Goal: Information Seeking & Learning: Check status

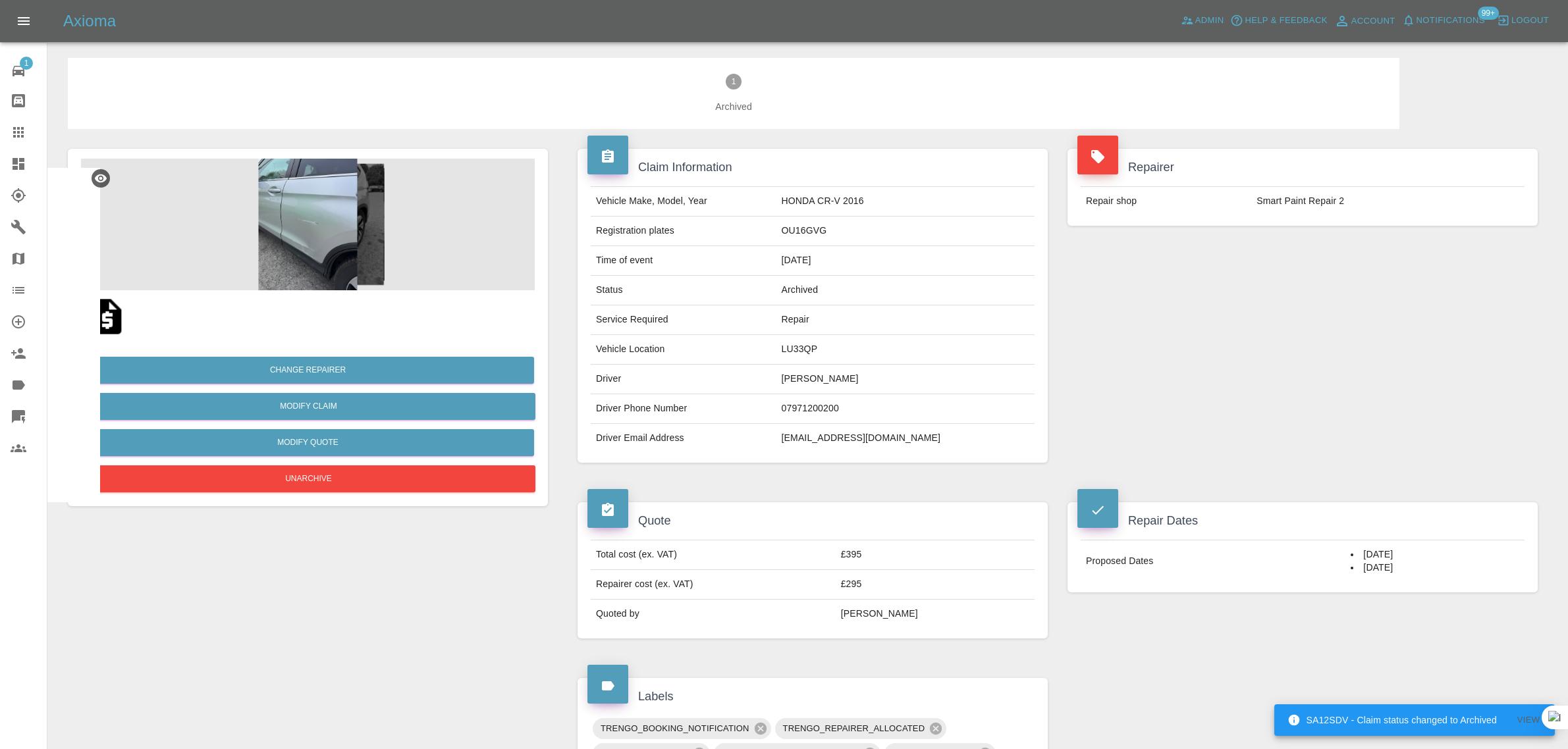
click at [23, 125] on icon at bounding box center [18, 132] width 16 height 16
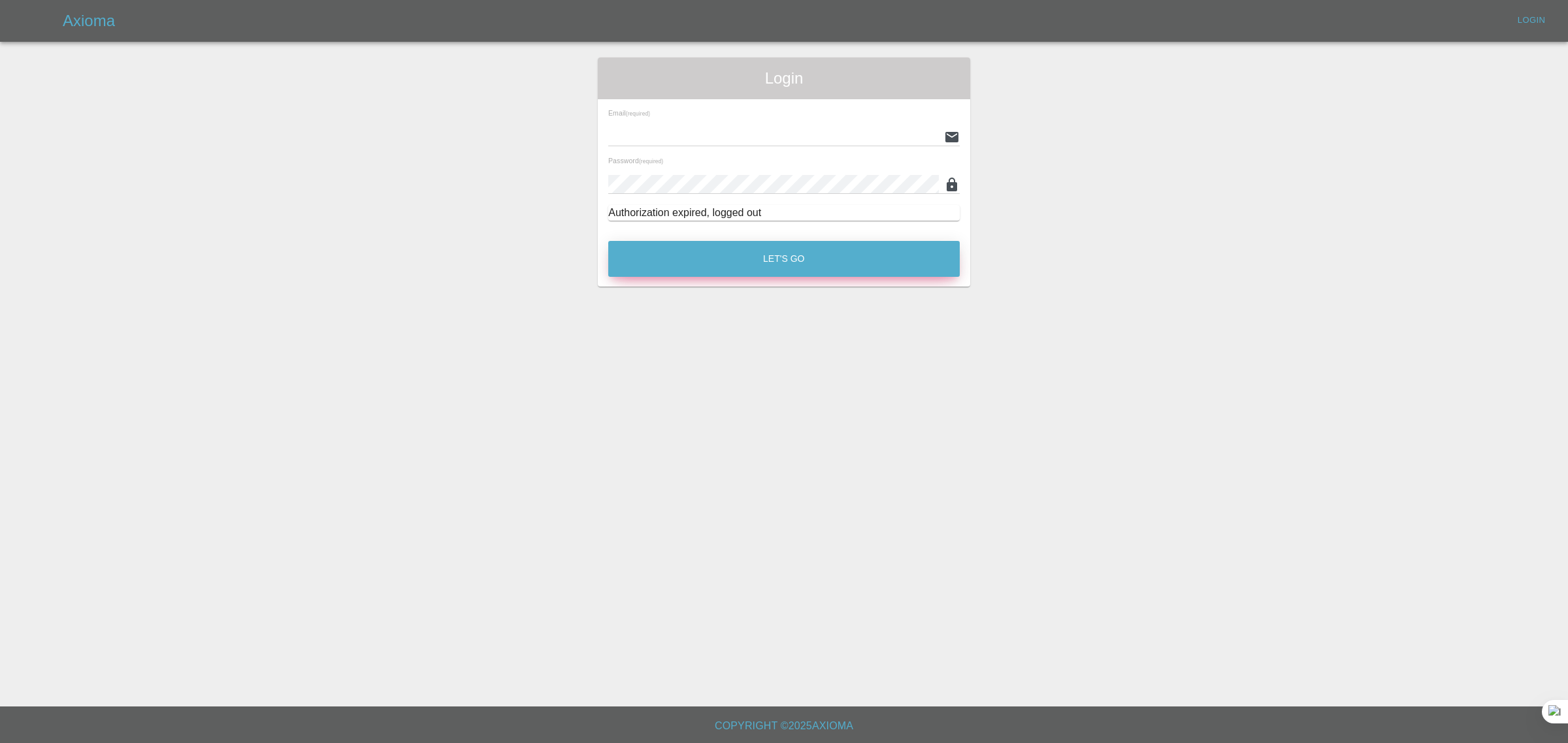
type input "bookkeeping@fifoaccounting.com"
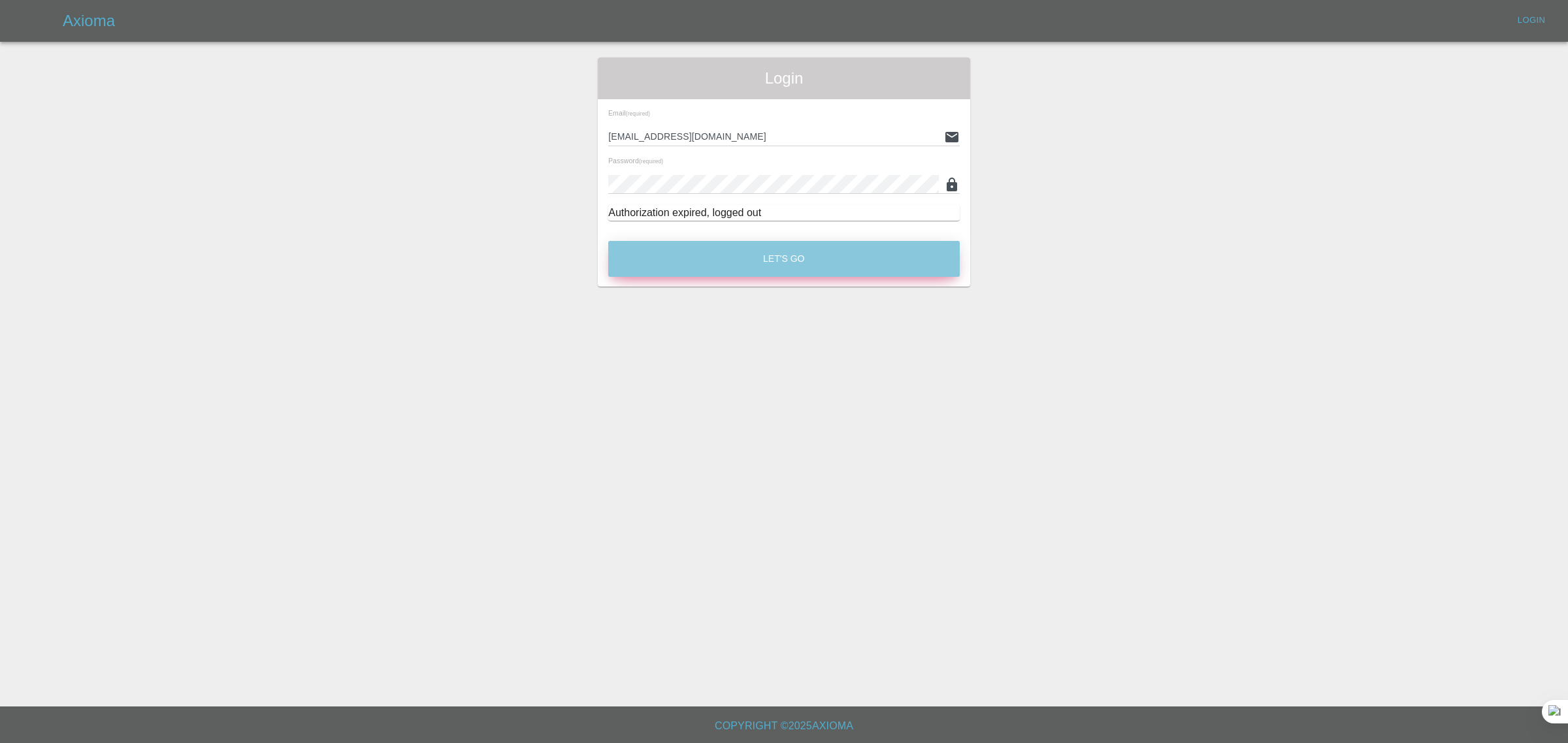
click at [762, 273] on button "Let's Go" at bounding box center [784, 259] width 351 height 36
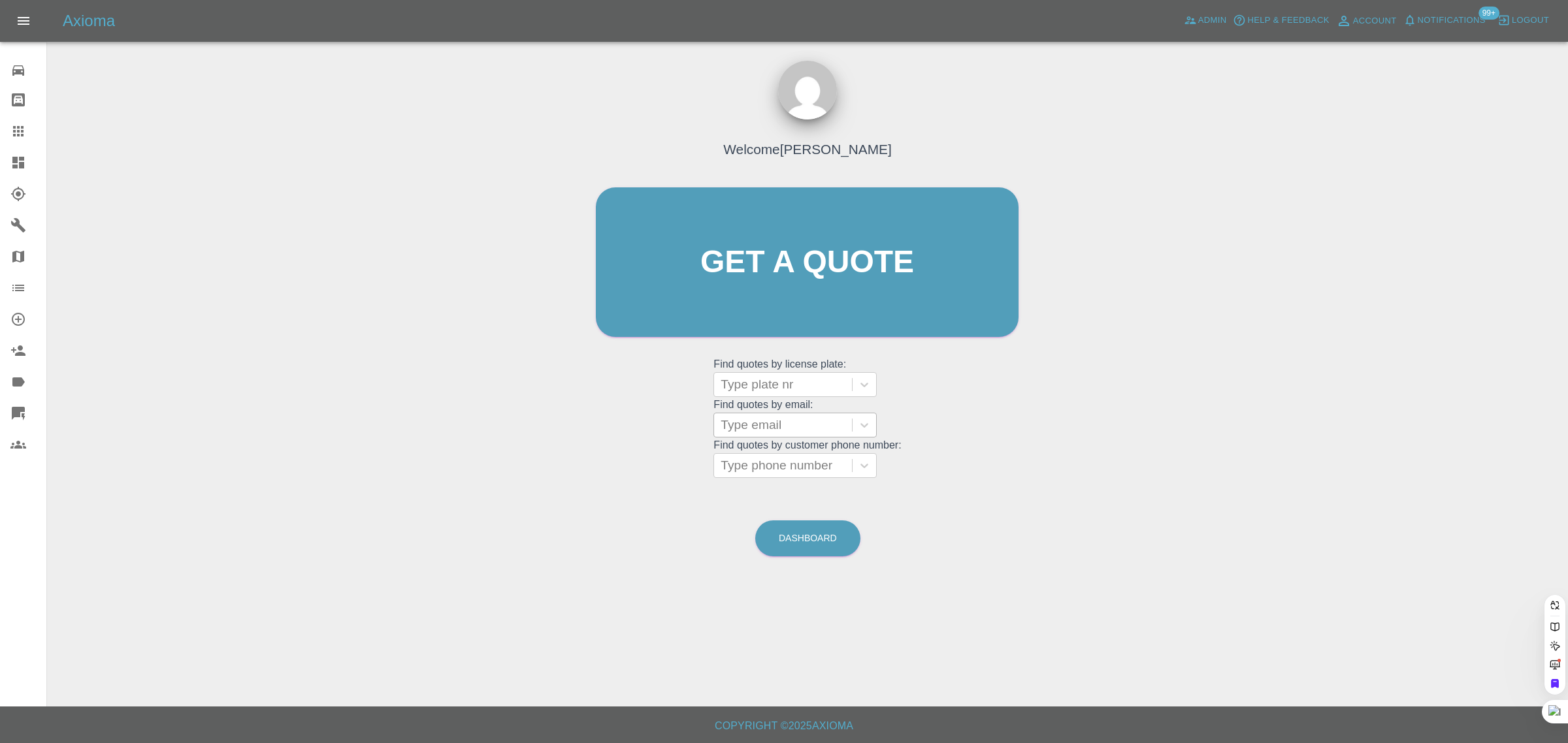
click at [740, 418] on div at bounding box center [783, 425] width 124 height 18
paste input "mikeqd230@gmail.com"
type input "mikeqd230@gmail.com"
click at [778, 471] on div "RK24OXD, Paid" at bounding box center [794, 458] width 163 height 26
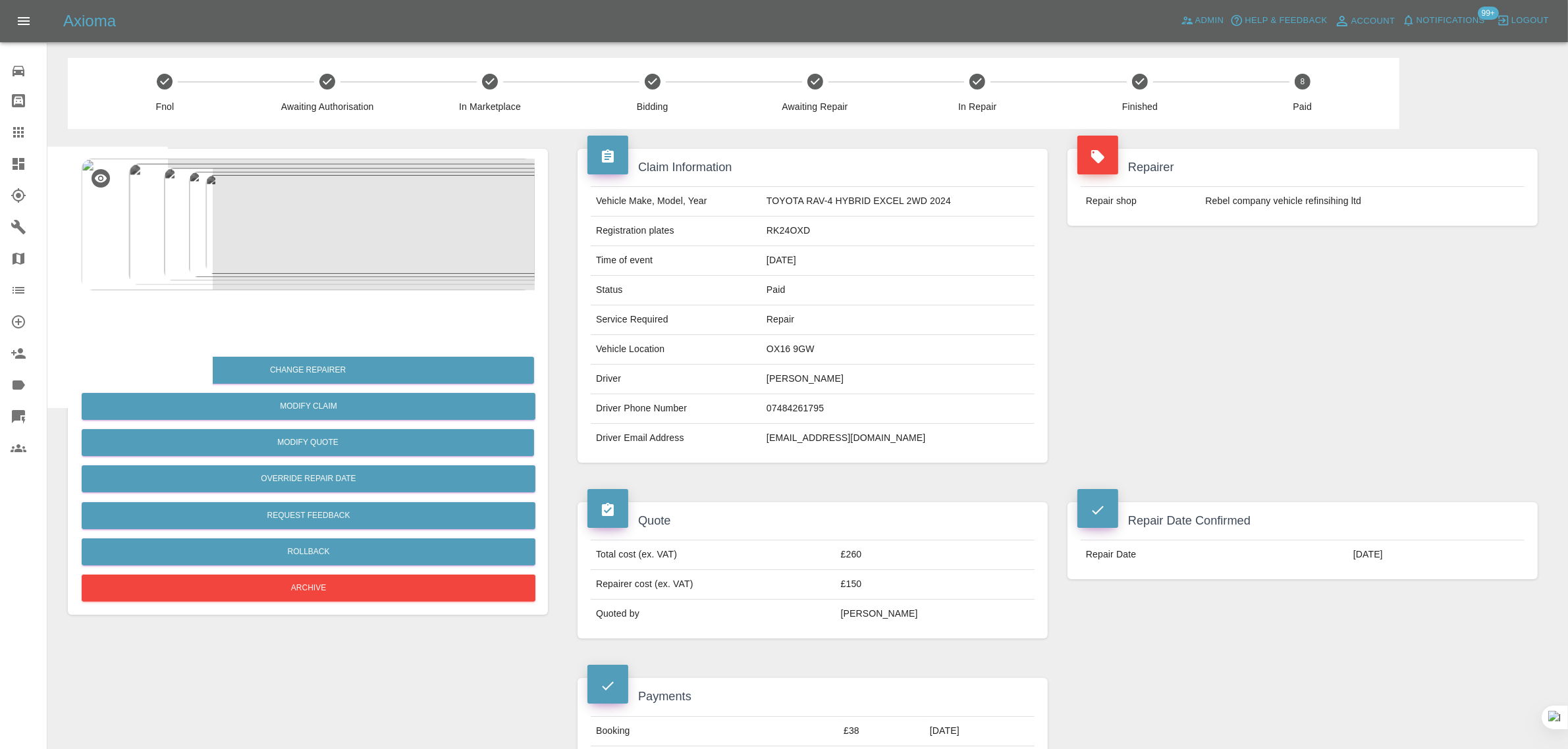
click at [18, 145] on link "Claims" at bounding box center [23, 132] width 47 height 31
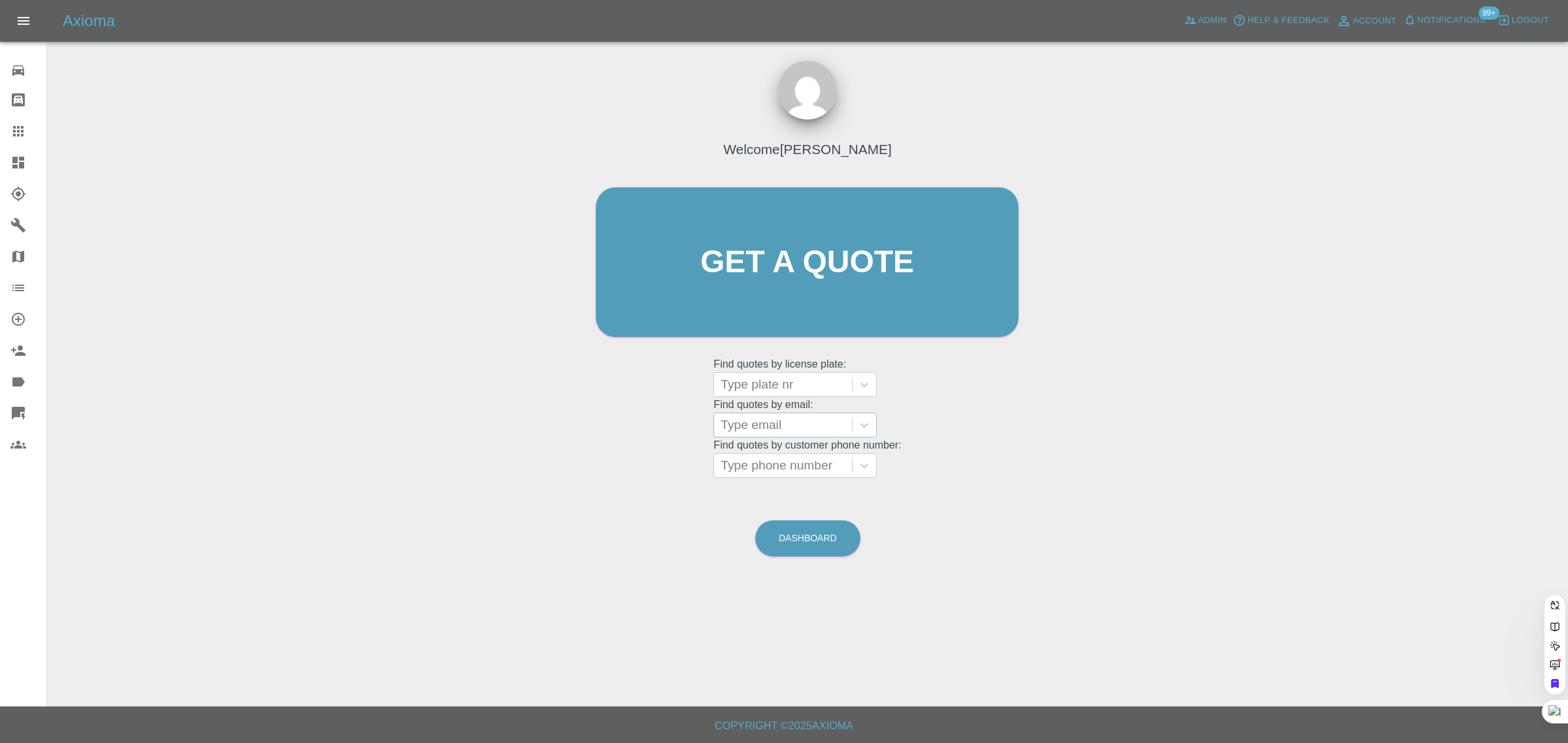
click at [742, 416] on div at bounding box center [783, 425] width 124 height 18
paste input "minarayat16@gmail.com"
type input "minarayat16@gmail.com"
click at [756, 462] on div "WM21FHN, Awaiting Authorisation" at bounding box center [794, 466] width 163 height 41
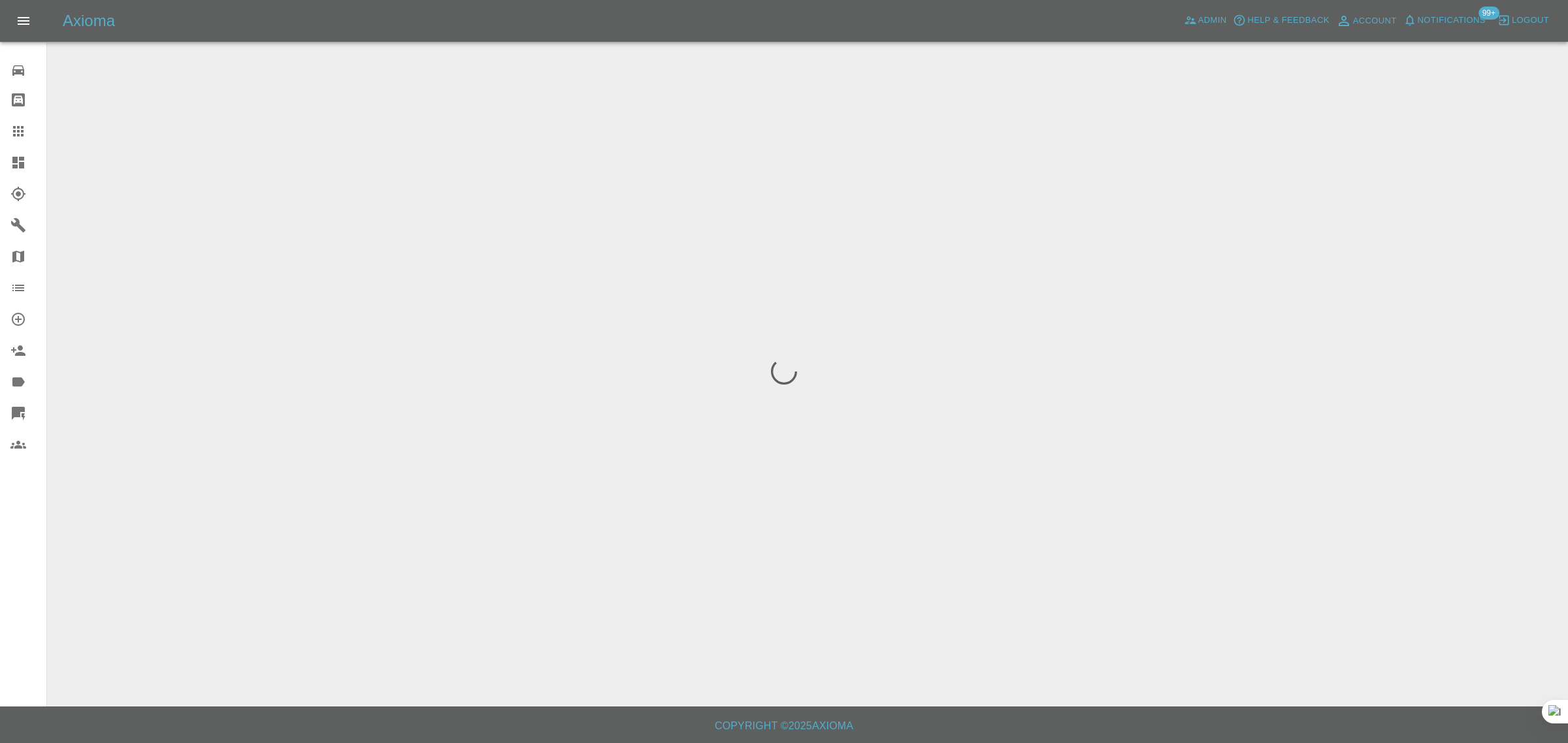
click at [27, 565] on div "0 Repair home Bodyshop home Claims Dashboard Explorer Garages Map Organization …" at bounding box center [23, 372] width 47 height 743
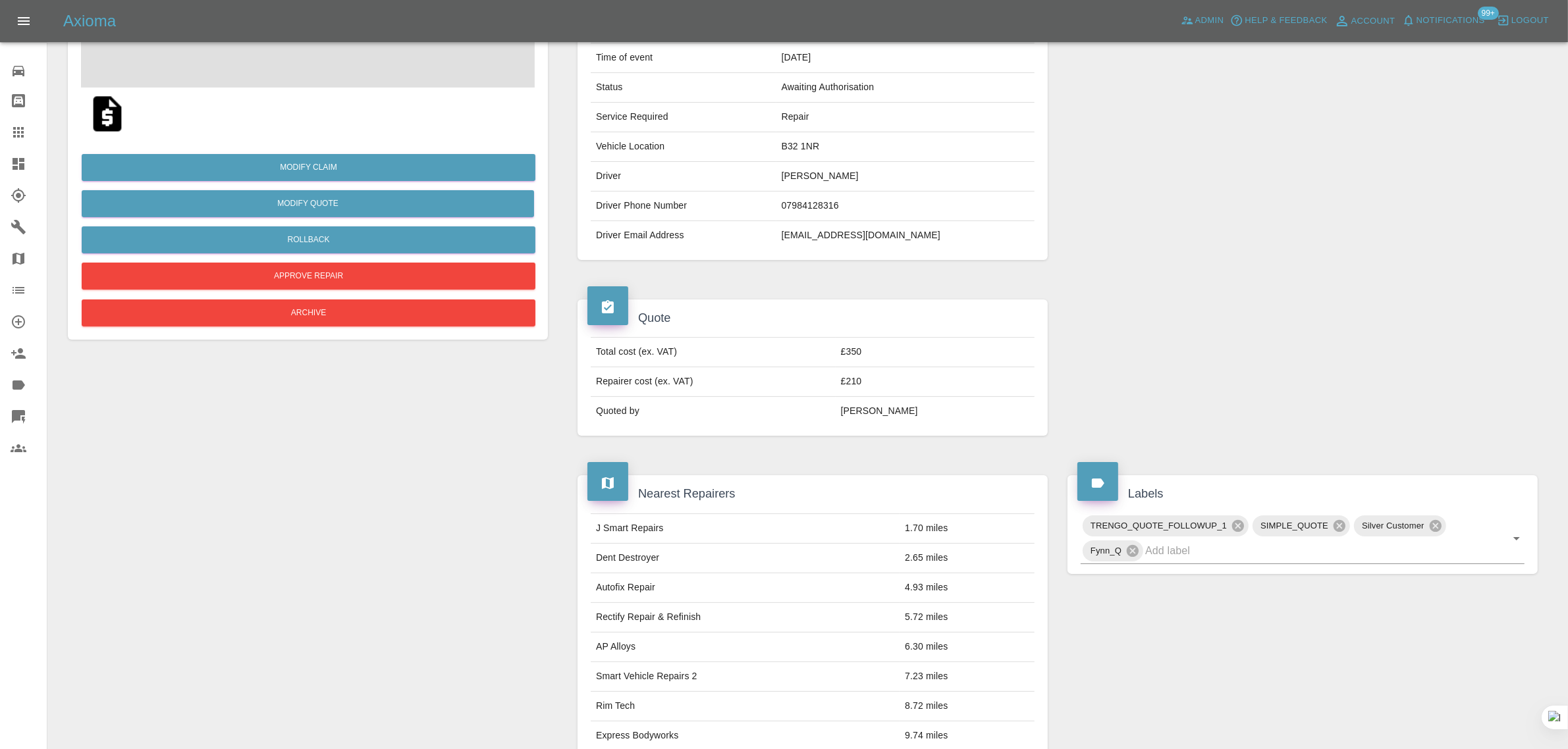
scroll to position [659, 0]
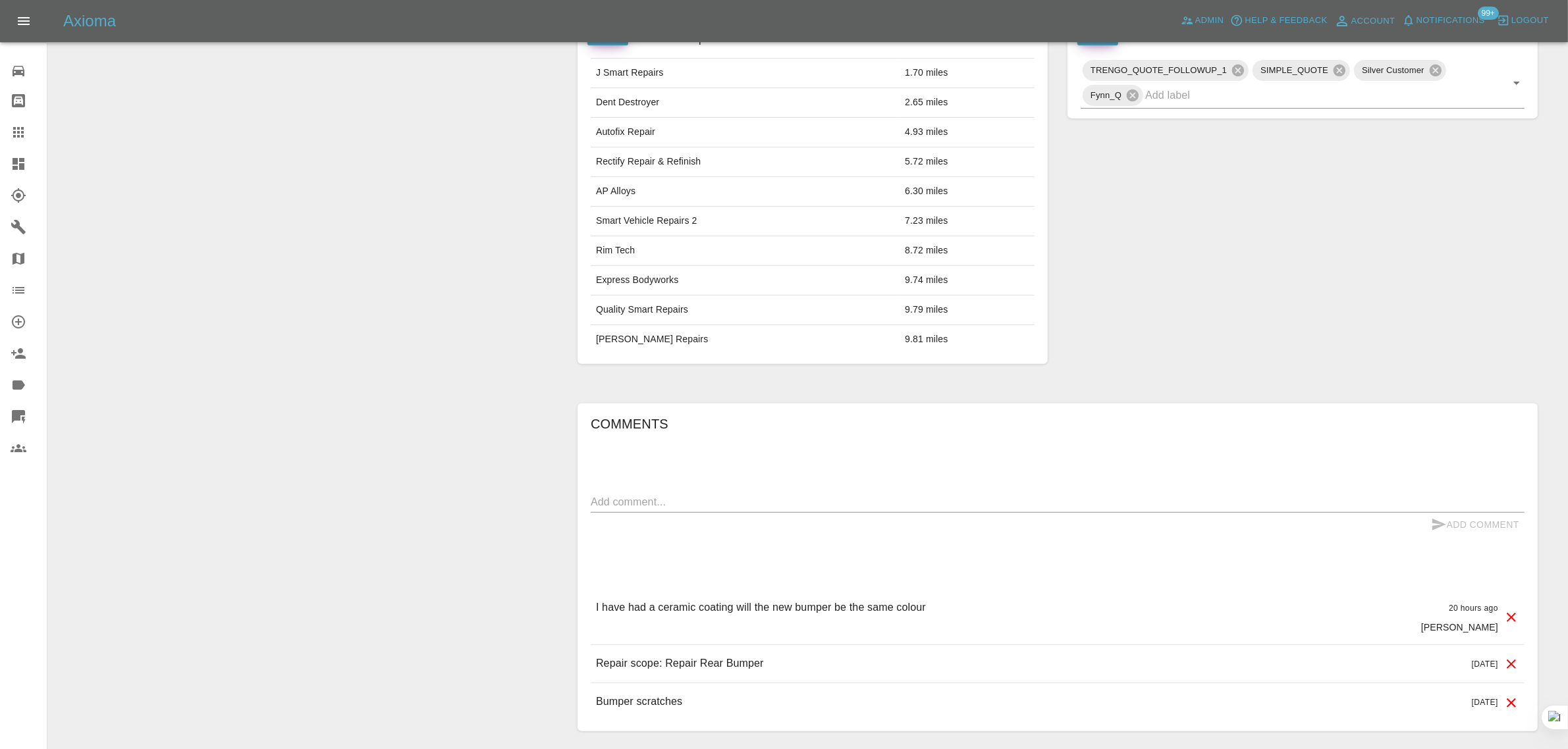
drag, startPoint x: 600, startPoint y: 611, endPoint x: 927, endPoint y: 601, distance: 327.2
click at [927, 601] on div "I have had a ceramic coating will the new bumper be the same colour 20 hours ag…" at bounding box center [1057, 617] width 934 height 55
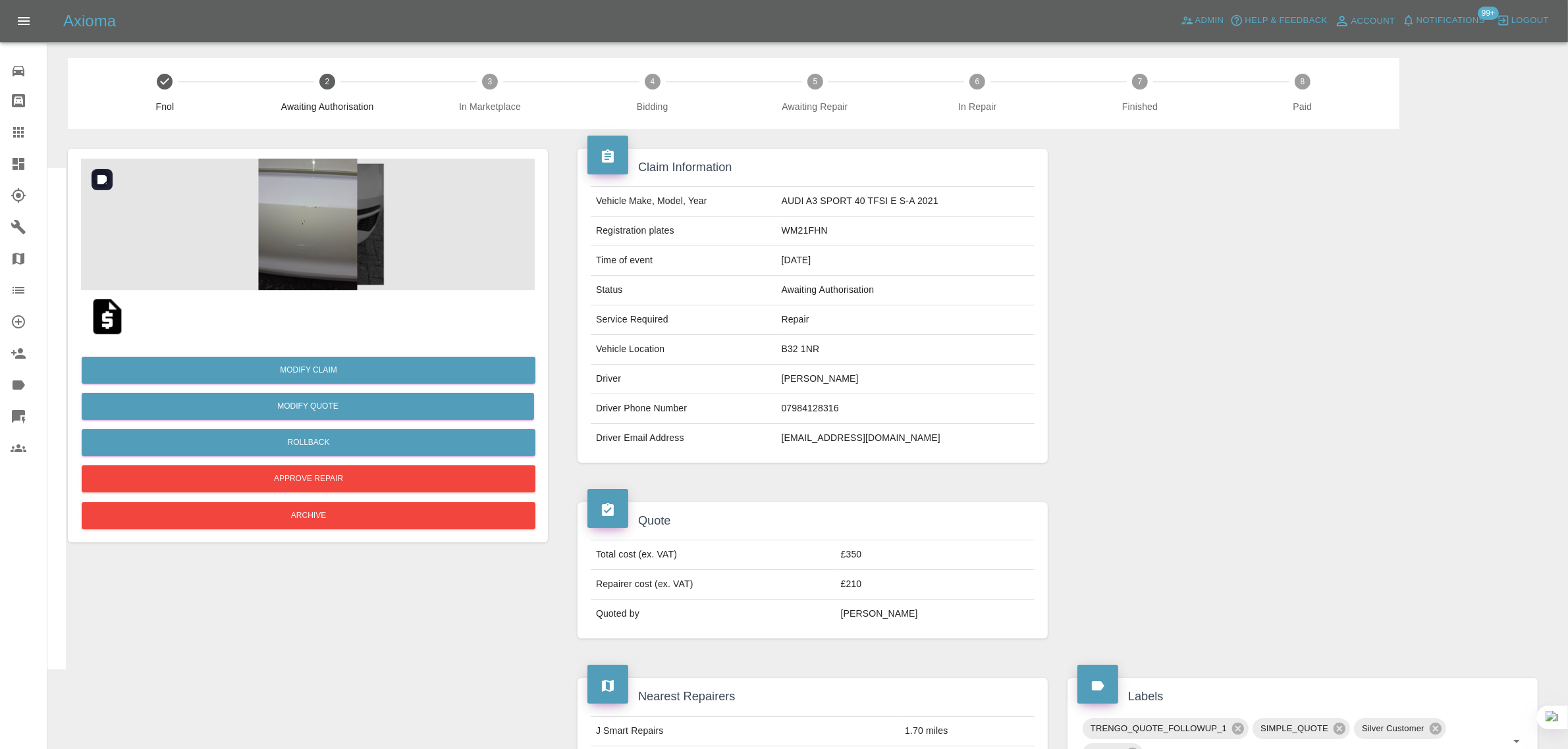
click at [303, 239] on img at bounding box center [307, 224] width 453 height 131
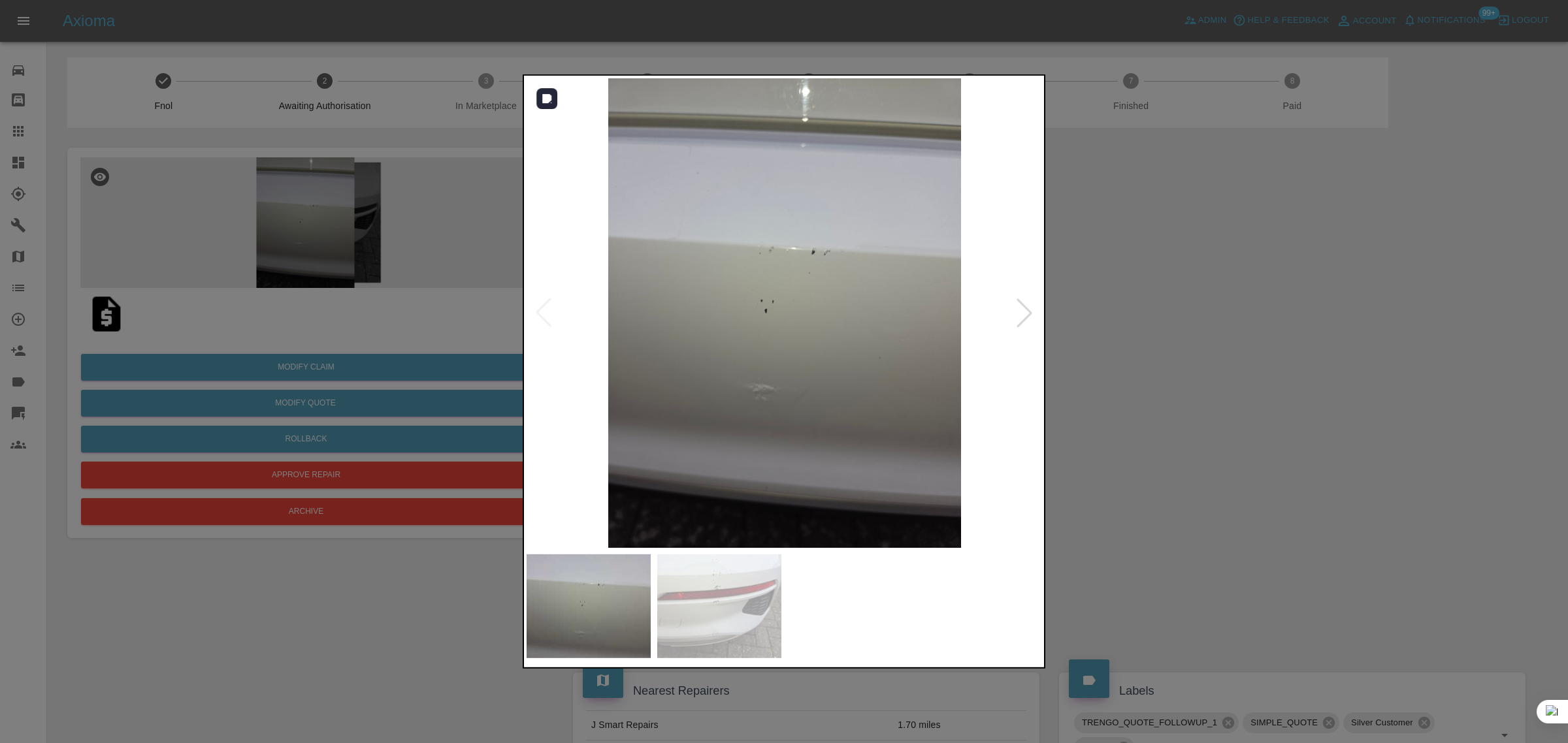
click at [1017, 313] on div at bounding box center [1025, 313] width 29 height 29
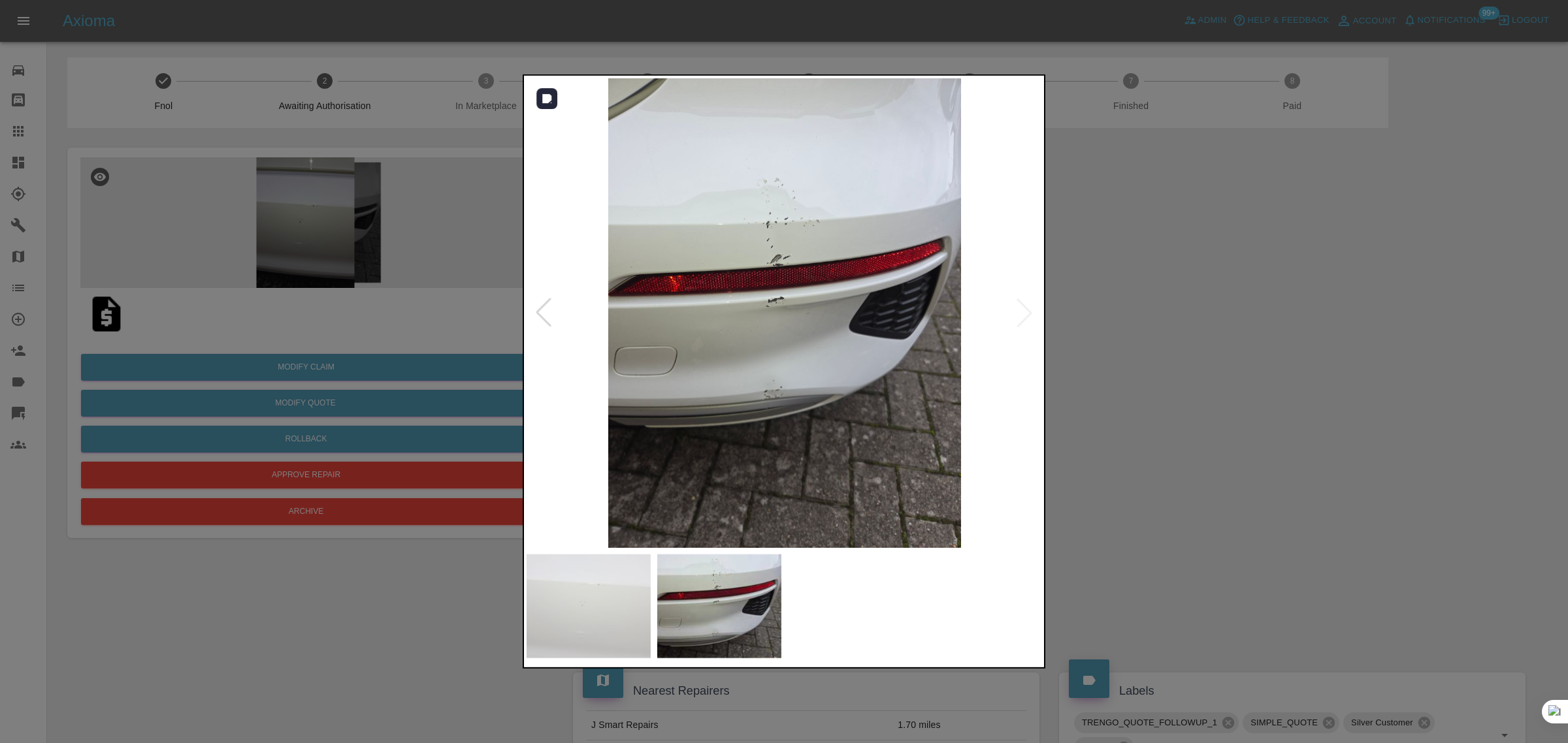
click at [1017, 313] on img at bounding box center [784, 313] width 516 height 470
click at [791, 386] on img at bounding box center [784, 313] width 516 height 470
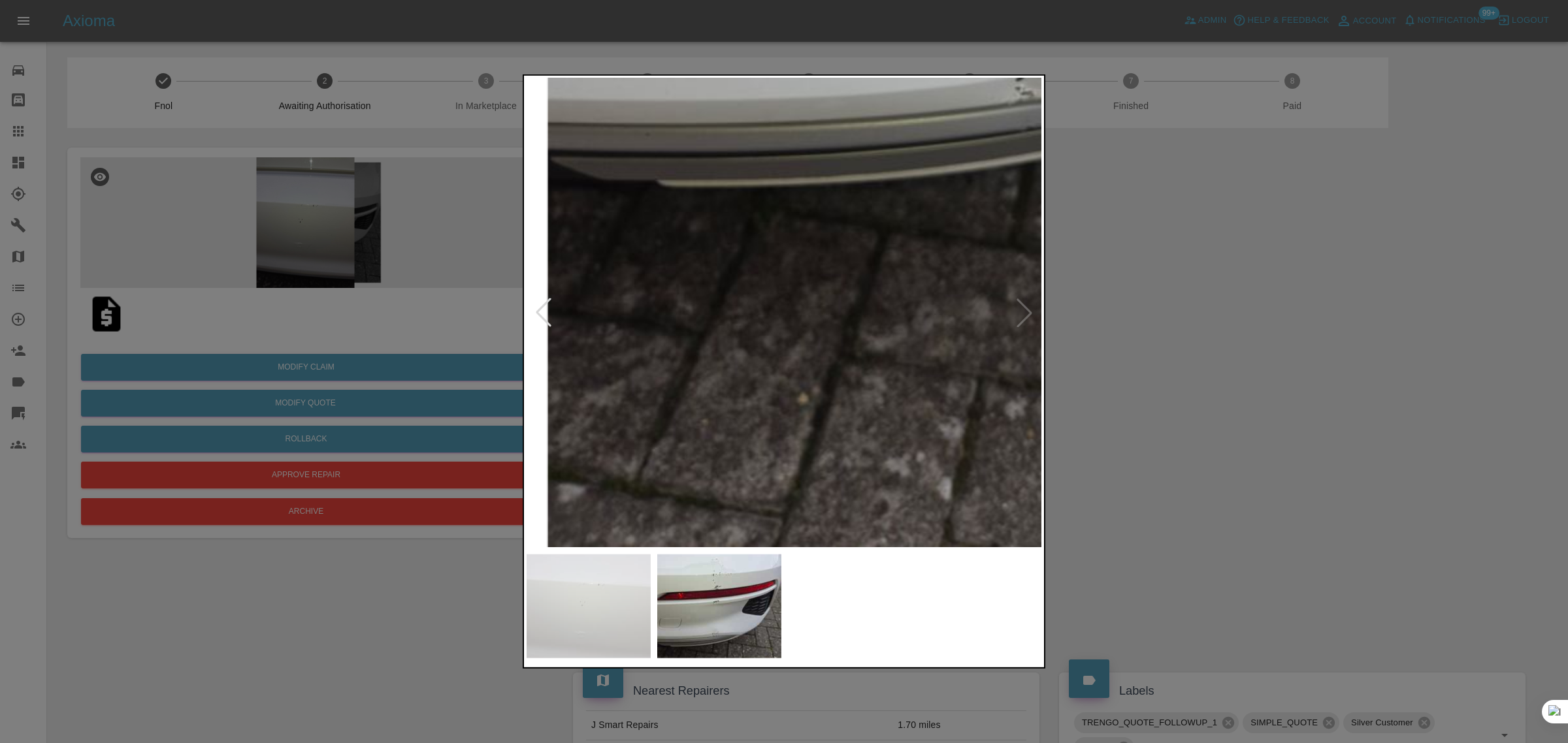
click at [1096, 327] on div at bounding box center [784, 372] width 1568 height 743
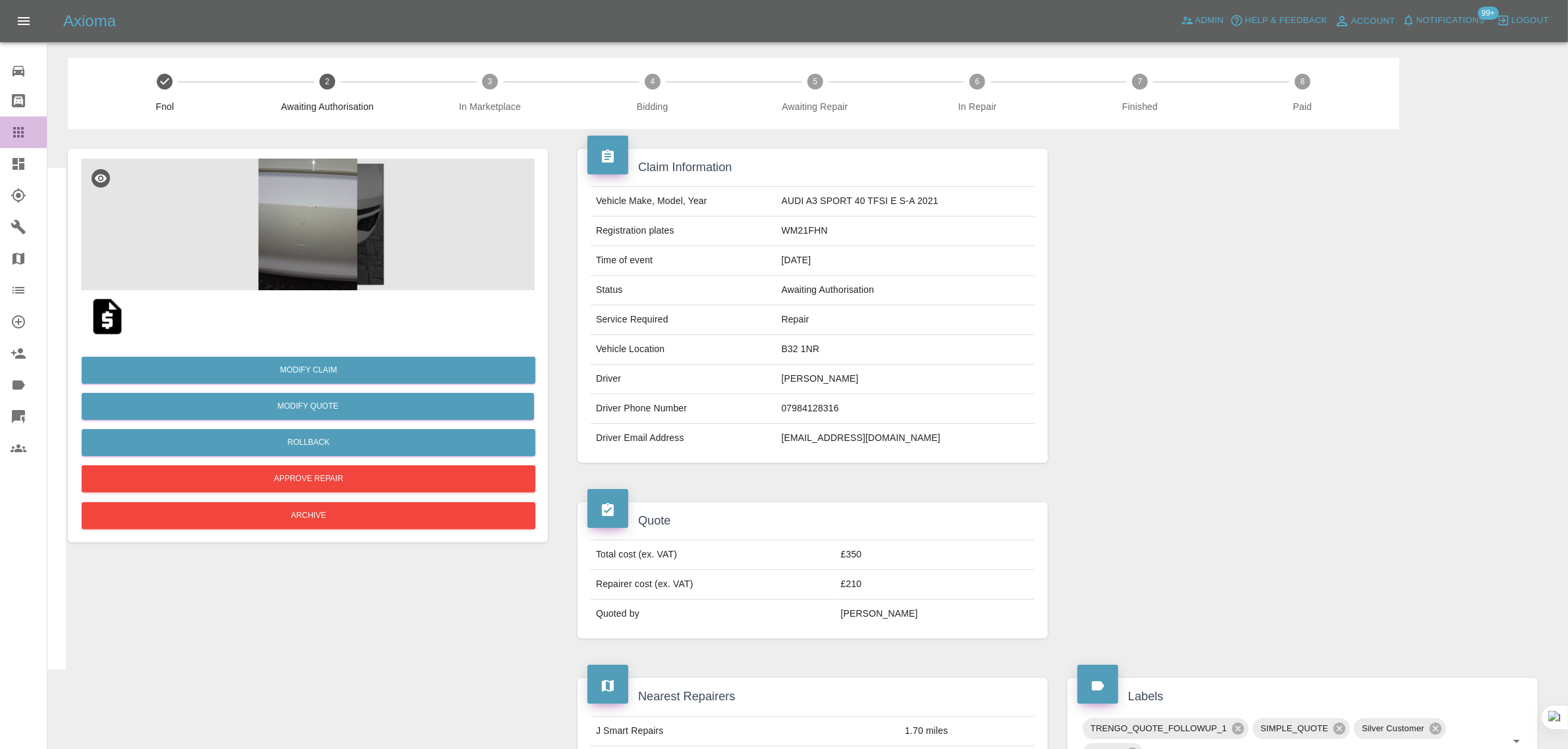
click at [34, 129] on div at bounding box center [29, 132] width 37 height 16
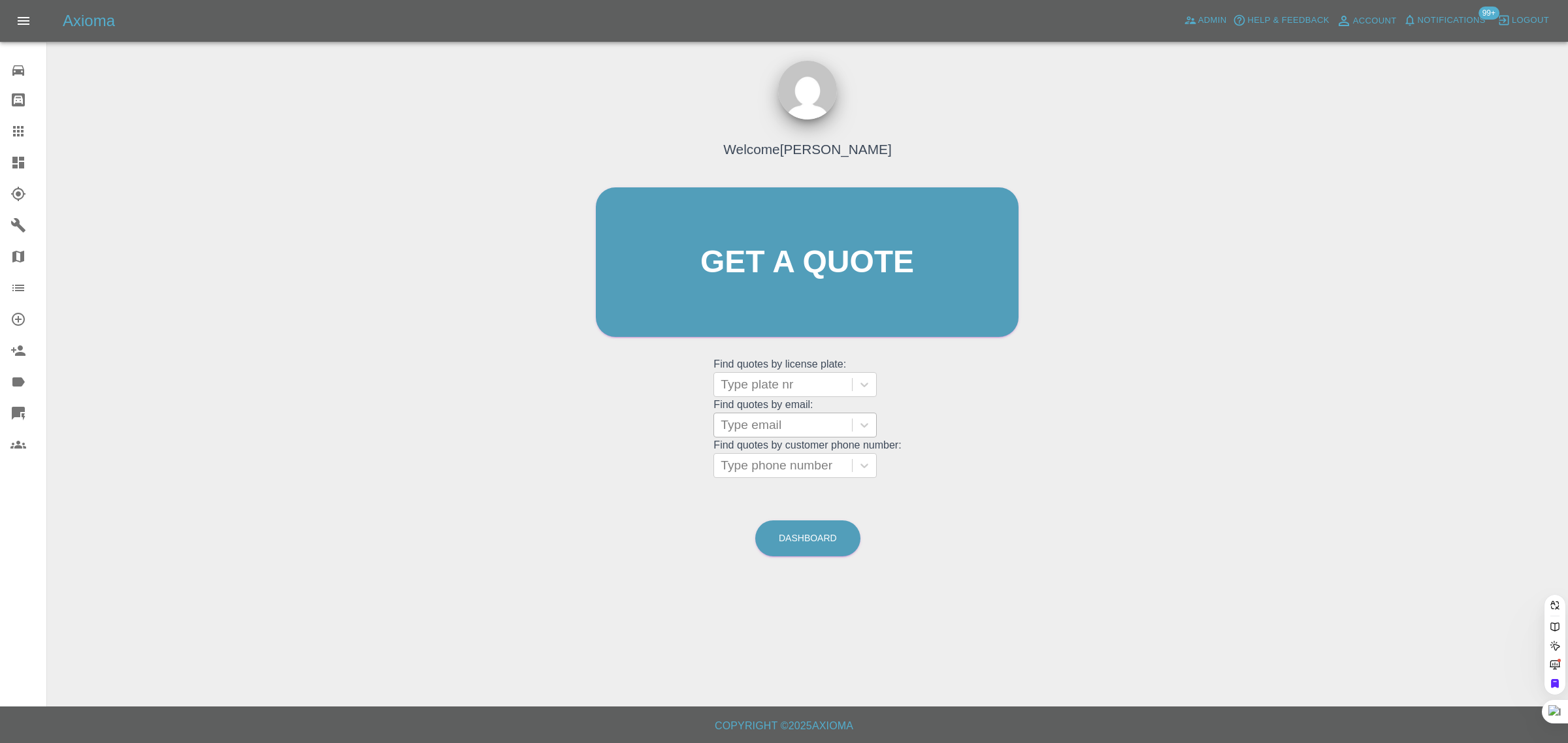
click at [730, 434] on div at bounding box center [783, 425] width 124 height 18
paste input "Aaronthomas1711@outlook.com"
type input "Aaronthomas1711@outlook.co"
click at [740, 458] on div "YB66 NPA, Awaiting Repair" at bounding box center [794, 466] width 163 height 41
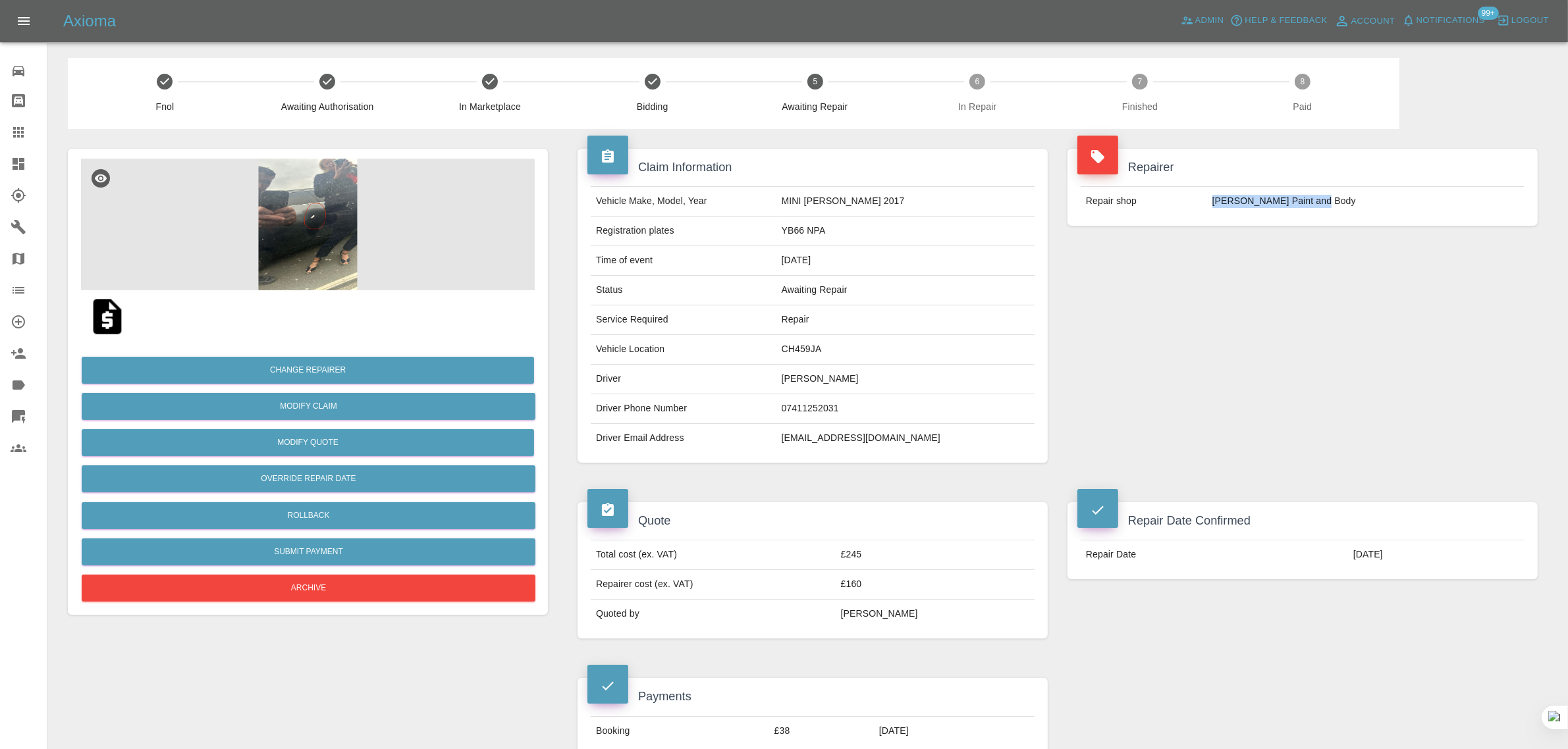
drag, startPoint x: 1235, startPoint y: 206, endPoint x: 1345, endPoint y: 199, distance: 110.2
click at [1345, 199] on tr "Repair shop J Taylor Paint and Body" at bounding box center [1302, 201] width 444 height 29
copy tr "J Taylor Paint and Body"
click at [12, 126] on icon at bounding box center [18, 132] width 16 height 16
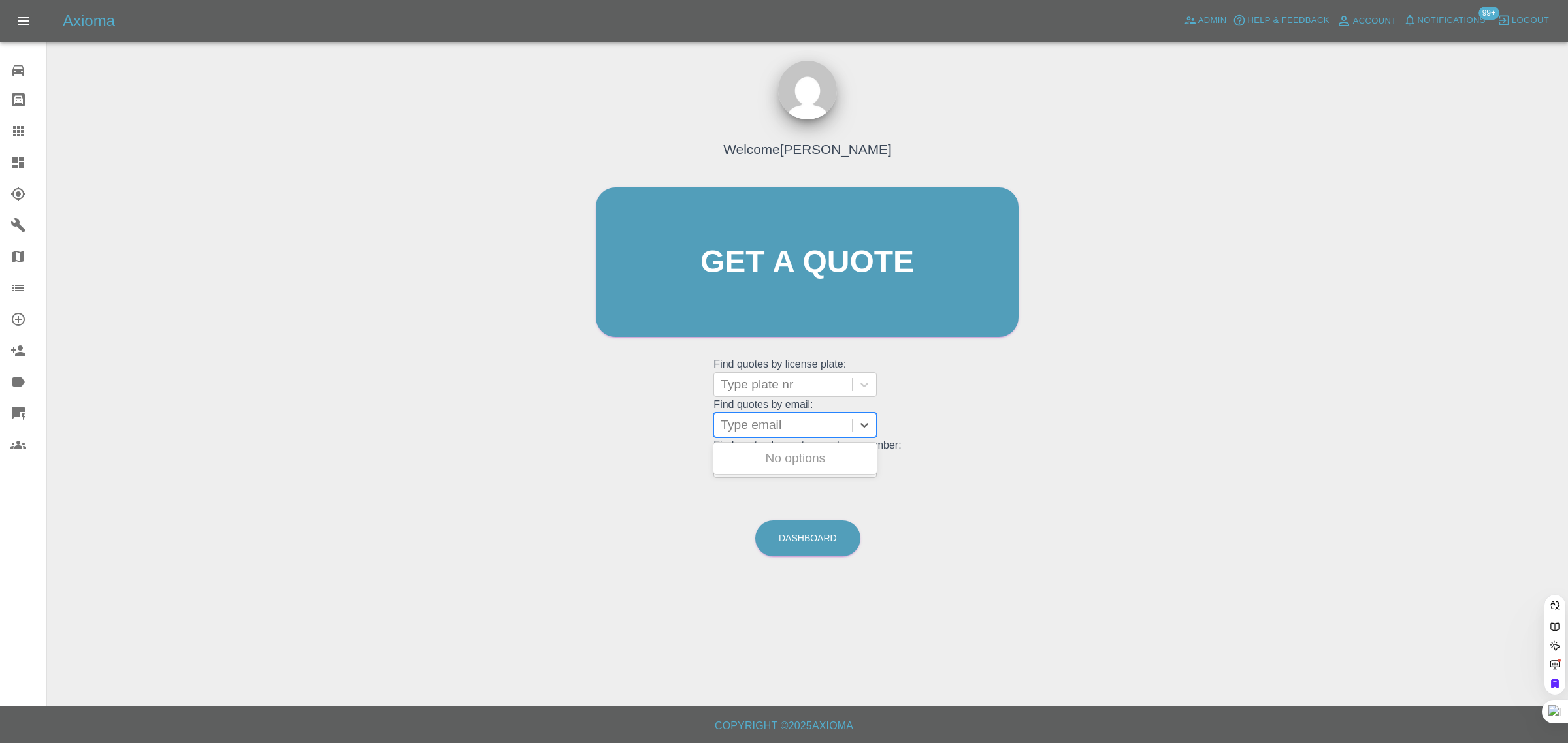
click at [784, 432] on div at bounding box center [783, 425] width 124 height 18
paste input "rogerckeeble@gmail.com"
type input "rogerckeeble@gmail.com"
click at [784, 455] on div "LP22 BBK, Awaiting Repair" at bounding box center [794, 466] width 163 height 41
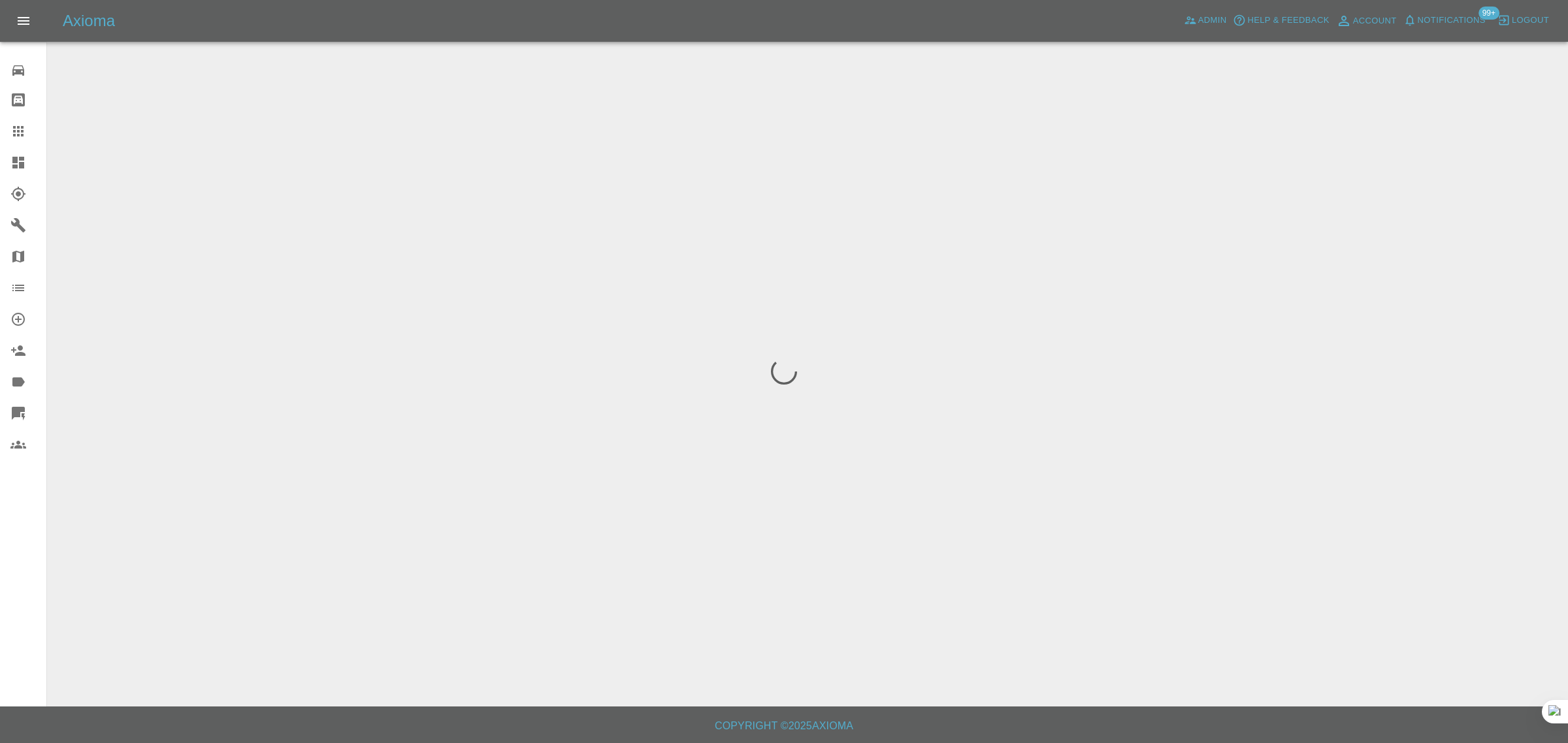
click at [27, 579] on div "0 Repair home Bodyshop home Claims Dashboard Explorer Garages Map Organization …" at bounding box center [23, 372] width 47 height 743
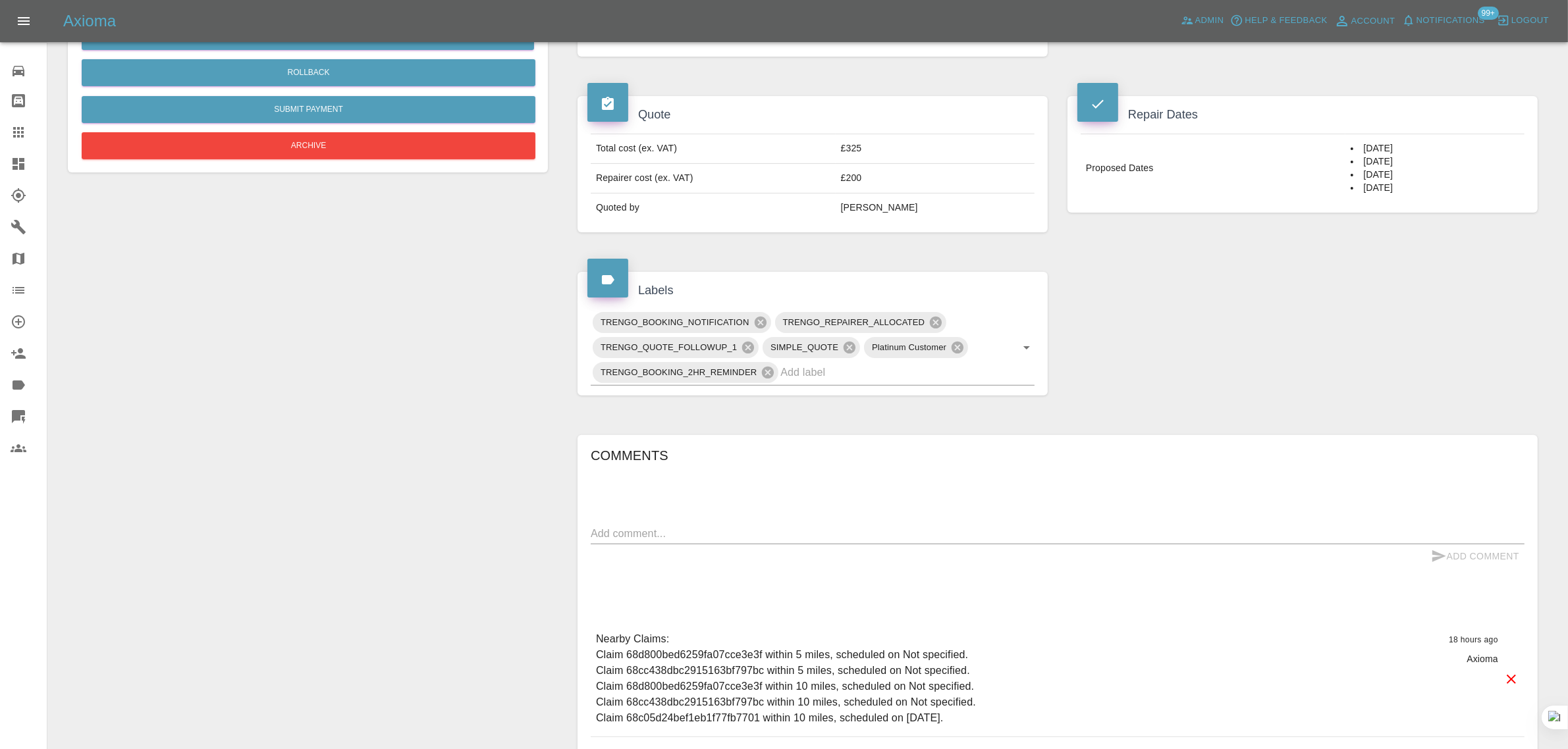
scroll to position [411, 0]
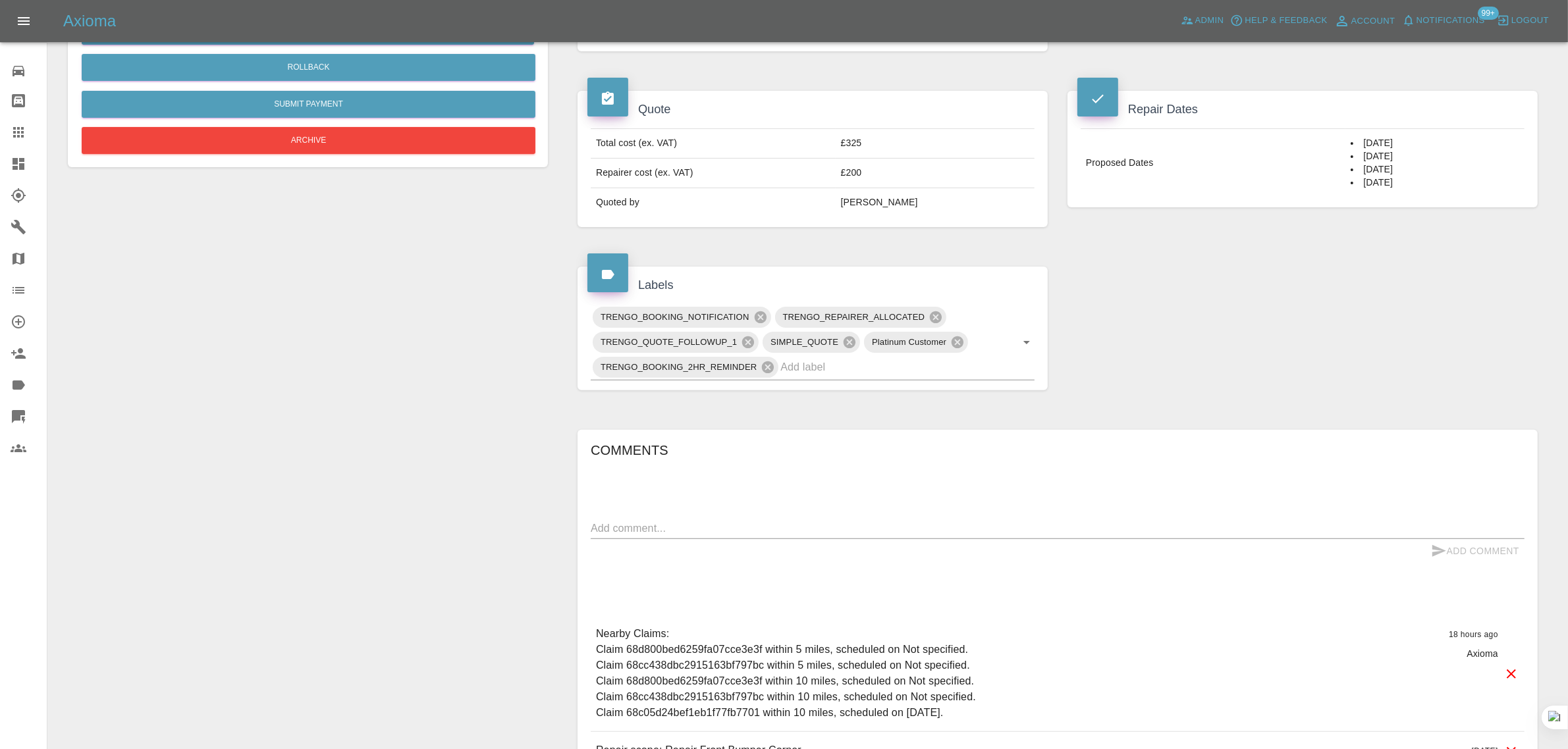
click at [906, 521] on textarea at bounding box center [1057, 528] width 934 height 16
paste textarea "I have been contacted by your technician August who is going to do our repair o…"
type textarea "I have been contacted by your technician August who is going to do our repair o…"
click at [1460, 557] on button "Add Comment" at bounding box center [1476, 551] width 99 height 24
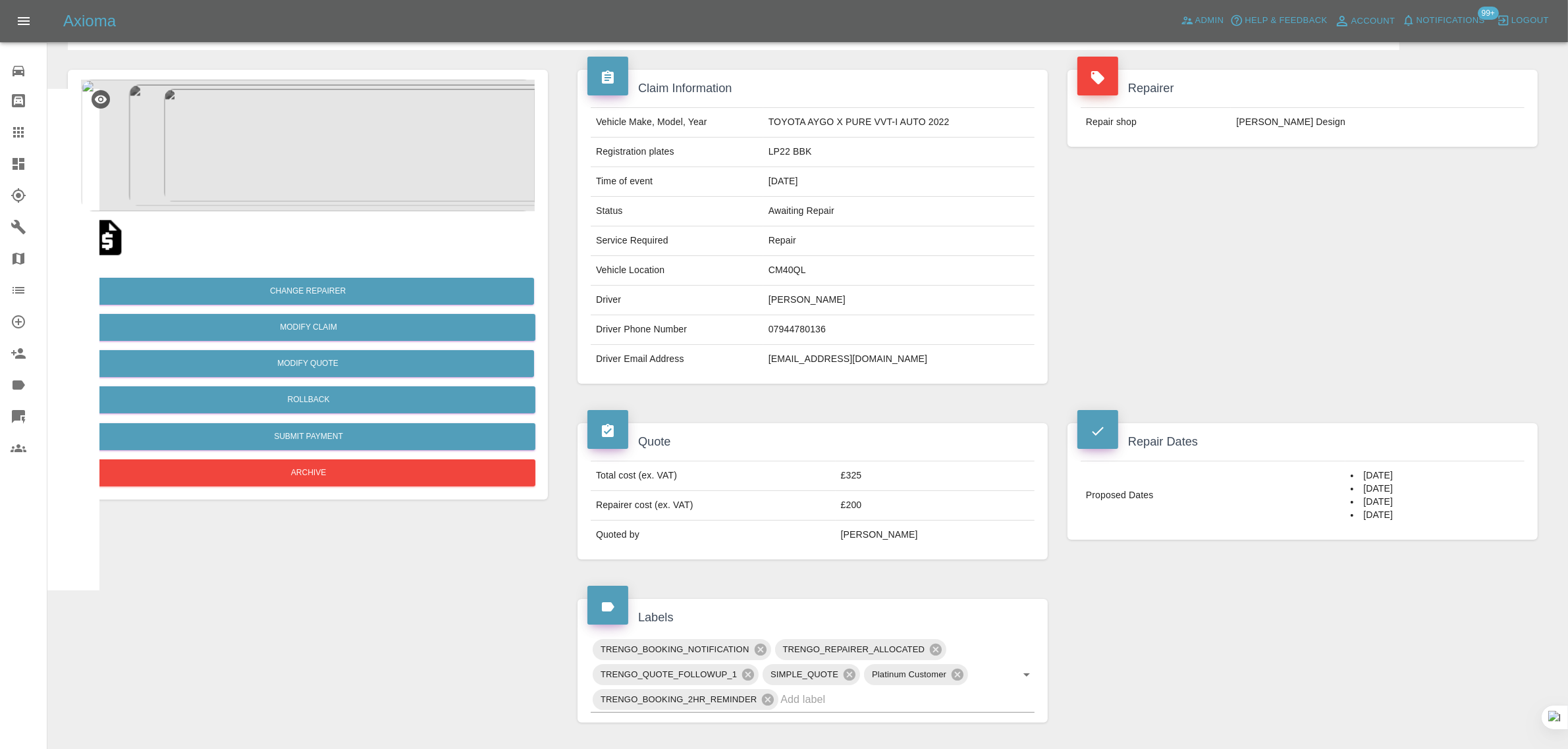
scroll to position [0, 0]
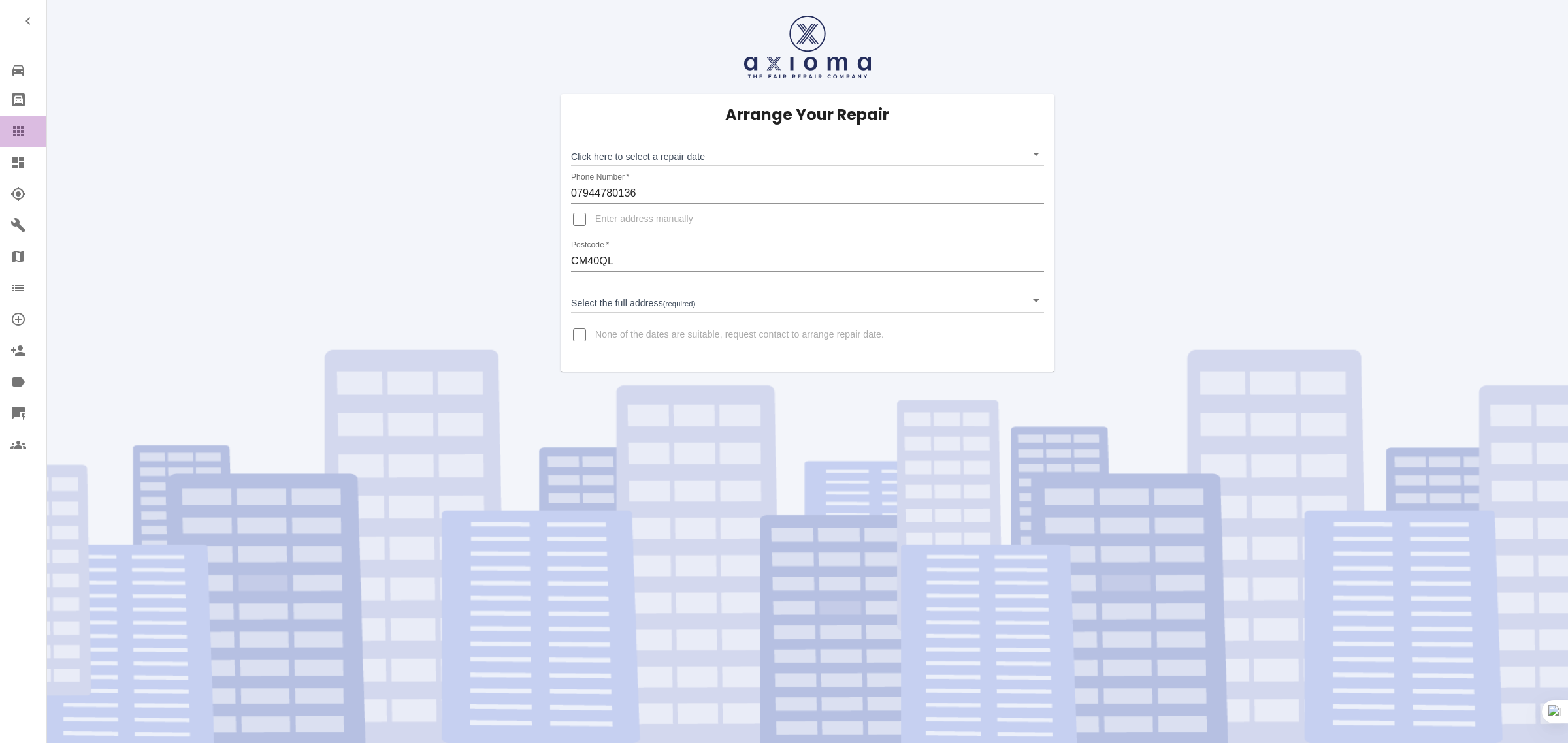
click at [14, 119] on link "Claims" at bounding box center [23, 131] width 46 height 31
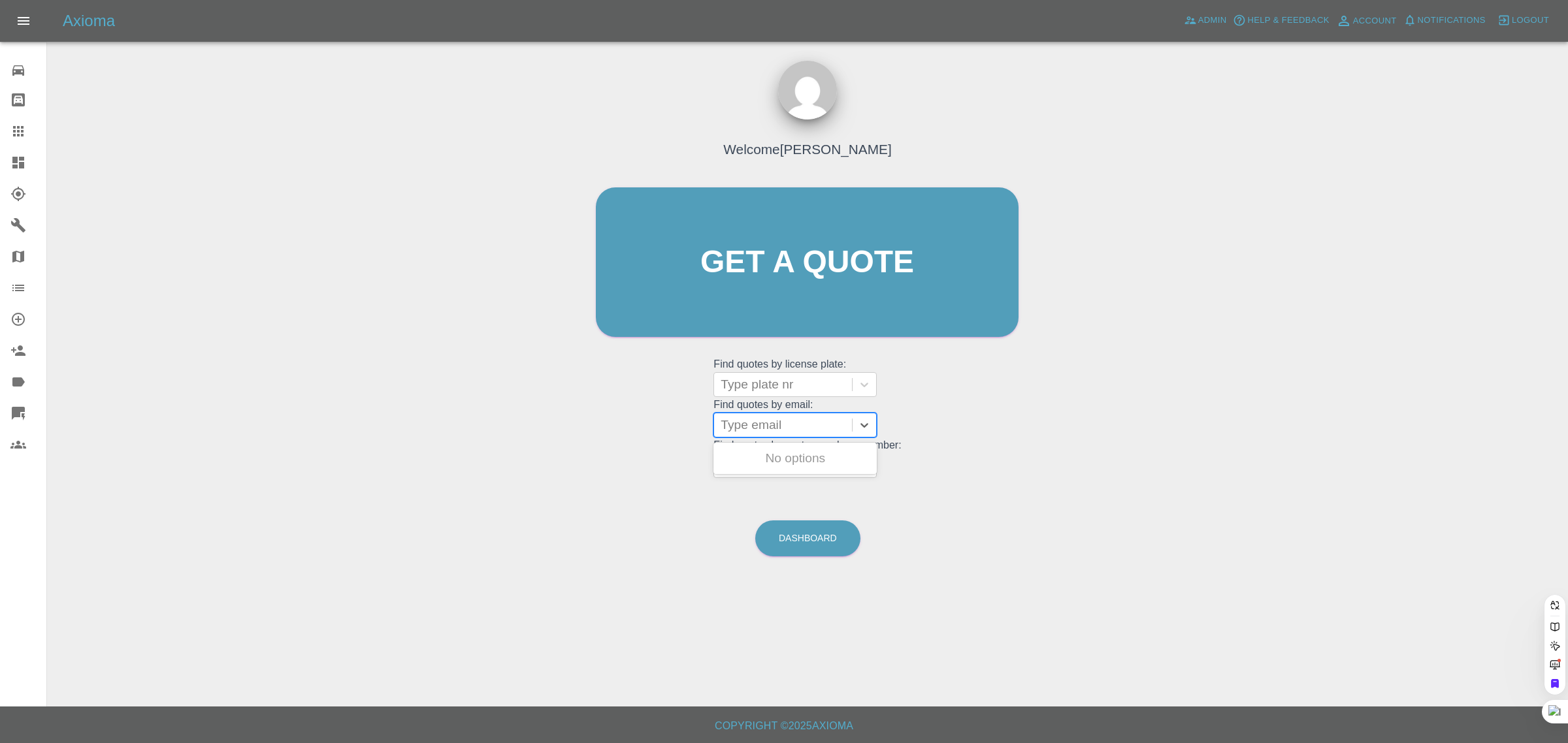
click at [785, 420] on div at bounding box center [783, 425] width 124 height 18
paste input "broadbeam1@hotmail.co.uk"
type input "broadbeam1@hotmail.co.uk"
click at [771, 460] on div "SX12 BKU, Fnol" at bounding box center [794, 458] width 163 height 26
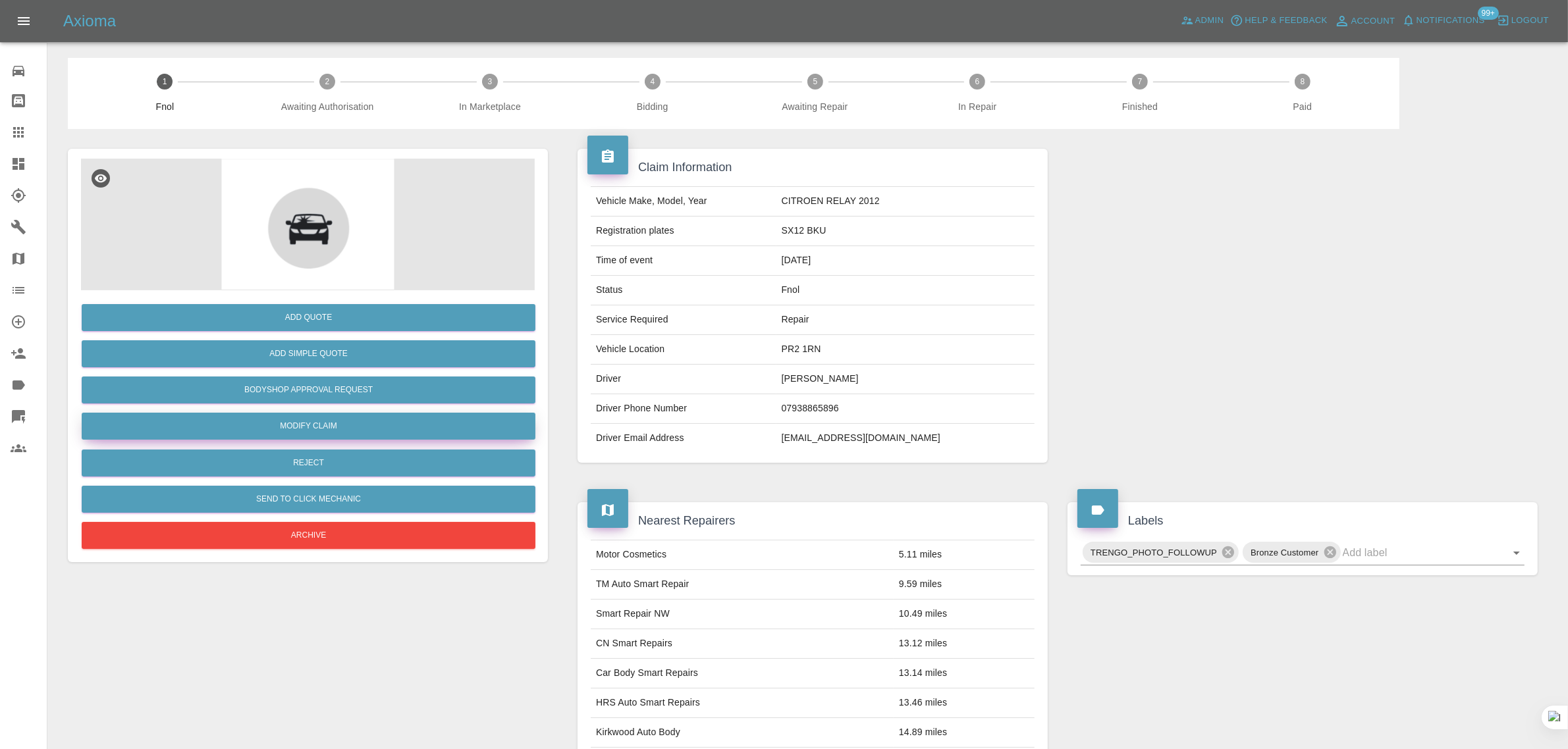
click at [315, 425] on link "Modify Claim" at bounding box center [308, 426] width 453 height 27
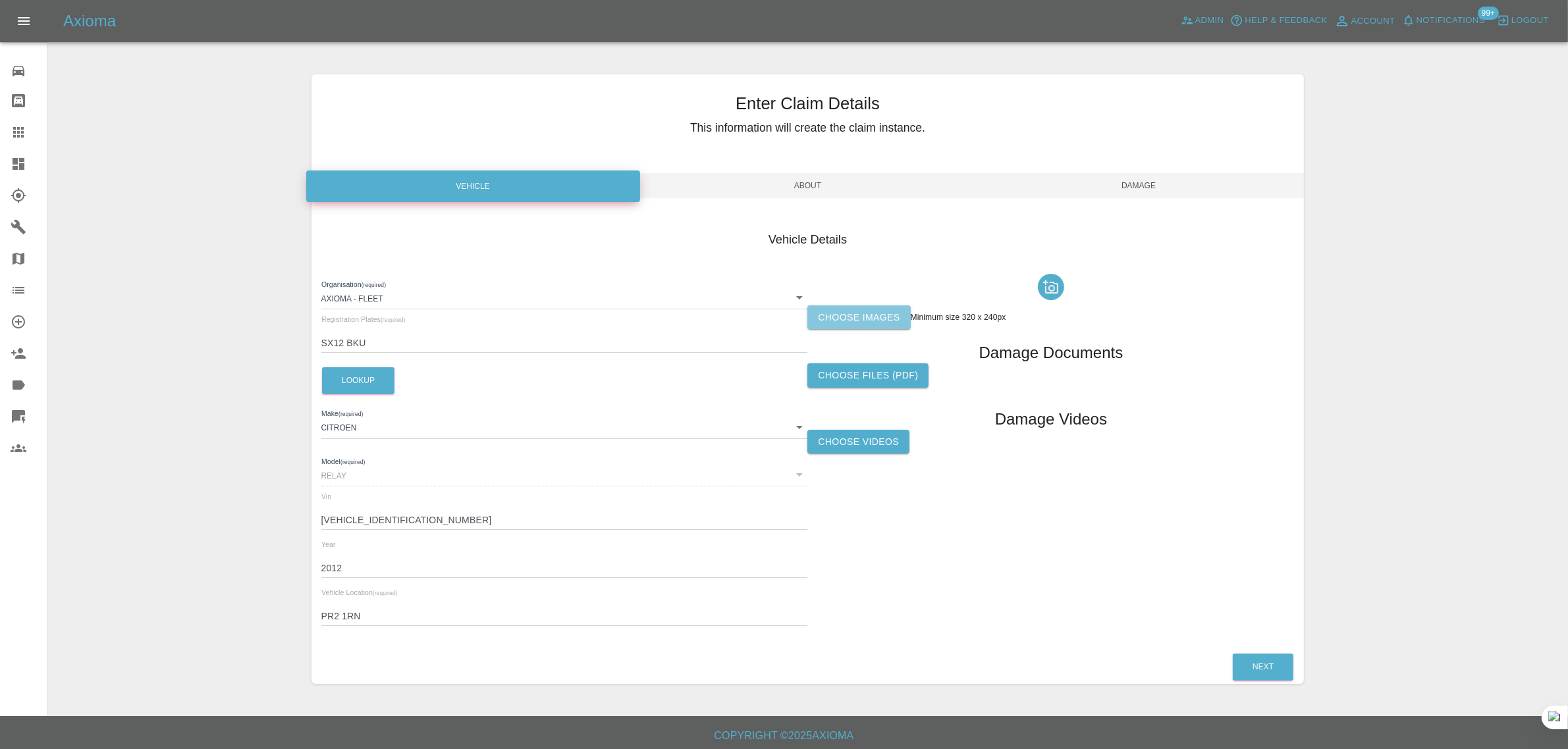
click at [844, 314] on label "Choose images" at bounding box center [859, 317] width 103 height 24
click at [0, 0] on input "Choose images" at bounding box center [0, 0] width 0 height 0
click at [21, 133] on icon at bounding box center [18, 132] width 11 height 11
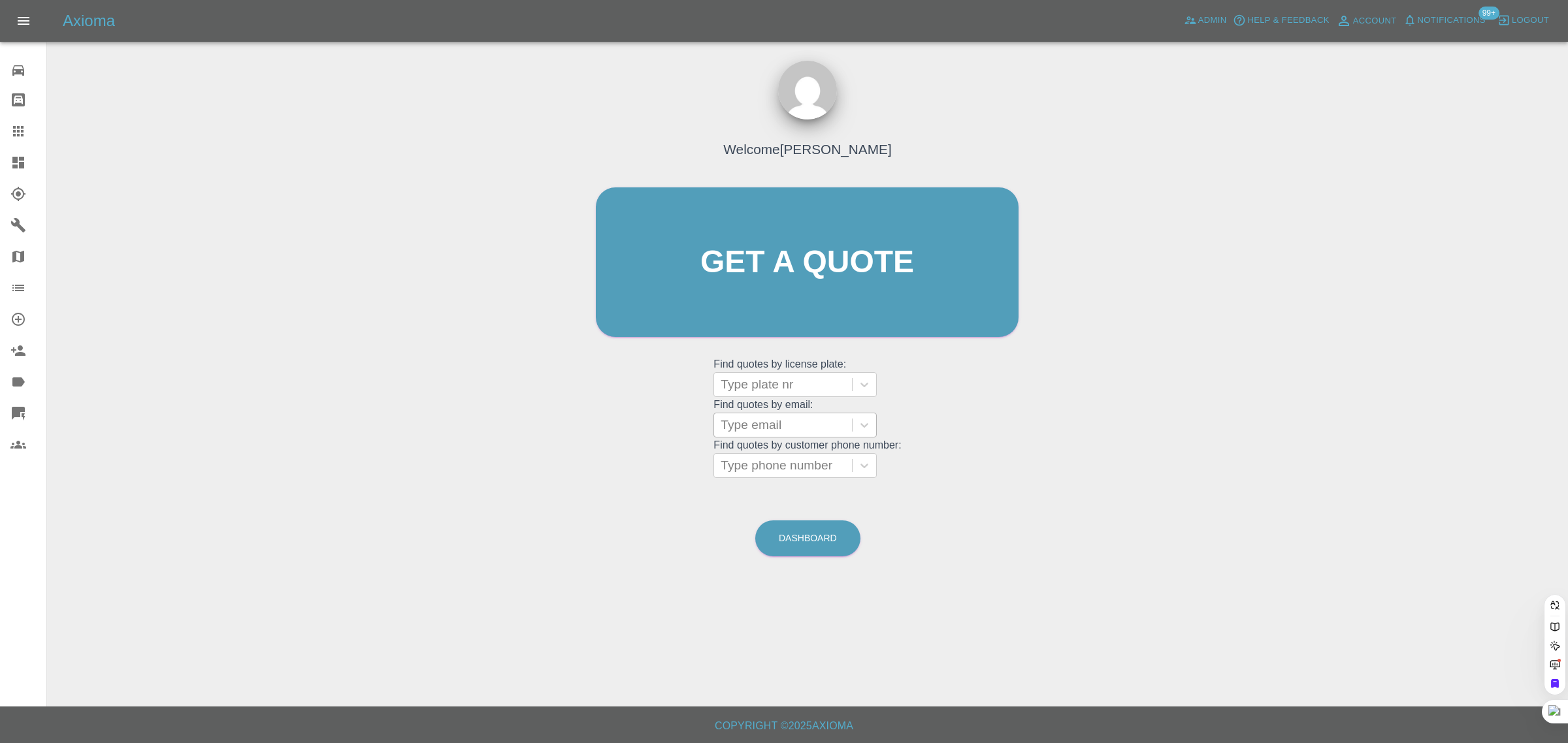
click at [758, 423] on div at bounding box center [783, 425] width 124 height 18
paste input "patriciaclareanderson@gmail.com"
type input "patriciaclareanderson@gmail.com"
click at [769, 451] on div "MJ11UAW, Awaiting Repair" at bounding box center [794, 466] width 163 height 41
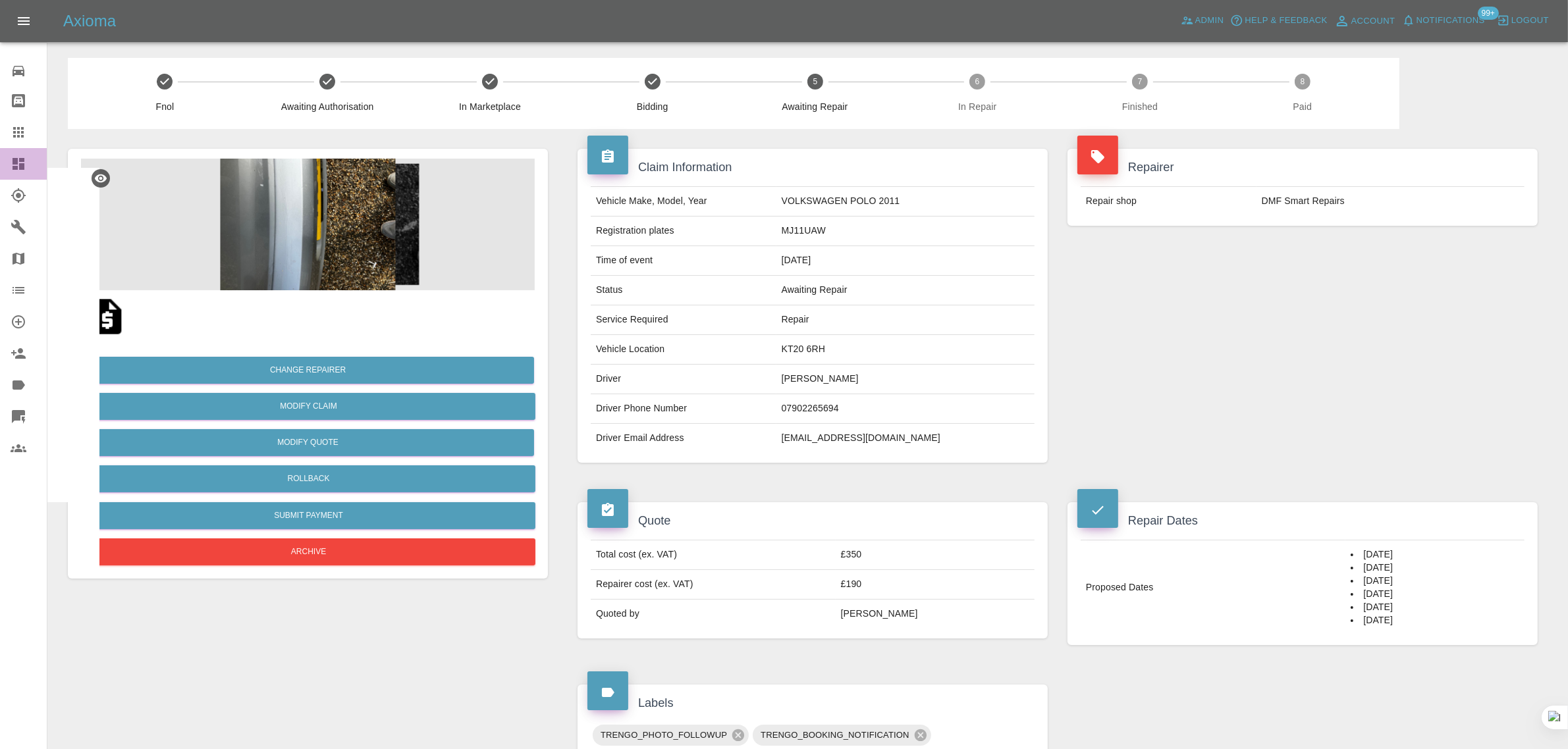
click at [7, 150] on link "Dashboard" at bounding box center [23, 163] width 47 height 31
click at [17, 140] on icon at bounding box center [18, 132] width 16 height 16
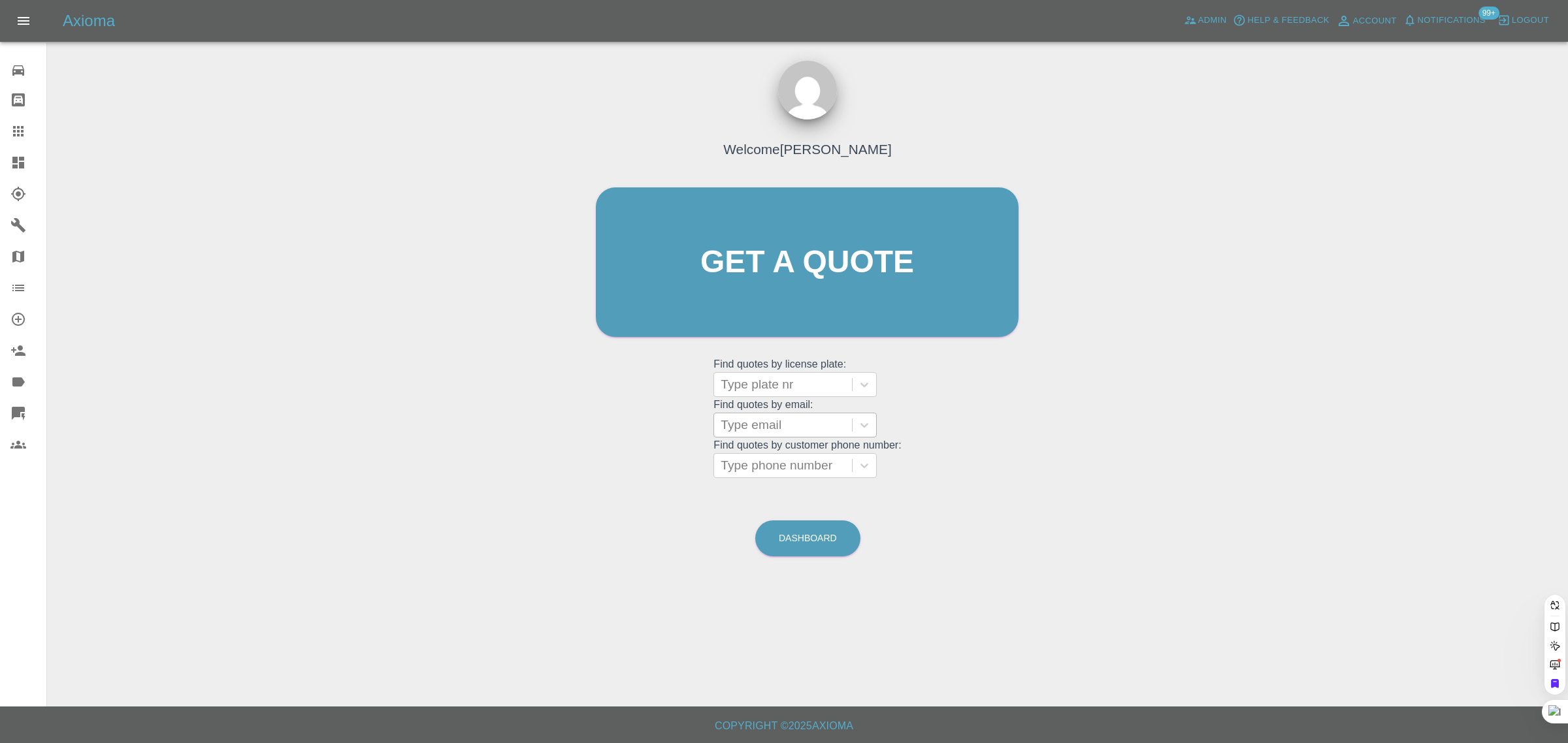
click at [749, 435] on div "Type email" at bounding box center [783, 425] width 138 height 23
paste input "berthics@gmail.com"
type input "berthics@"
click at [756, 424] on div at bounding box center [783, 425] width 124 height 18
paste input "warralan@hotmail.com"
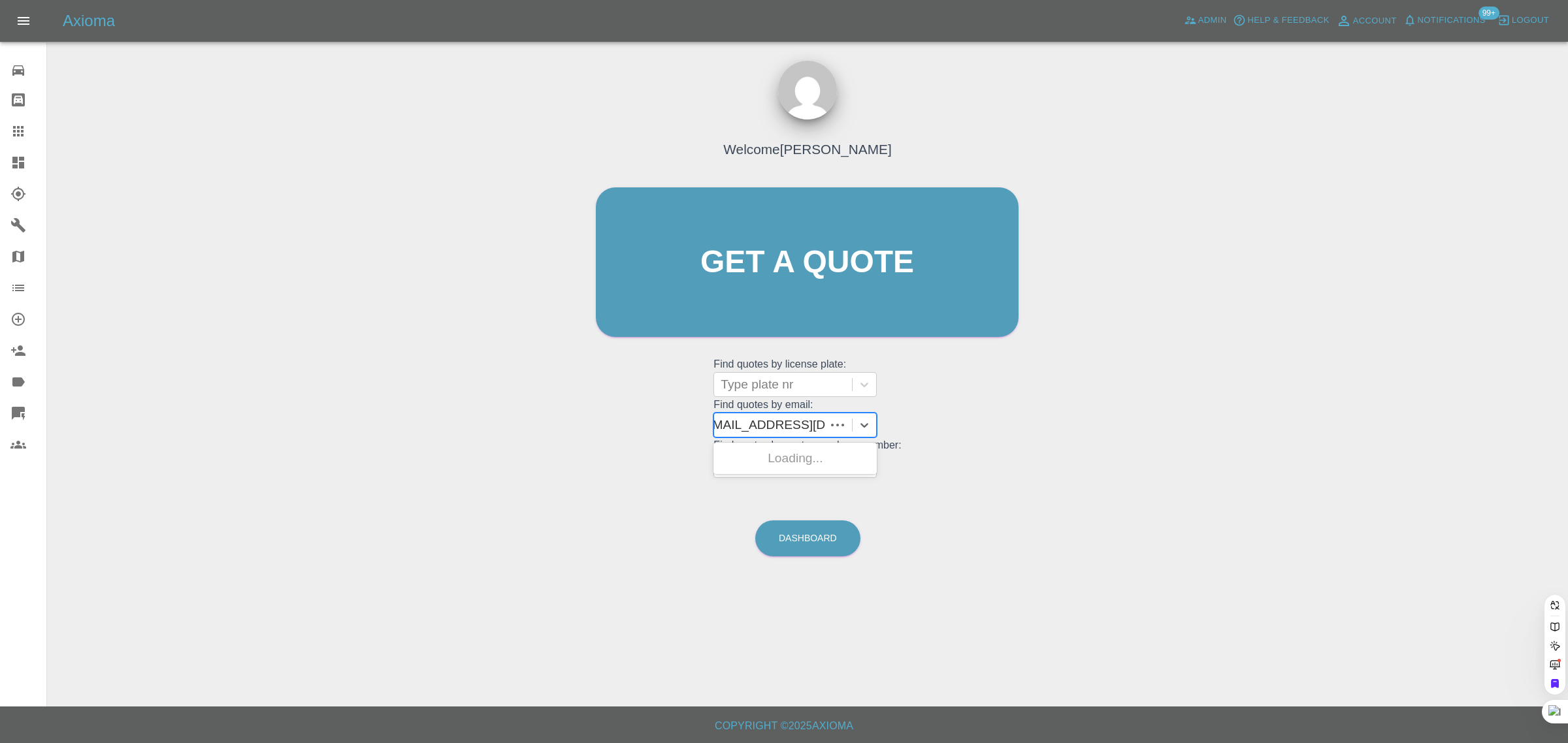
type input "warralan@hotmail.com"
click at [773, 449] on div "KT70 NMU, Finished" at bounding box center [794, 458] width 163 height 26
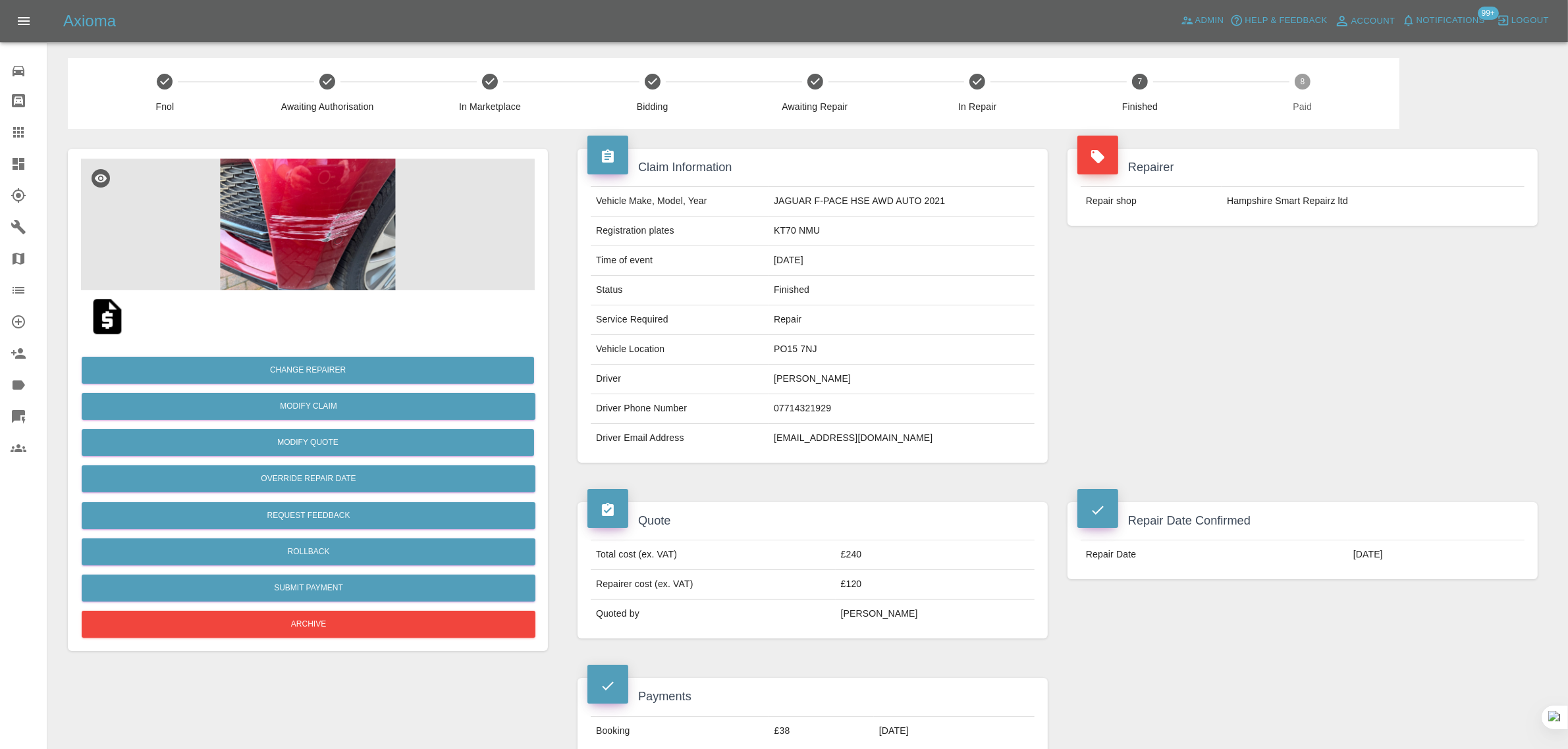
click at [27, 129] on div at bounding box center [29, 132] width 37 height 16
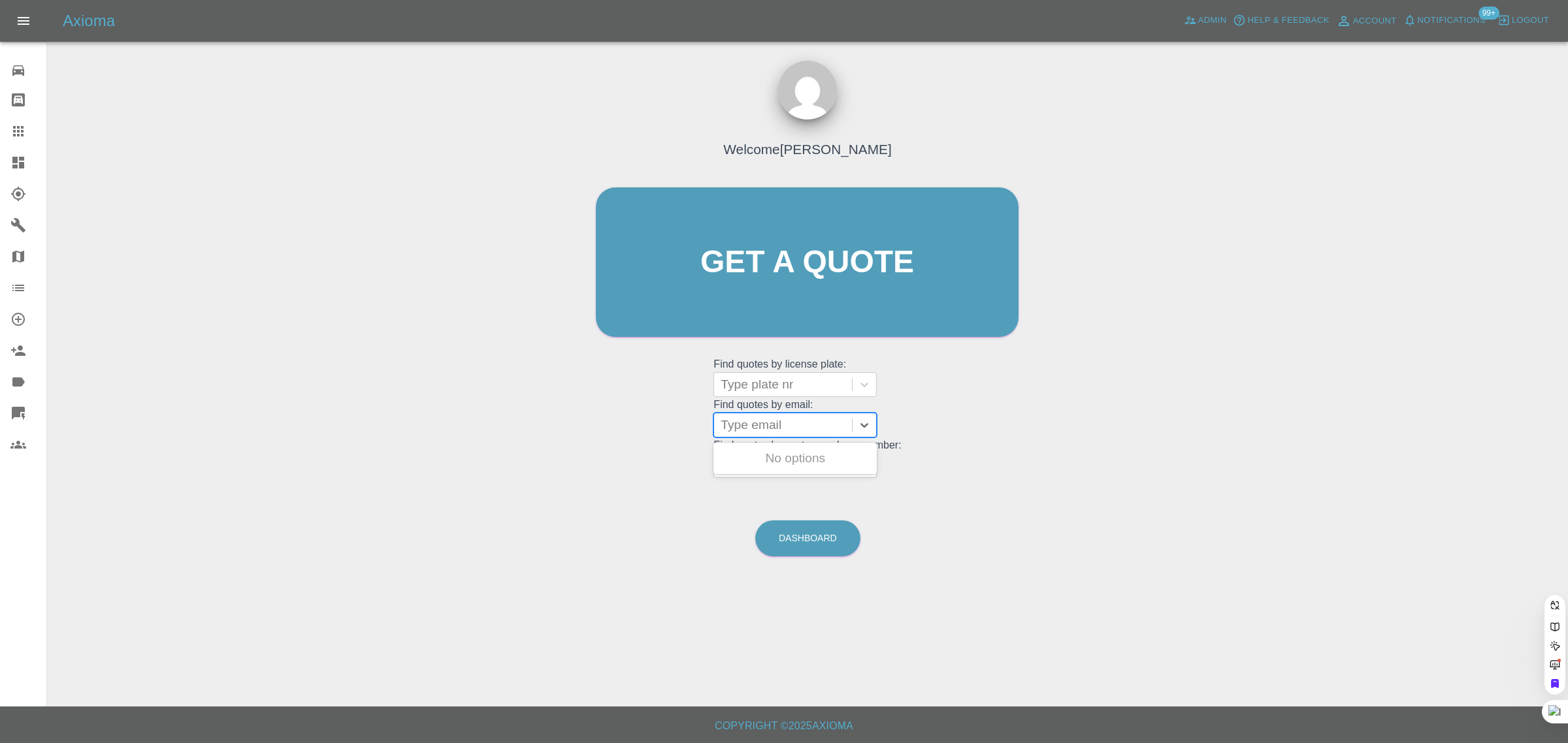
click at [733, 426] on div at bounding box center [783, 425] width 124 height 18
paste input "happymeeee@hotmail.com"
type input "happymeeee@hotmail.co"
click at [757, 486] on div "LN22XWZ, Awaiting Repair" at bounding box center [794, 492] width 163 height 41
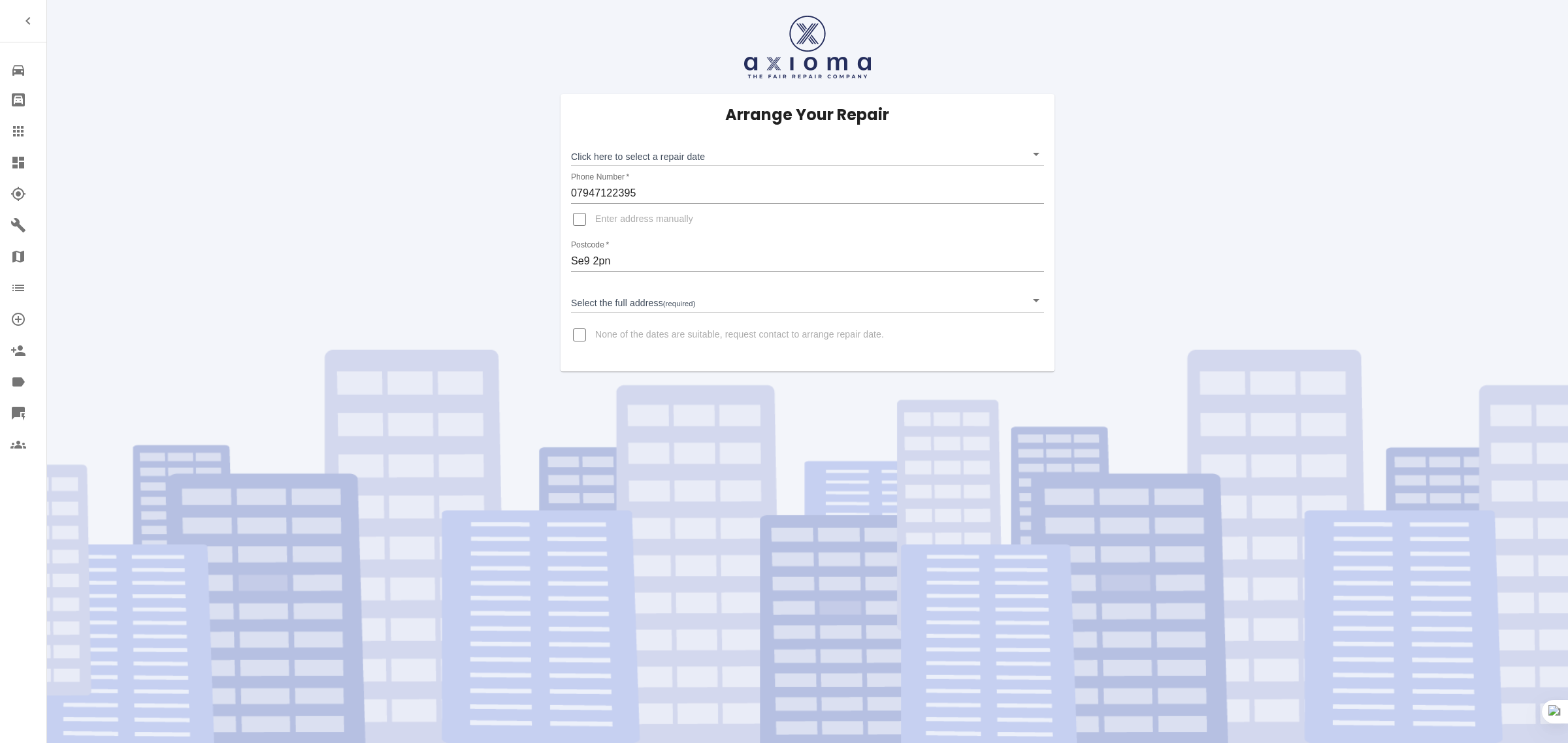
click at [19, 132] on icon at bounding box center [18, 131] width 15 height 15
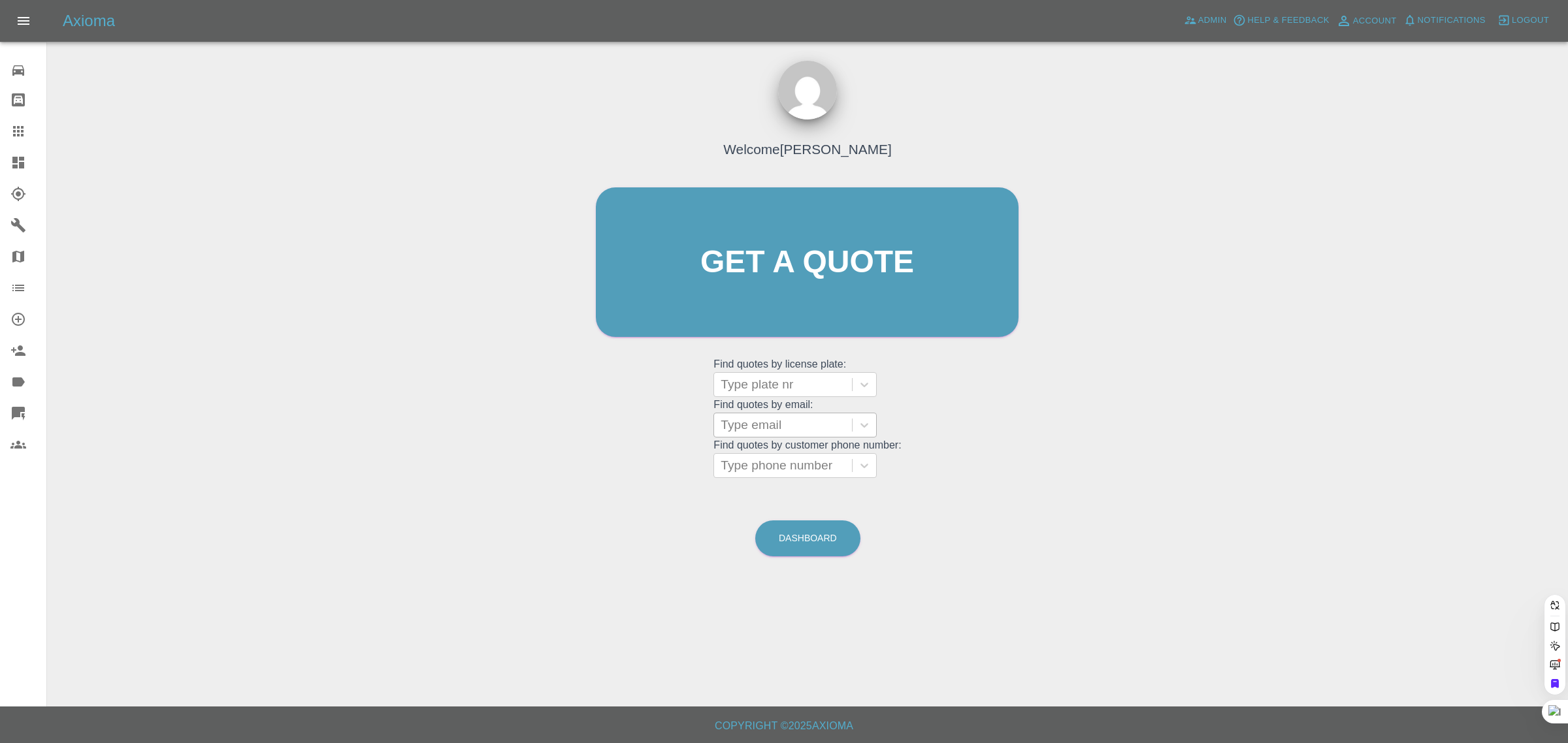
click at [785, 426] on div at bounding box center [783, 425] width 124 height 18
paste input "universalimagery@aol.com"
type input "universalimagery@aol.co"
click at [780, 455] on div "LP69ZHH, Bidding" at bounding box center [794, 458] width 163 height 26
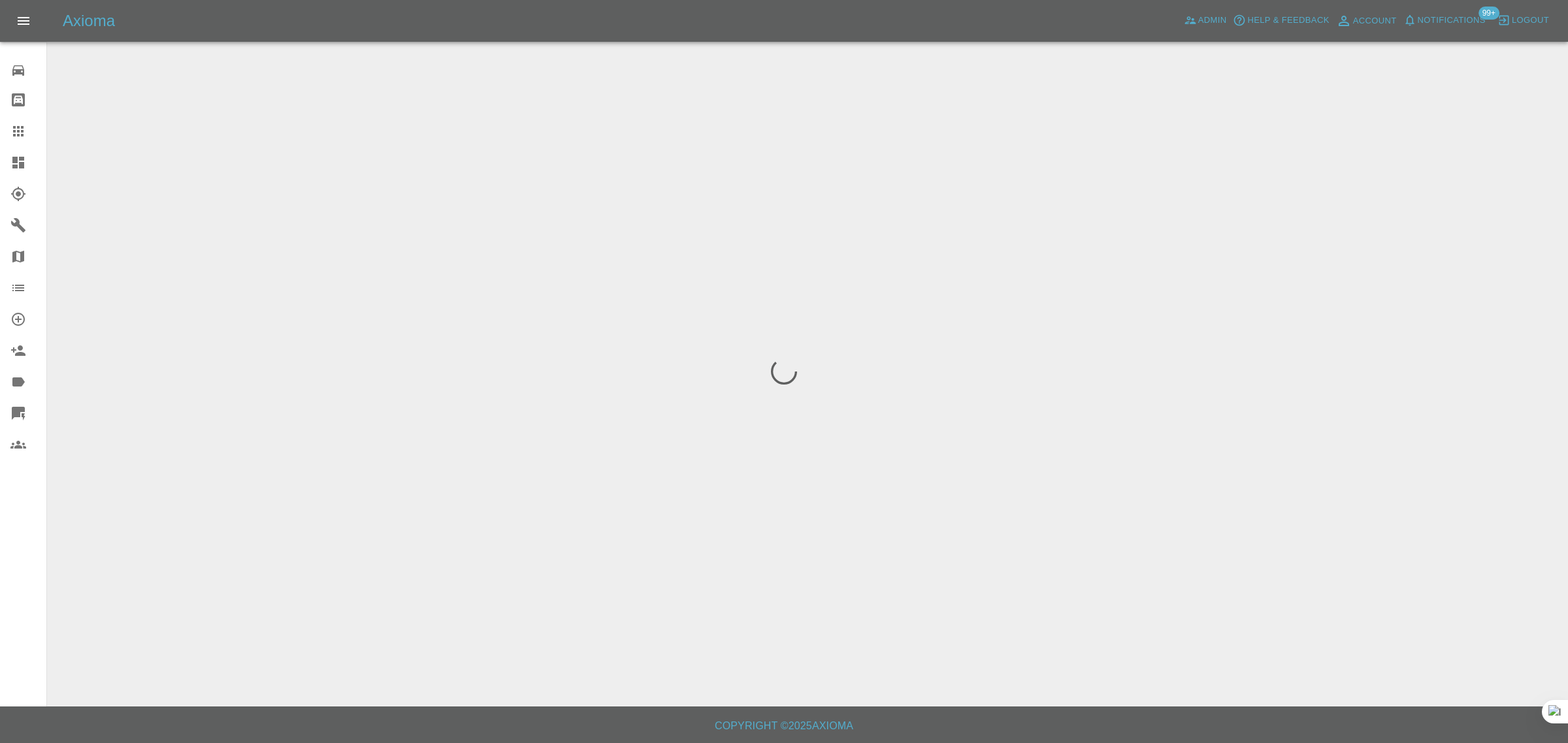
click at [27, 551] on div "0 Repair home Bodyshop home Claims Dashboard Explorer Garages Map Organization …" at bounding box center [23, 372] width 47 height 743
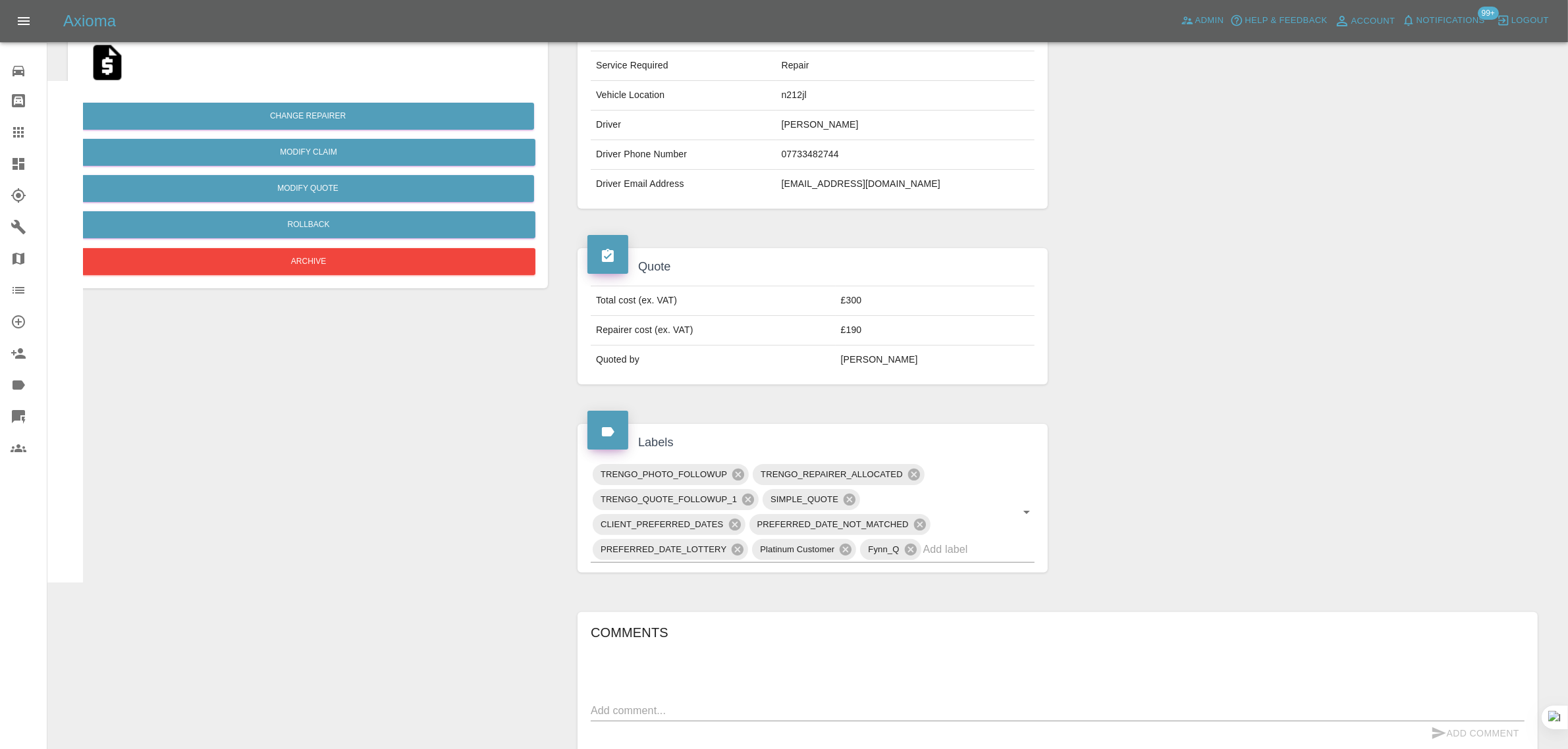
scroll to position [245, 0]
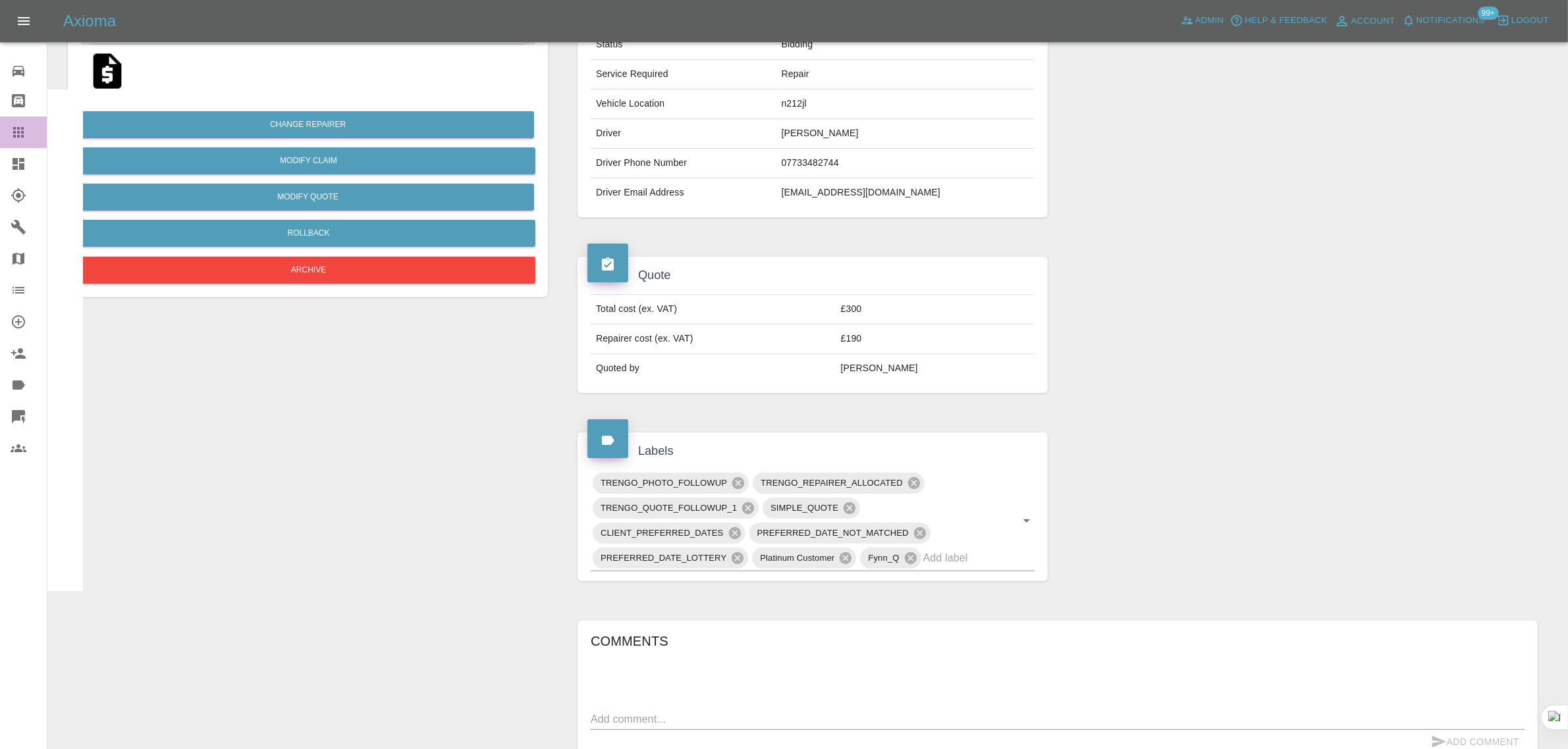
click at [18, 129] on icon at bounding box center [18, 132] width 16 height 16
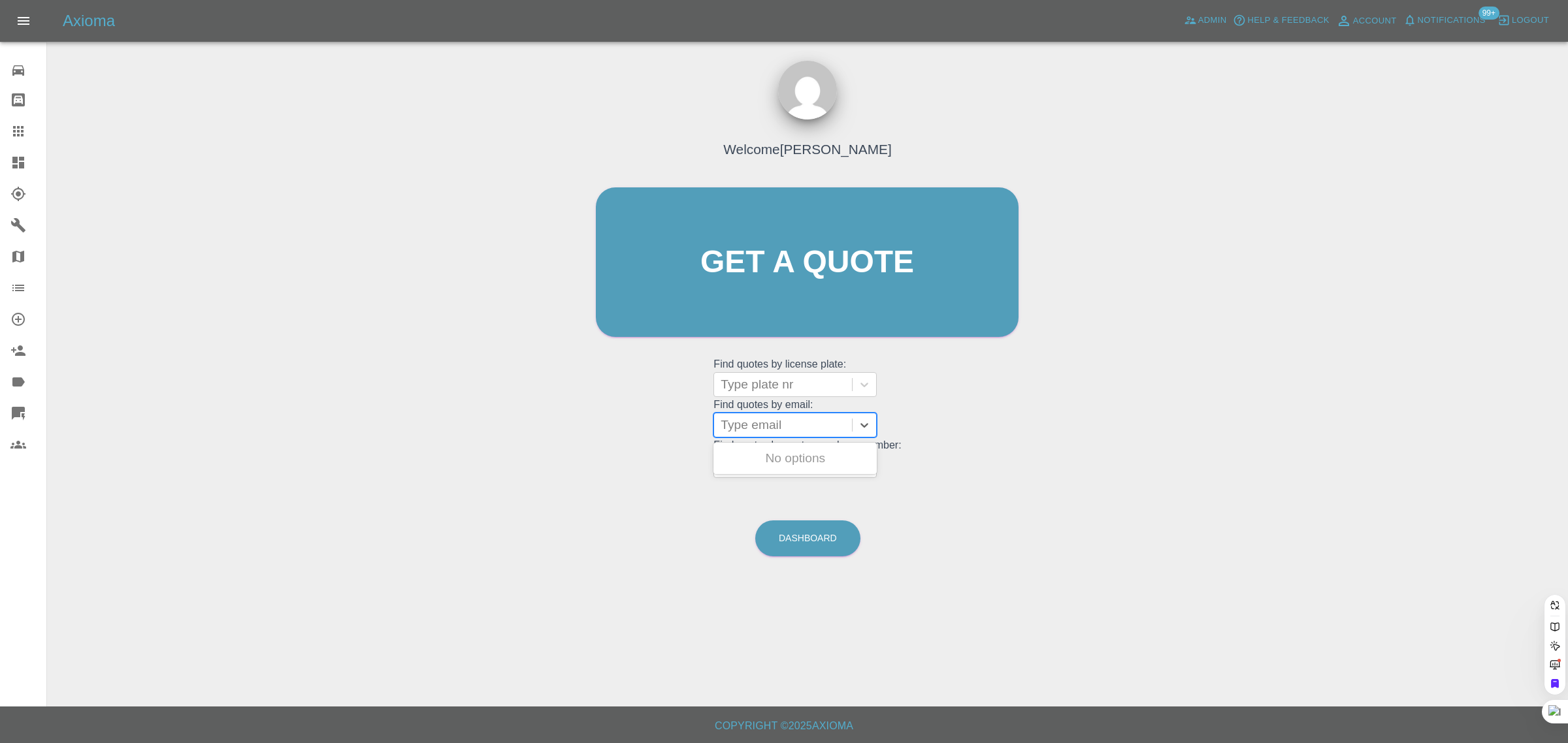
click at [759, 427] on div at bounding box center [783, 425] width 124 height 18
type input "v"
paste input "arifshopping@outlook.com"
type input "arifshopping@outlook.com"
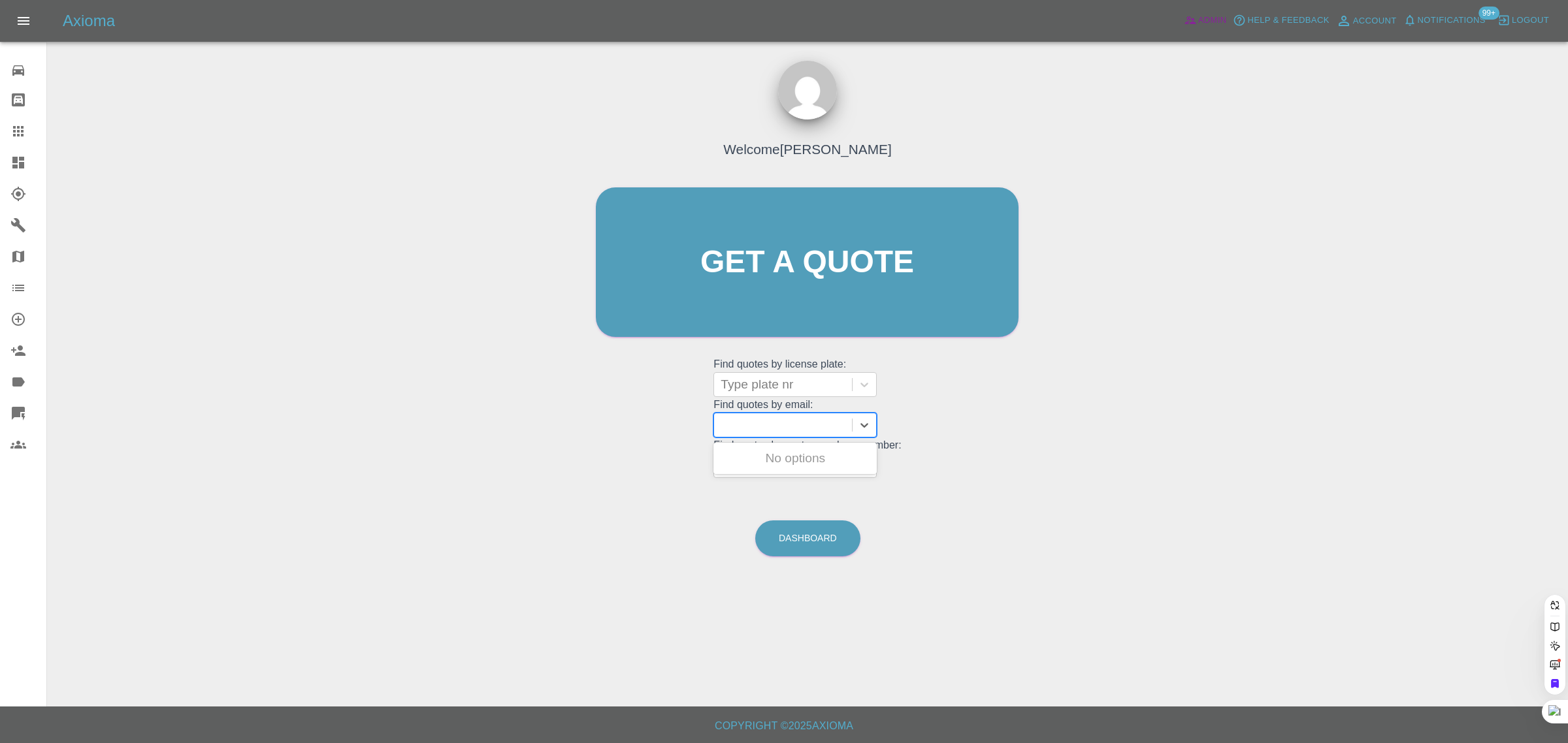
click at [1210, 21] on span "Admin" at bounding box center [1212, 21] width 29 height 15
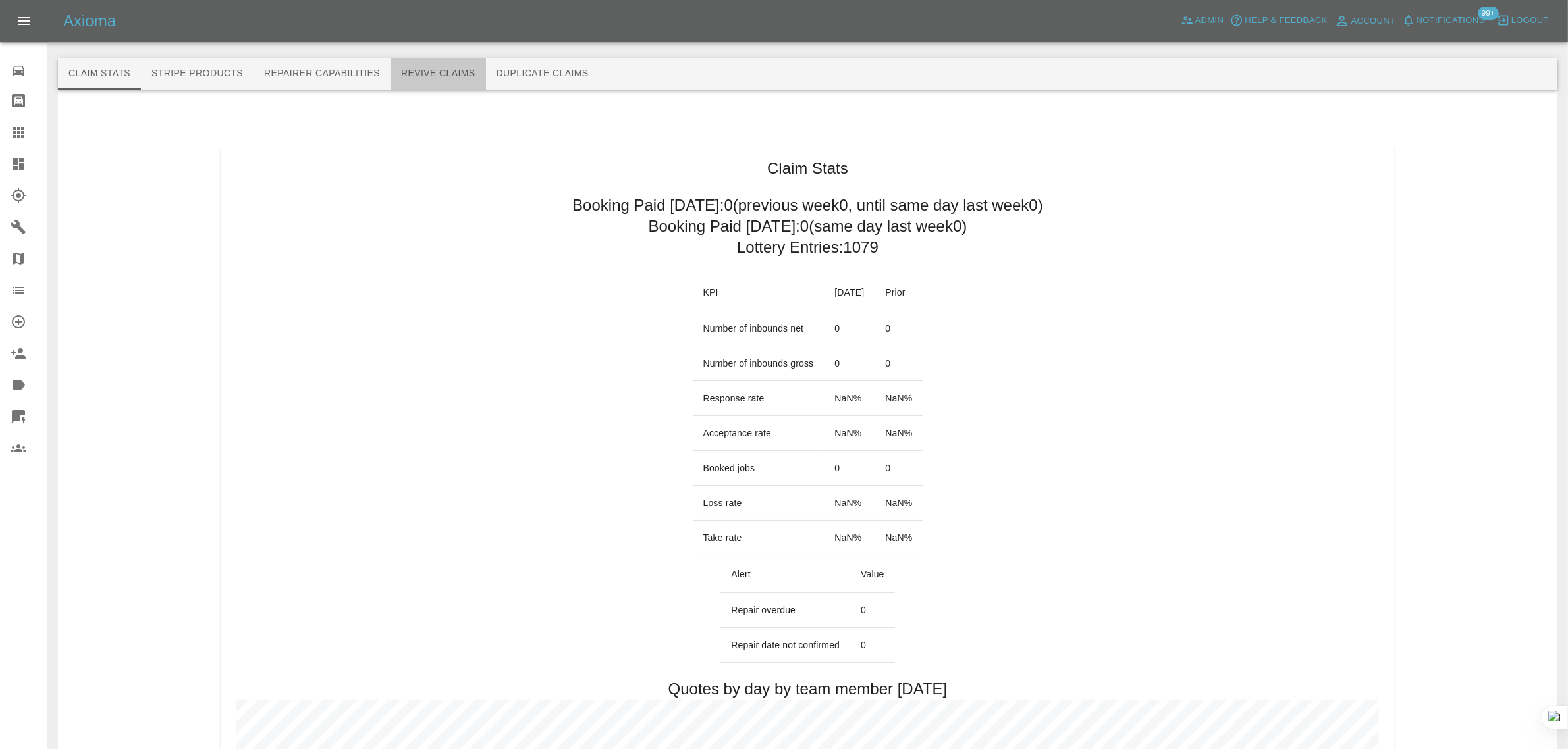
click at [435, 78] on button "Revive Claims" at bounding box center [438, 74] width 95 height 31
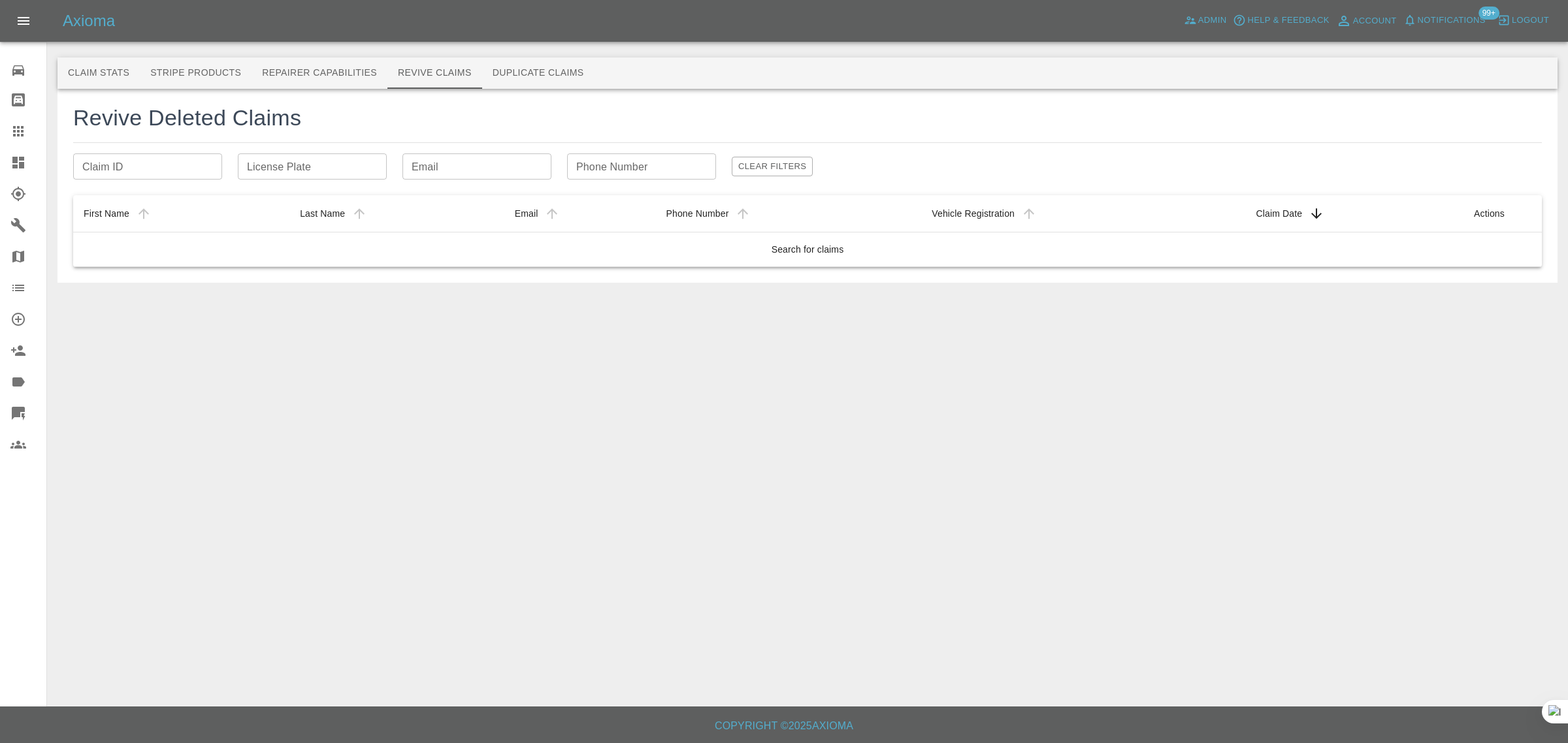
click at [427, 171] on input "Email" at bounding box center [477, 166] width 149 height 26
paste input "arifshopping@outlook.com"
type input "arifshopping@outlook.com"
click at [596, 165] on input "Phone Number" at bounding box center [642, 166] width 149 height 26
paste input "7717 952374"
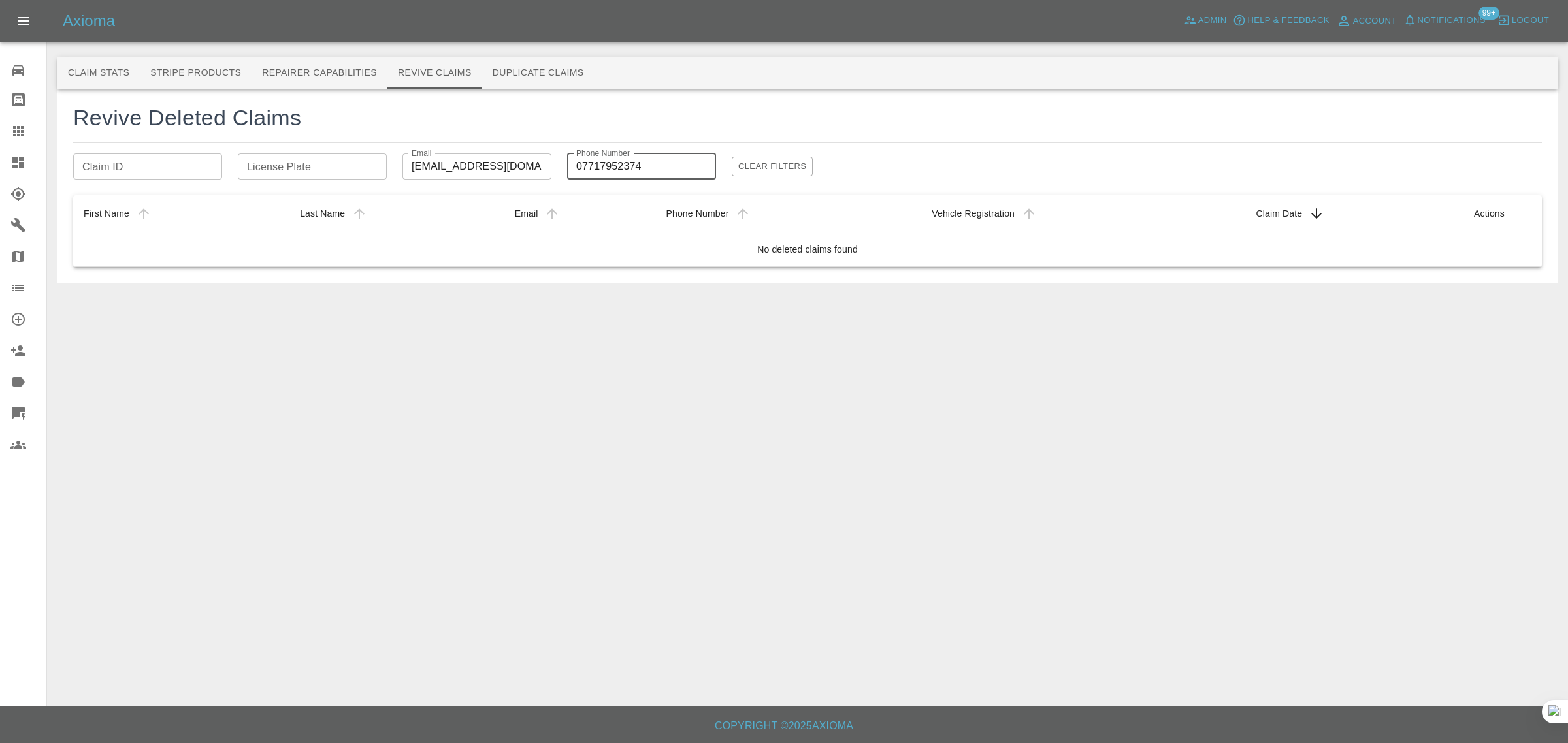
drag, startPoint x: 642, startPoint y: 163, endPoint x: 509, endPoint y: 145, distance: 134.2
click at [509, 145] on div "Revive Deleted Claims Claim ID Claim ID License Plate License Plate Email arifs…" at bounding box center [808, 185] width 1469 height 163
type input "07717952374"
click at [18, 134] on icon at bounding box center [18, 131] width 15 height 15
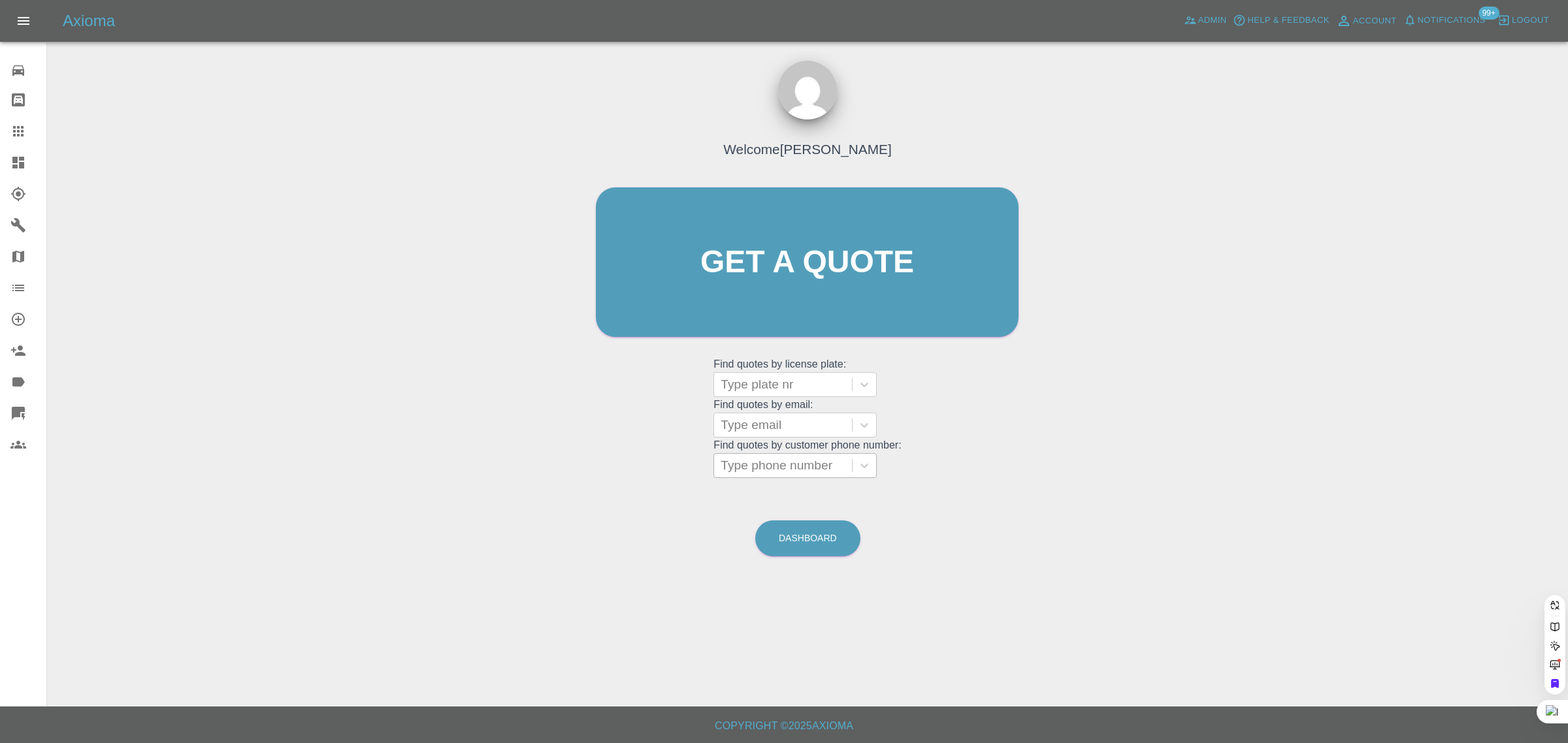
click at [782, 472] on div at bounding box center [783, 465] width 124 height 18
paste input "07717952374"
type input "07717952374"
click at [758, 422] on div at bounding box center [783, 425] width 124 height 18
paste input "asgregory99@gmail.com"
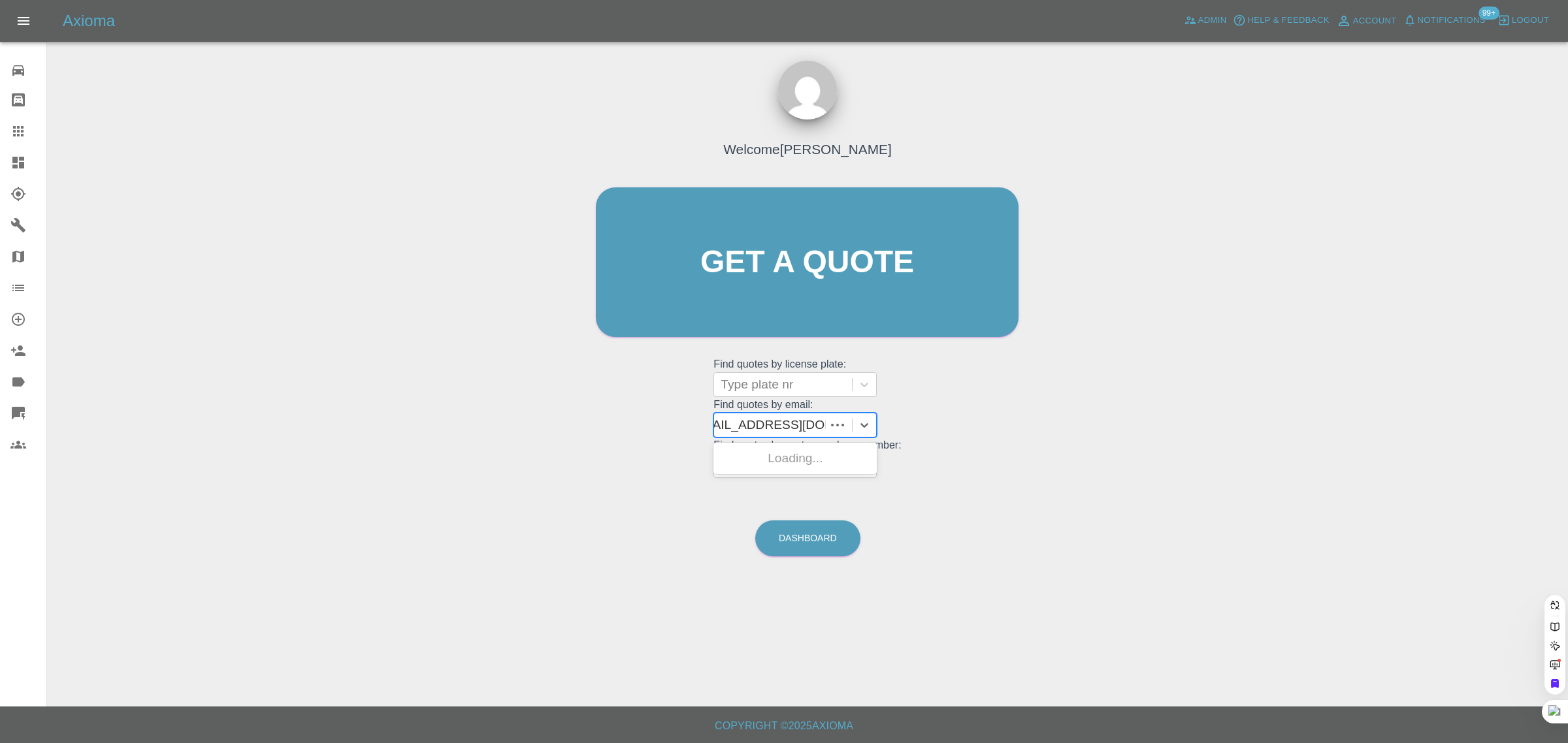
type input "asgregory99@gmail.com"
click at [773, 458] on div "DA72FZG, Awaiting Authorisation" at bounding box center [794, 466] width 163 height 41
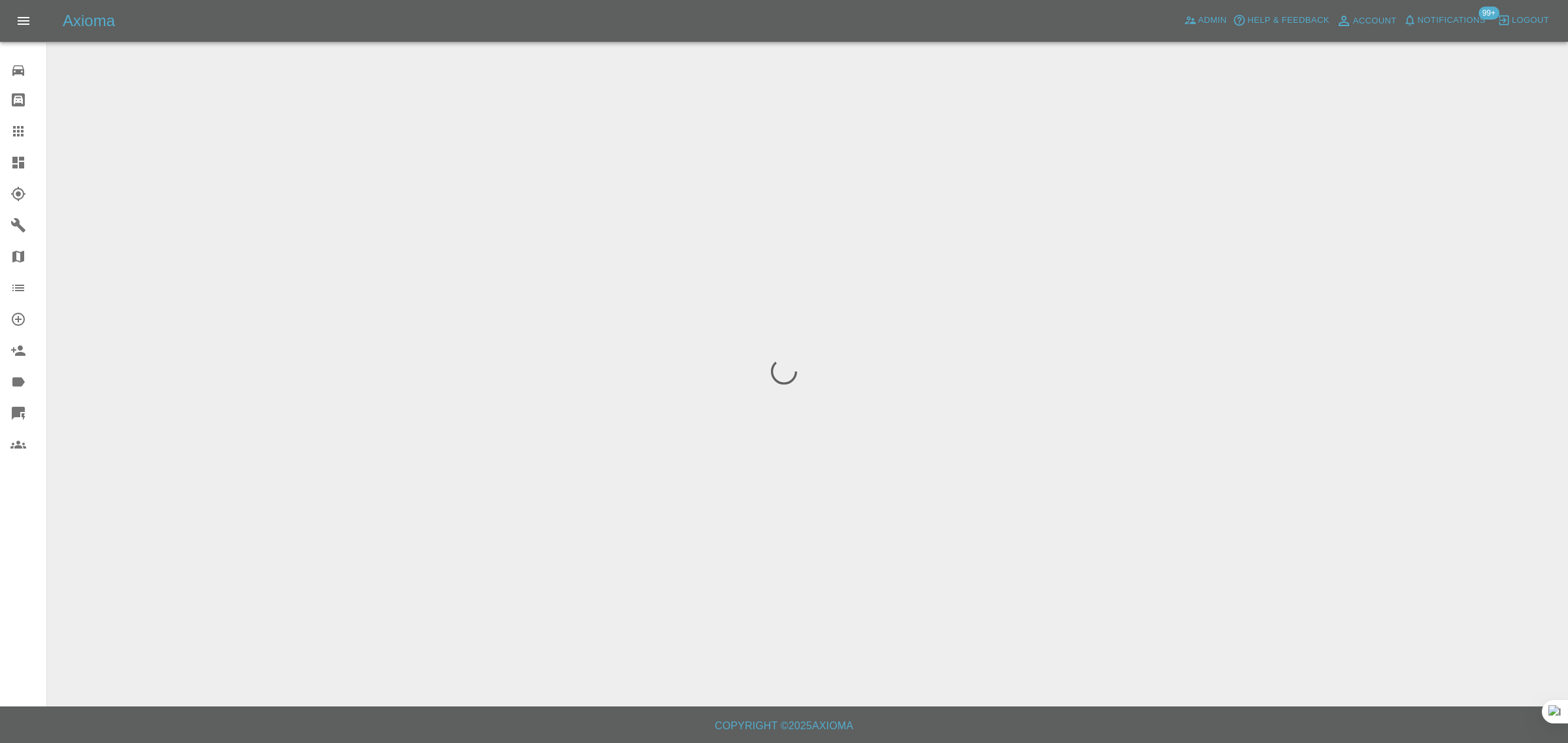
click at [0, 565] on div "0 Repair home Bodyshop home Claims Dashboard Explorer Garages Map Organization …" at bounding box center [23, 372] width 47 height 743
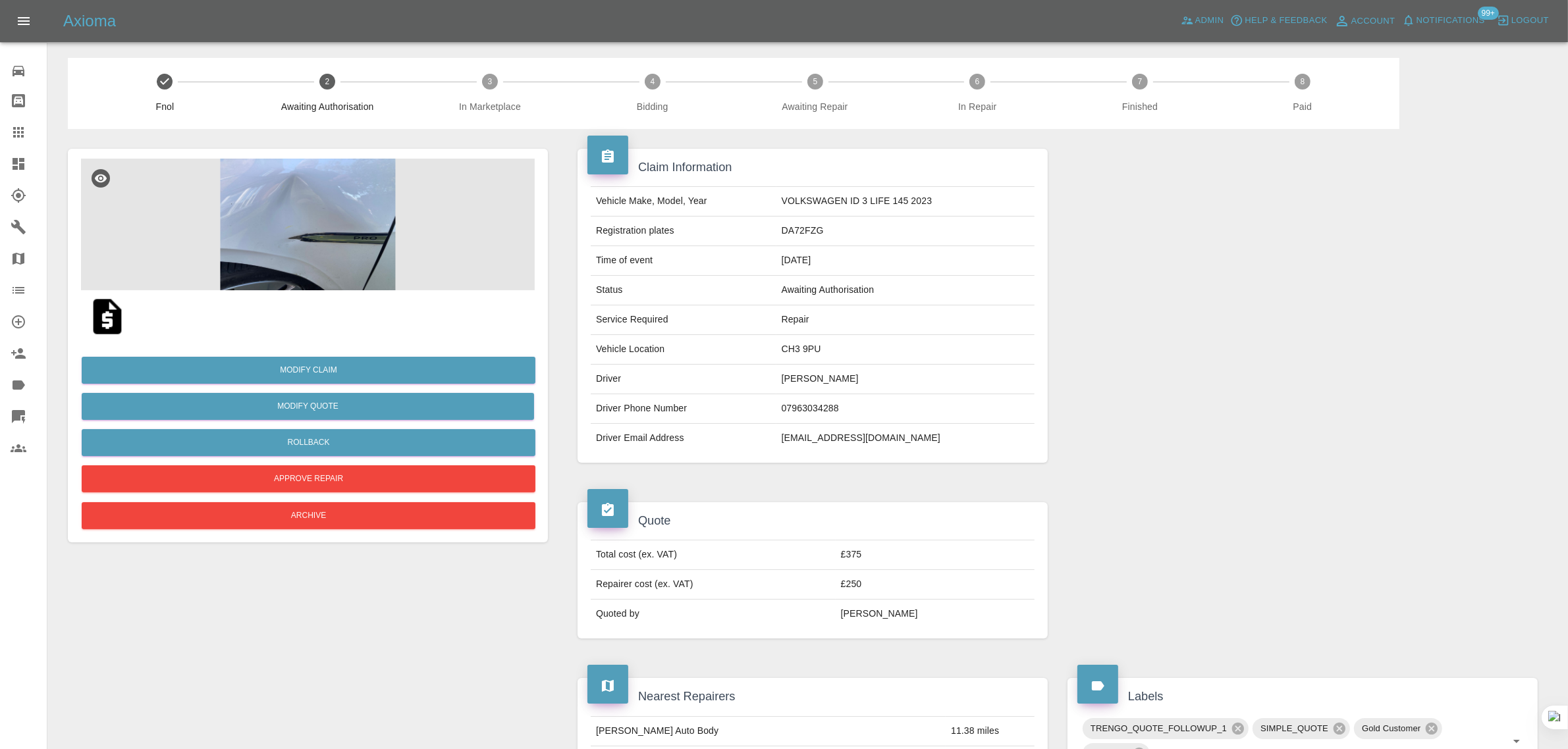
click at [102, 321] on img at bounding box center [107, 316] width 42 height 42
click at [280, 212] on img at bounding box center [307, 224] width 453 height 131
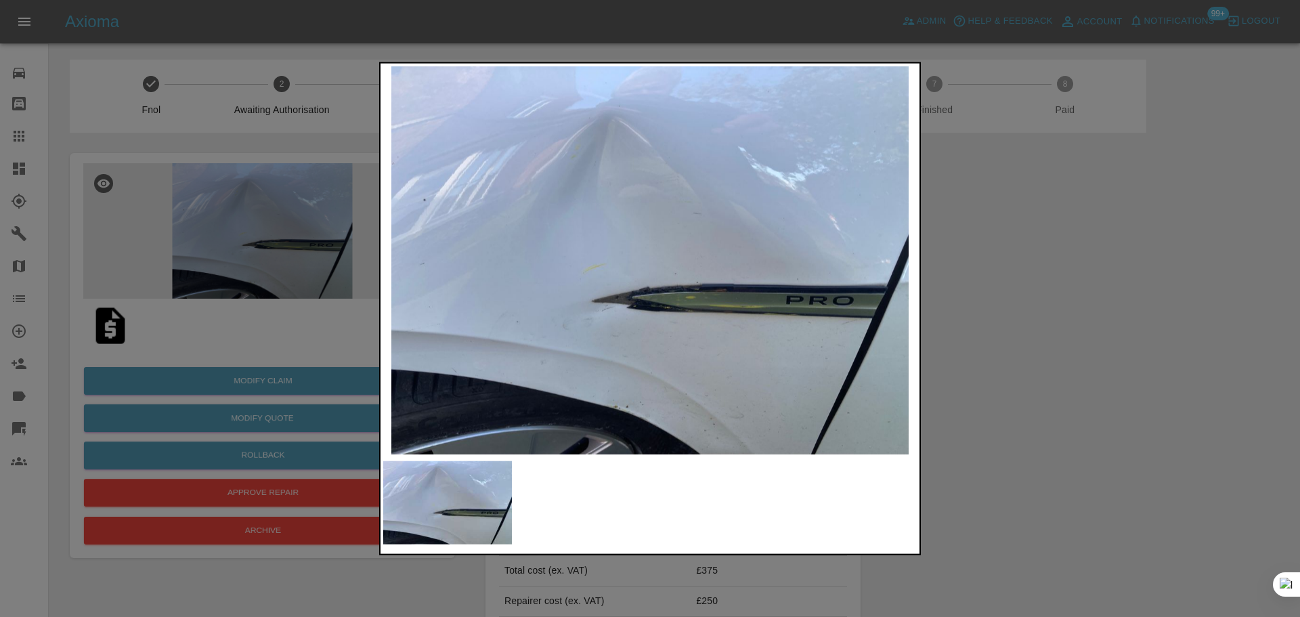
click at [1098, 271] on div at bounding box center [650, 308] width 1300 height 617
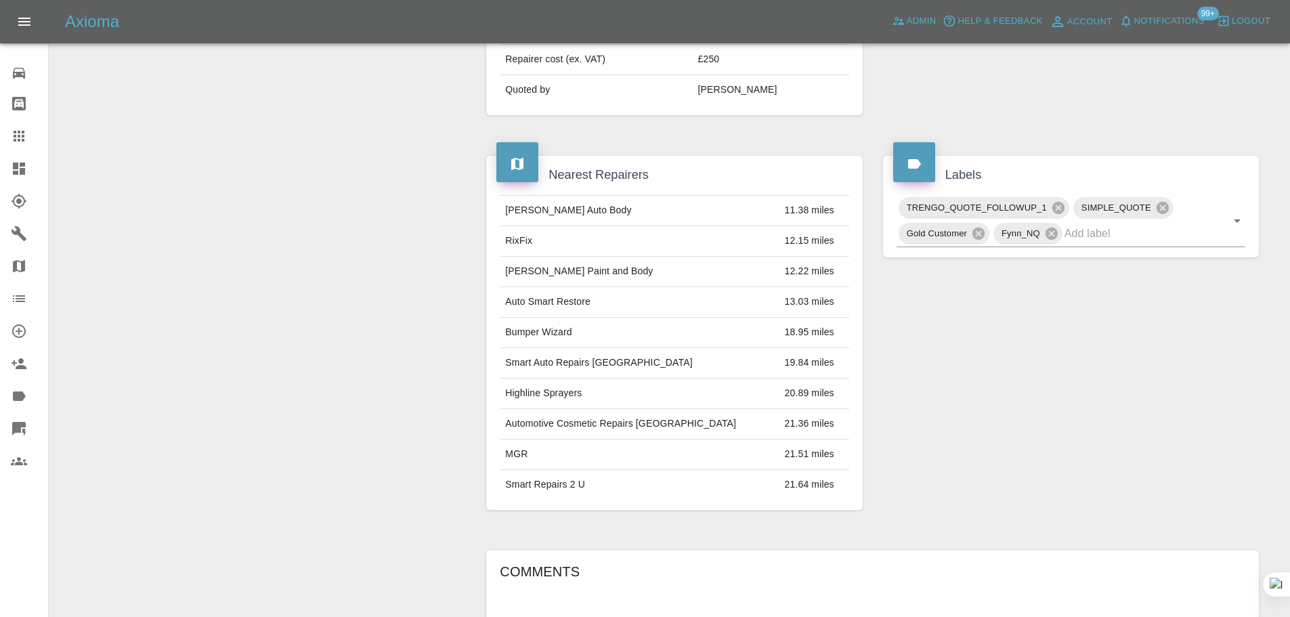
scroll to position [271, 0]
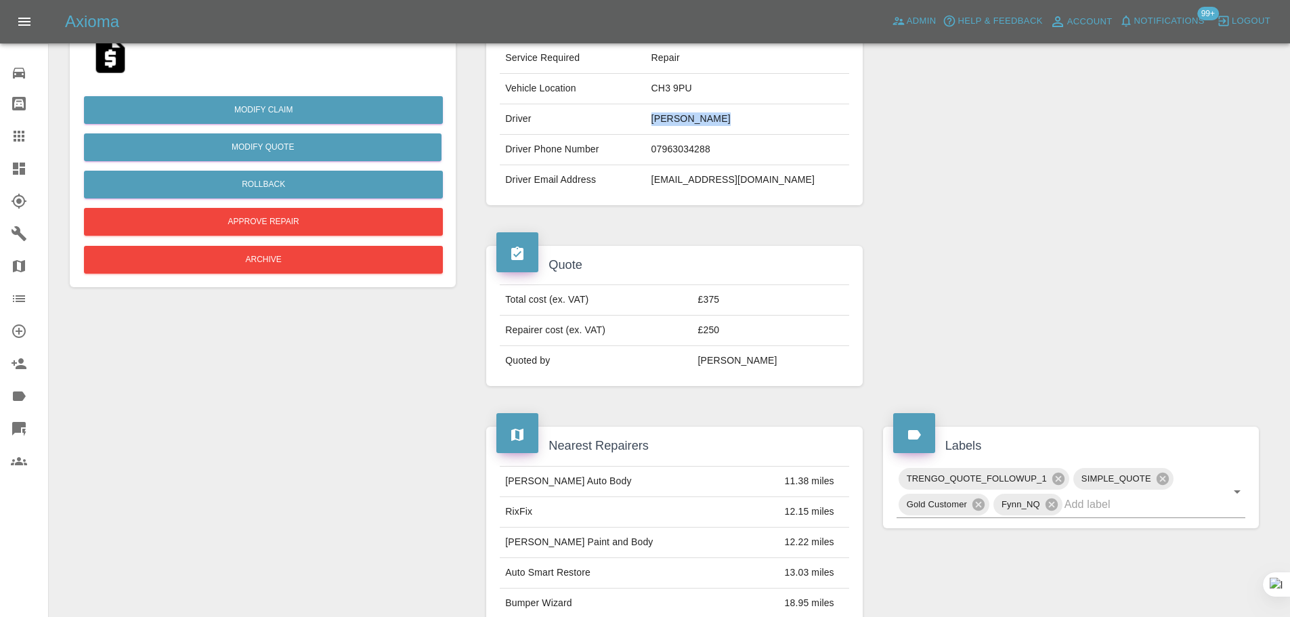
drag, startPoint x: 651, startPoint y: 123, endPoint x: 726, endPoint y: 112, distance: 75.8
click at [726, 112] on td "Allan Gregory" at bounding box center [747, 119] width 203 height 30
copy td "Allan Gregory"
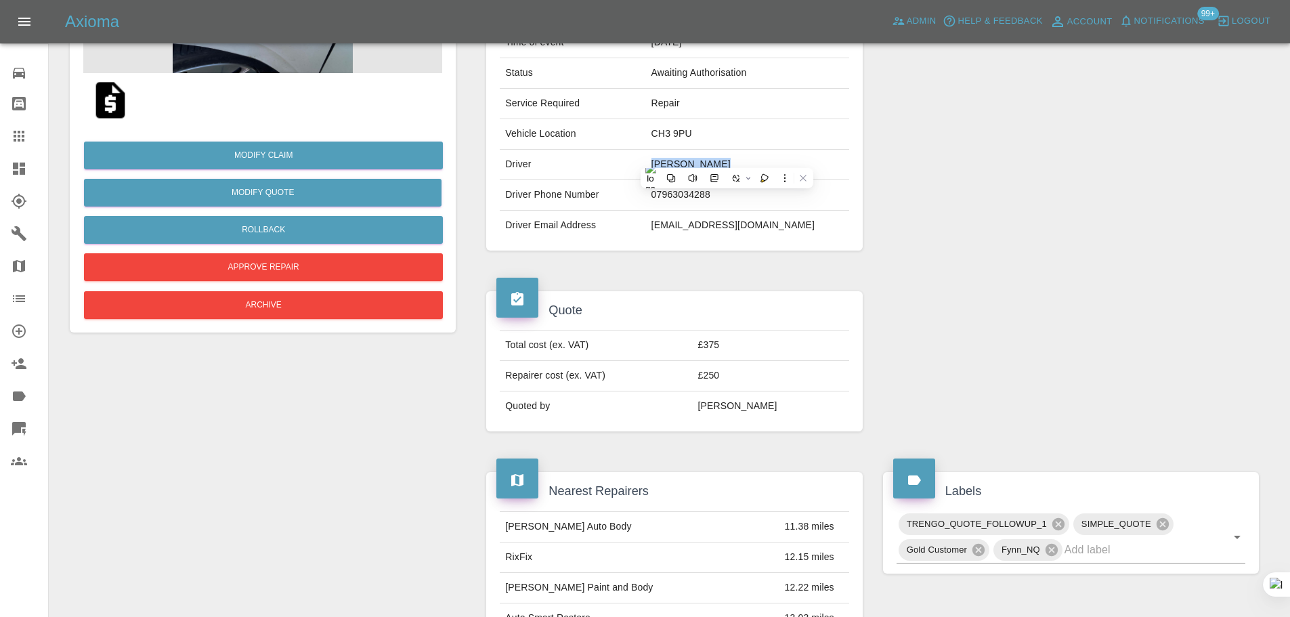
scroll to position [203, 0]
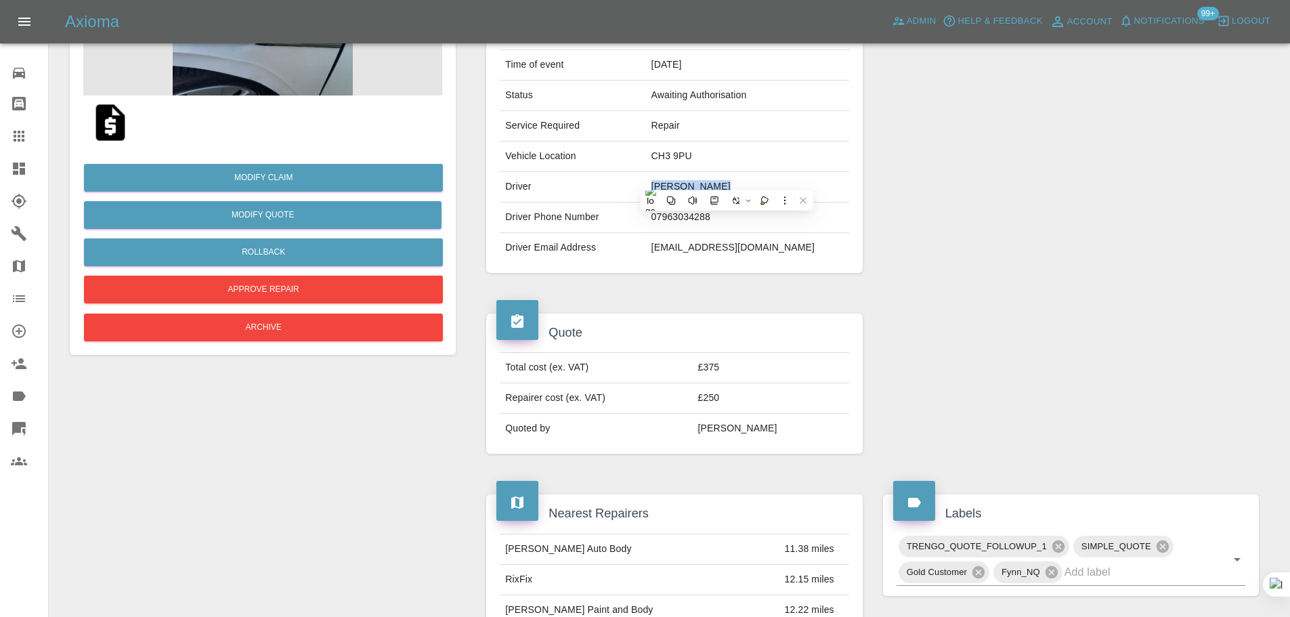
click at [10, 125] on link "Claims" at bounding box center [24, 136] width 48 height 32
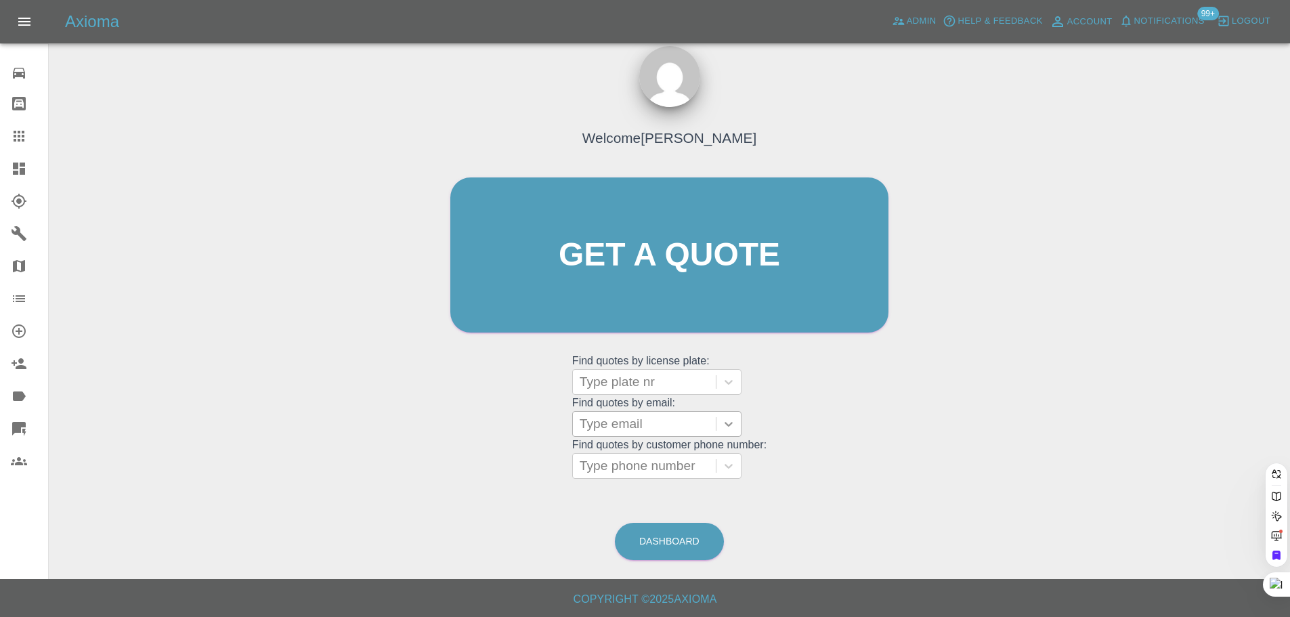
scroll to position [17, 0]
click at [643, 424] on div at bounding box center [643, 423] width 129 height 19
paste input "[EMAIL_ADDRESS][DOMAIN_NAME]"
type input "[EMAIL_ADDRESS][DOMAIN_NAME]"
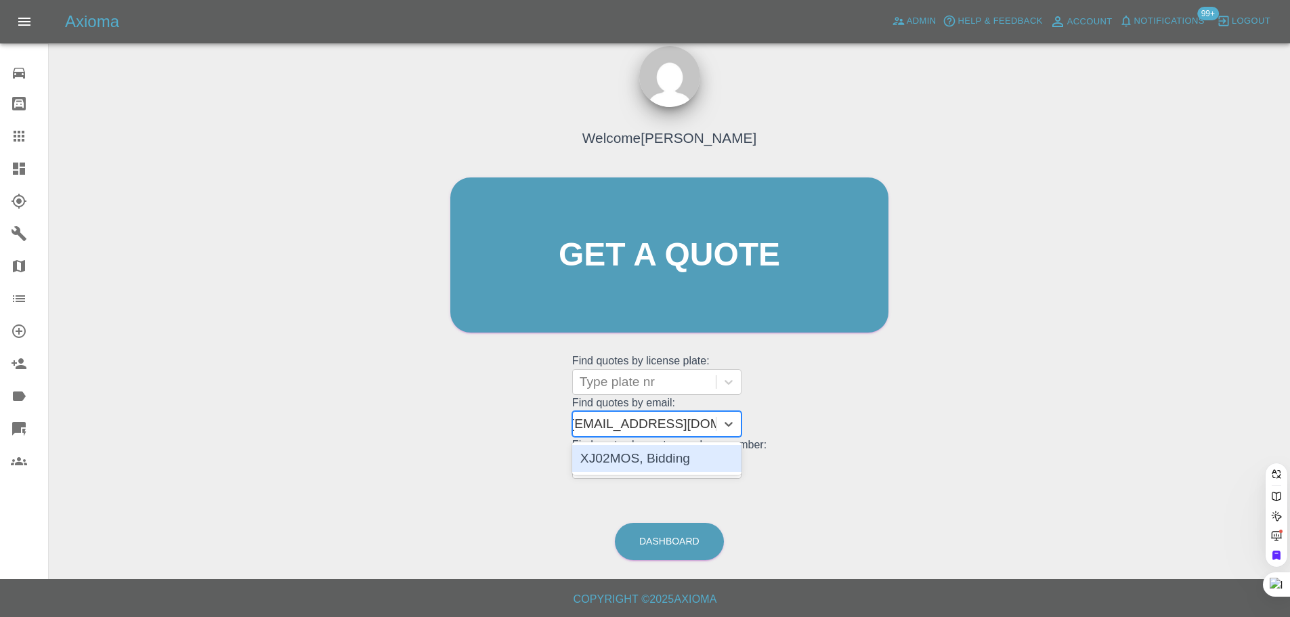
click at [643, 460] on div "XJ02MOS, Bidding" at bounding box center [656, 458] width 169 height 27
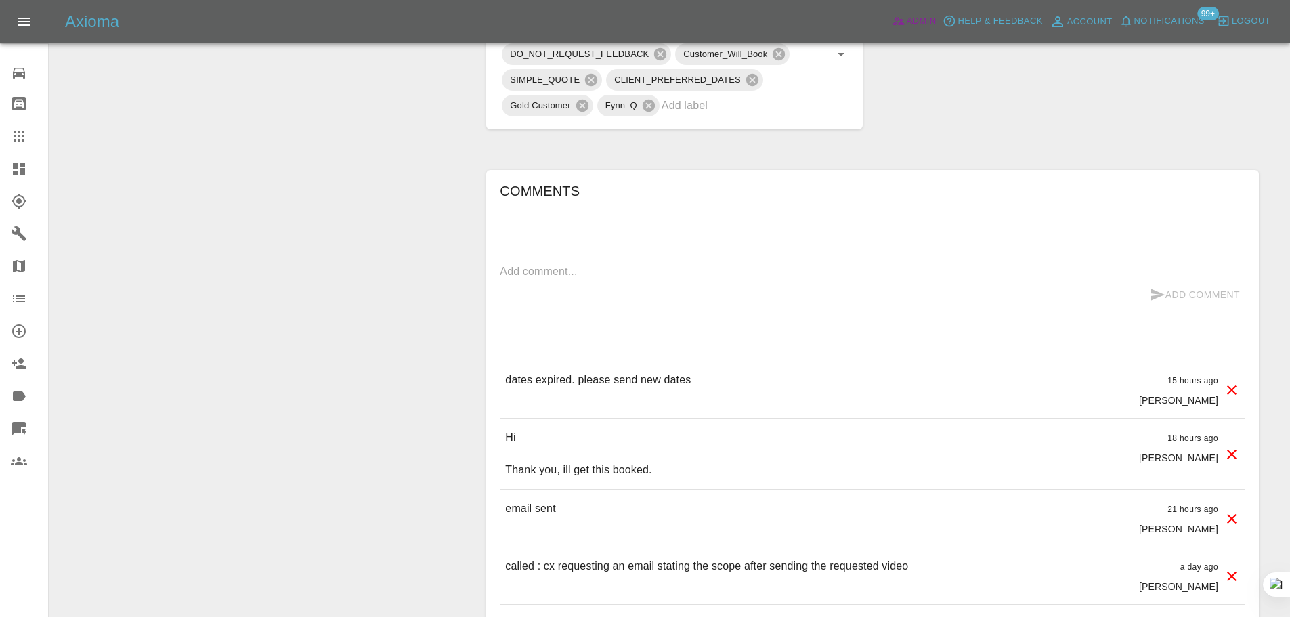
scroll to position [677, 0]
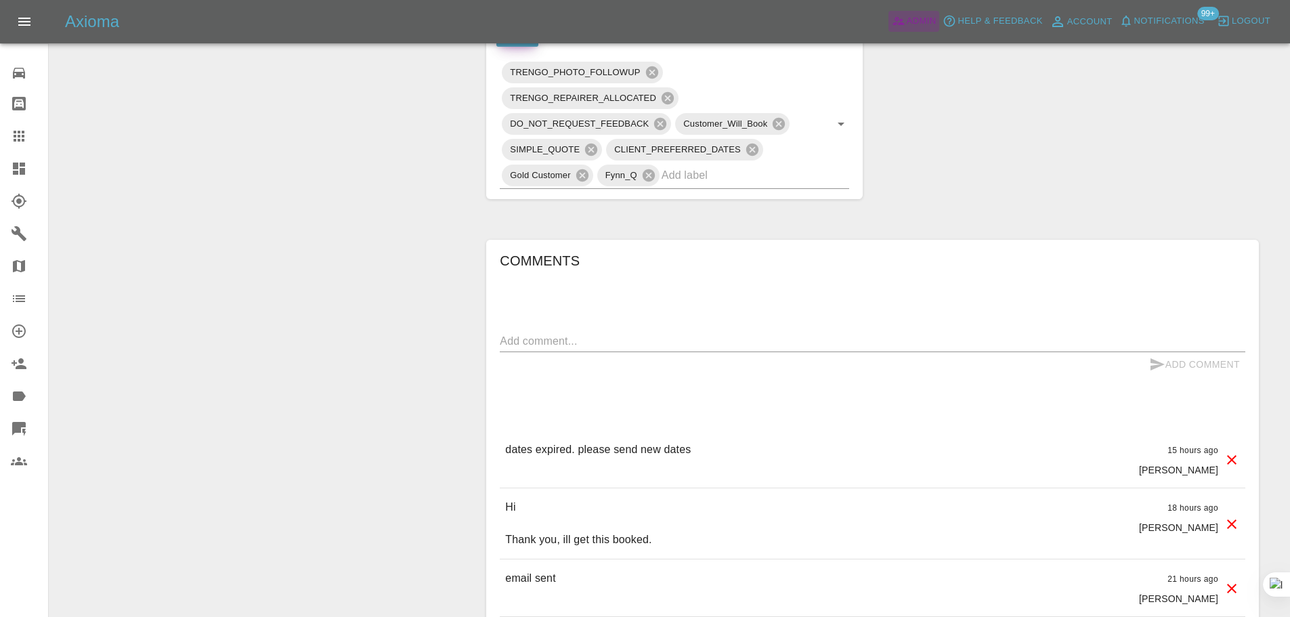
click at [917, 17] on span "Admin" at bounding box center [921, 22] width 30 height 16
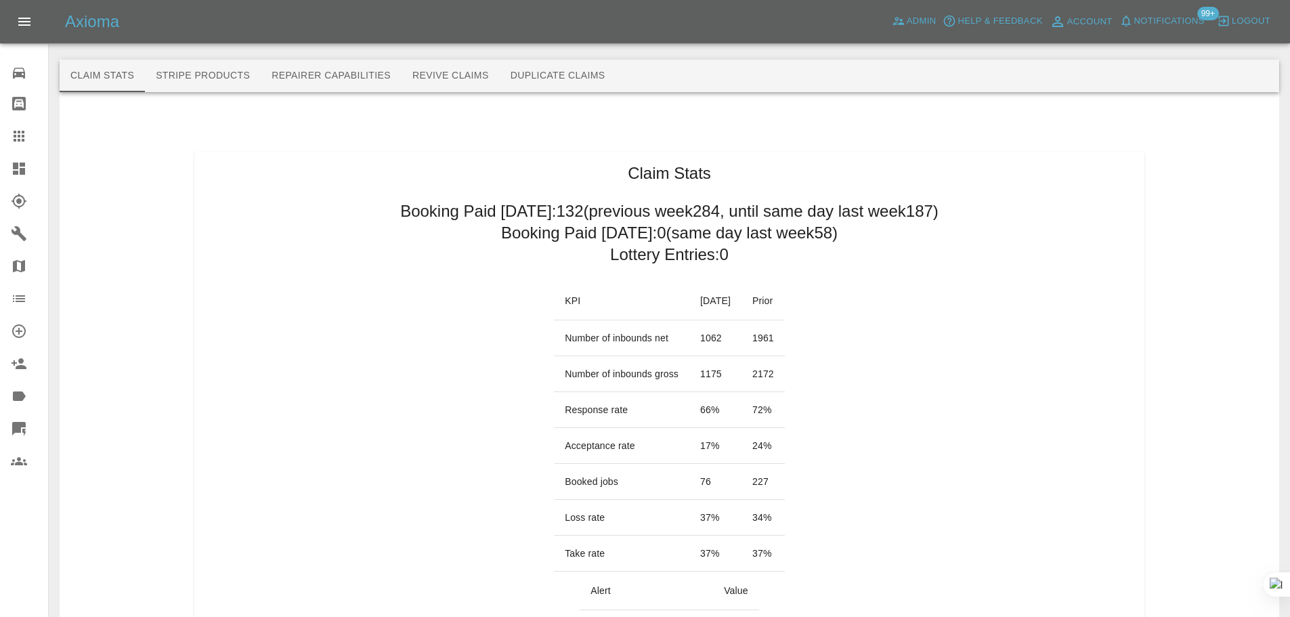
click at [581, 79] on button "Duplicate Claims" at bounding box center [558, 76] width 116 height 32
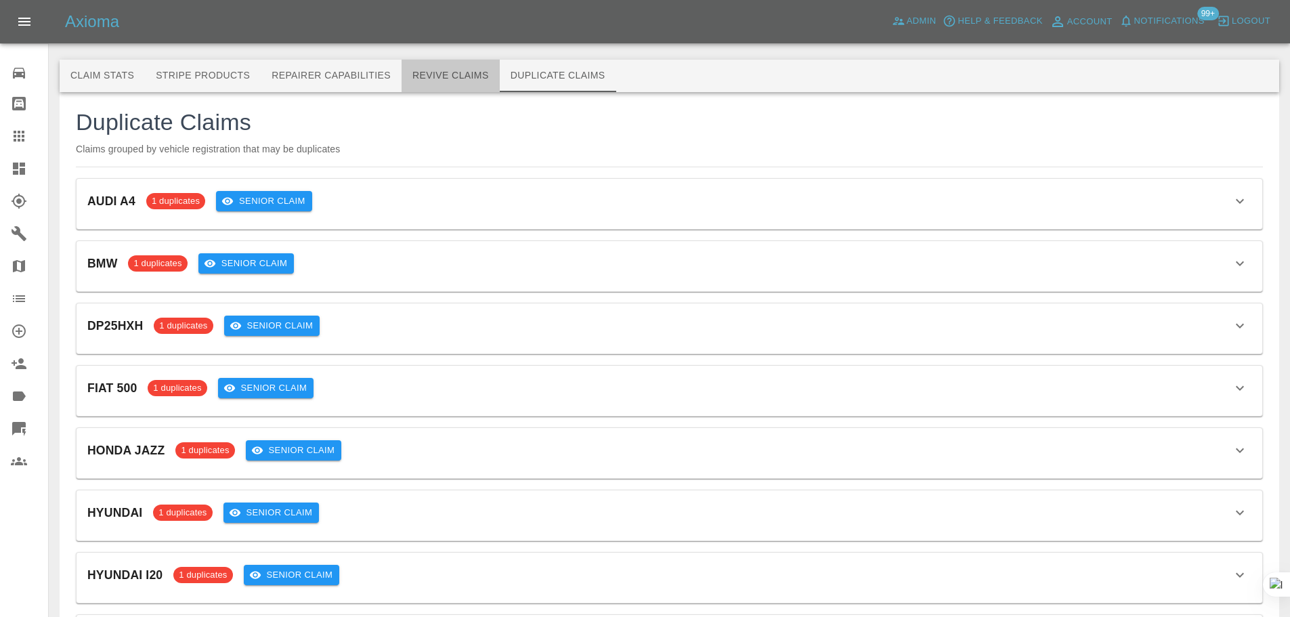
click at [449, 76] on button "Revive Claims" at bounding box center [450, 76] width 98 height 32
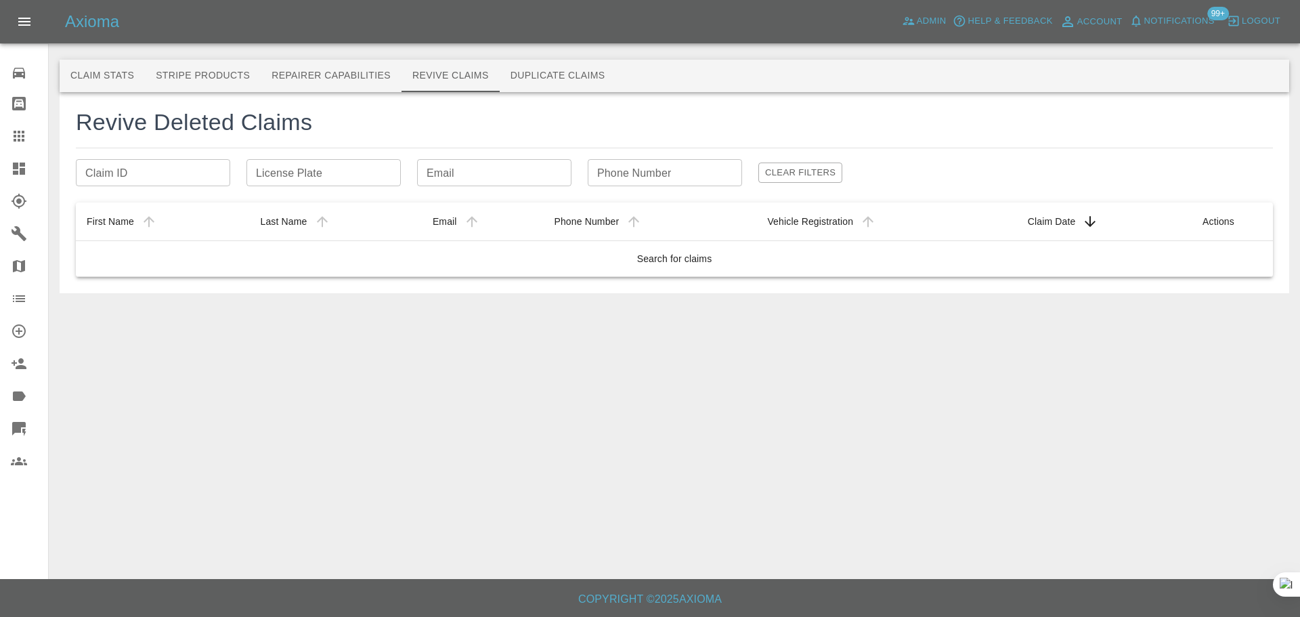
click at [435, 169] on input "Email" at bounding box center [494, 172] width 154 height 27
paste input "keefyjjohnson@gmail.com"
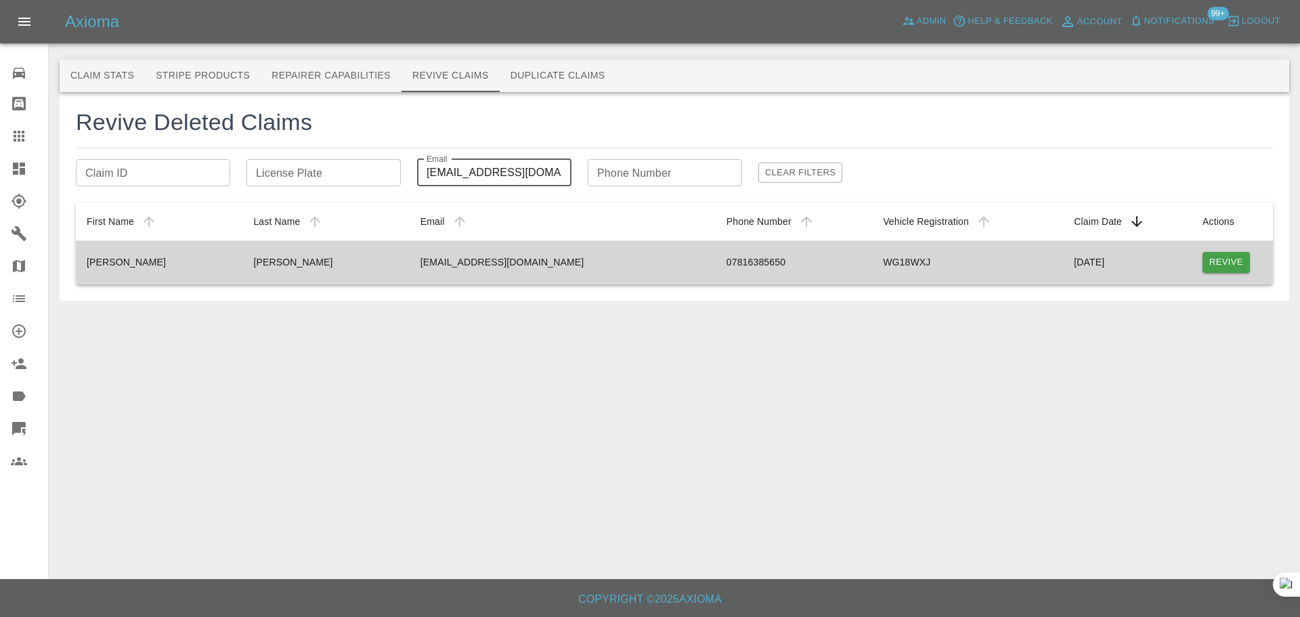
type input "keefyjjohnson@gmail.com"
click at [1218, 267] on button "Revive" at bounding box center [1225, 262] width 47 height 21
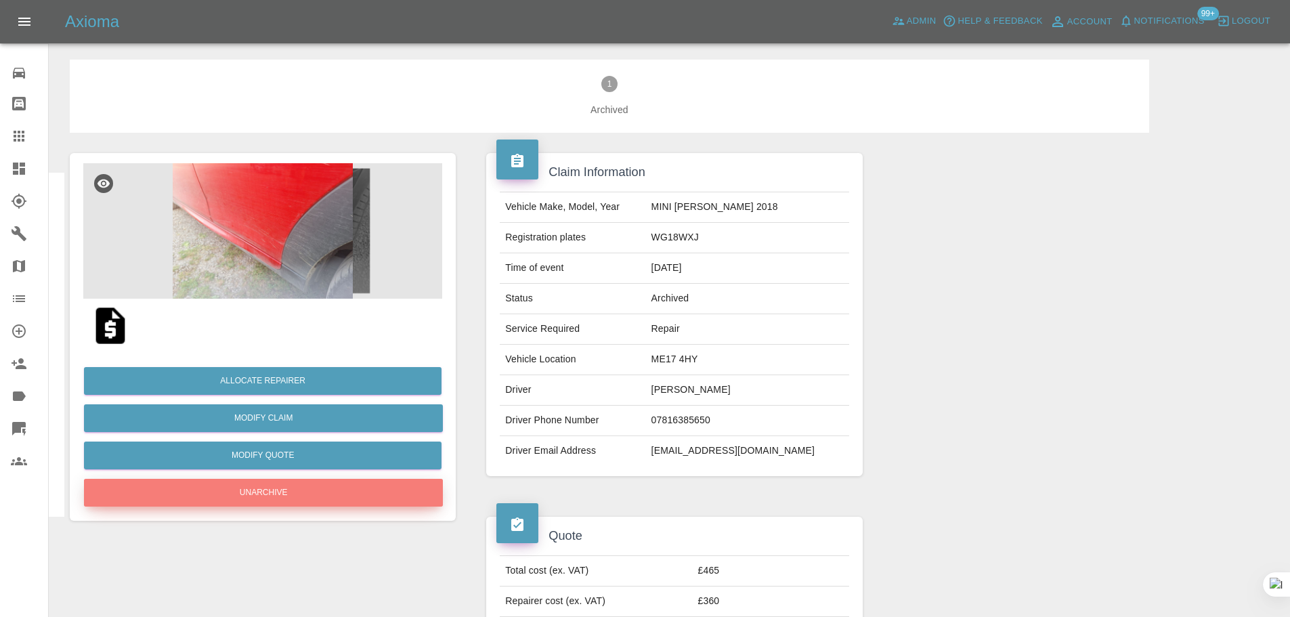
click at [307, 496] on button "Unarchive" at bounding box center [263, 493] width 359 height 28
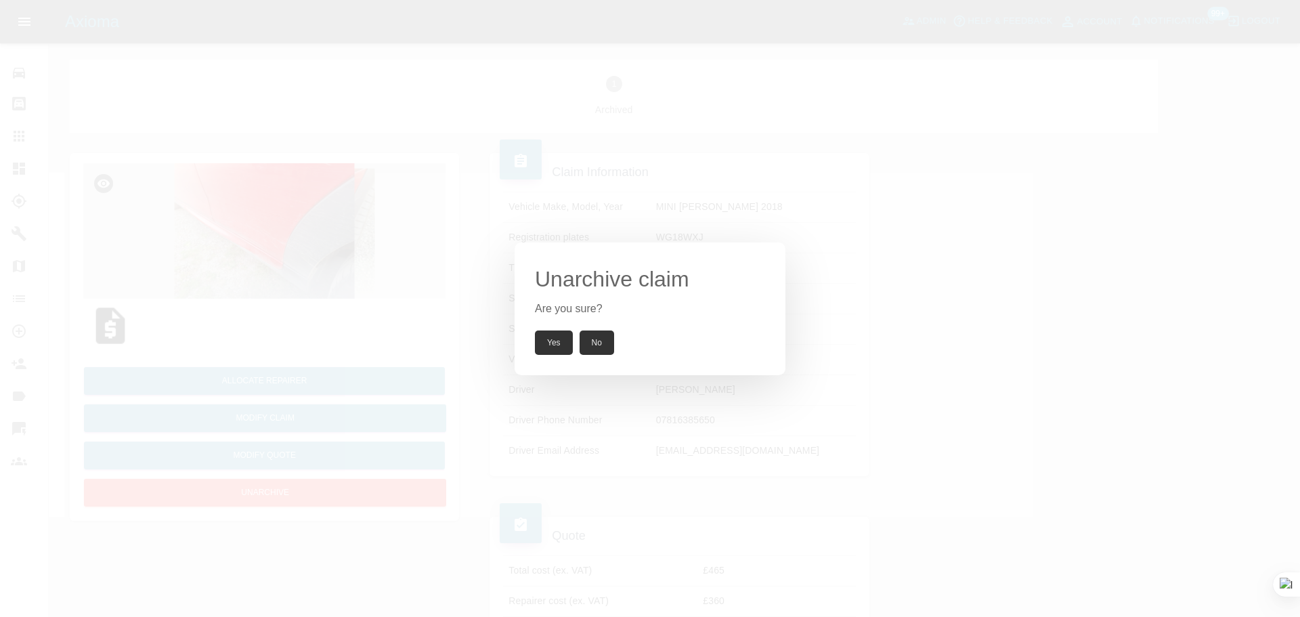
click at [552, 344] on button "Yes" at bounding box center [554, 342] width 38 height 24
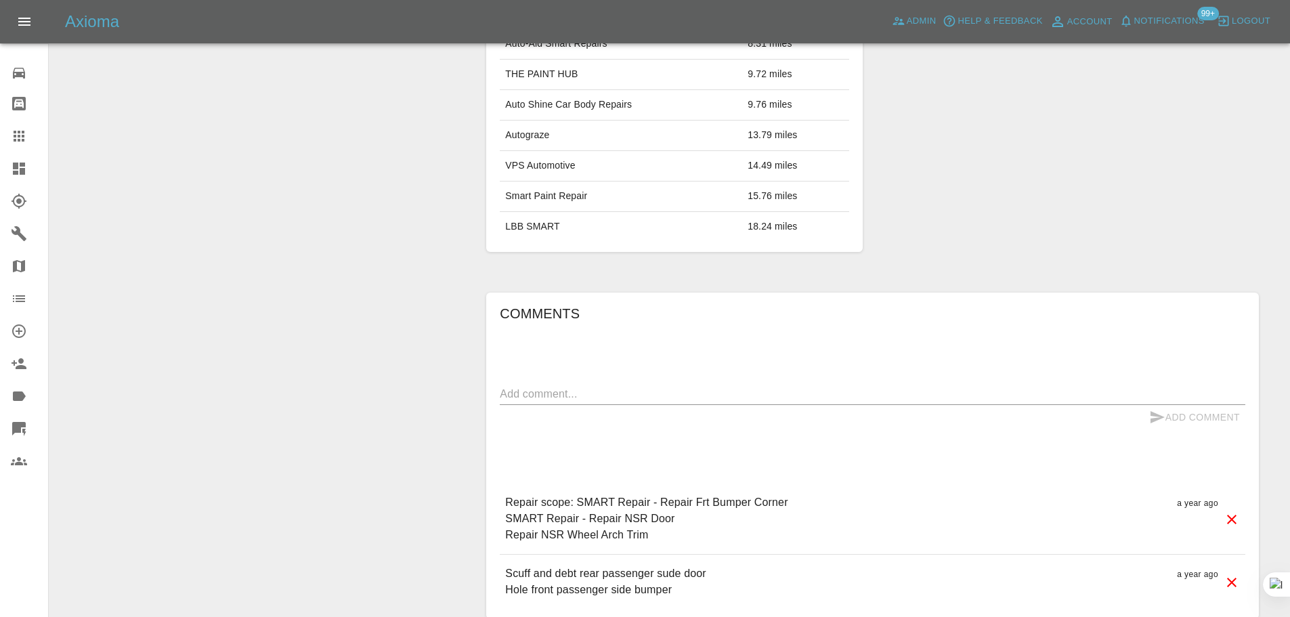
scroll to position [812, 0]
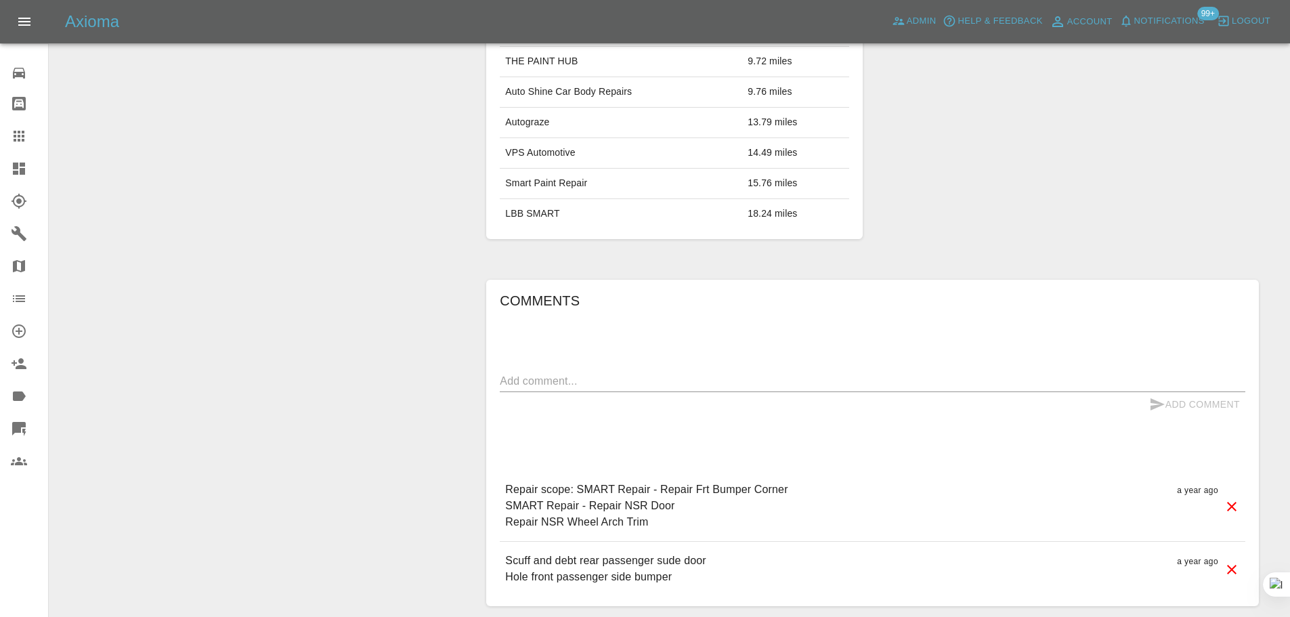
click at [629, 380] on textarea at bounding box center [872, 381] width 745 height 16
paste textarea "Hello, thanks for the quote and apologies for taking so long to respond. Could …"
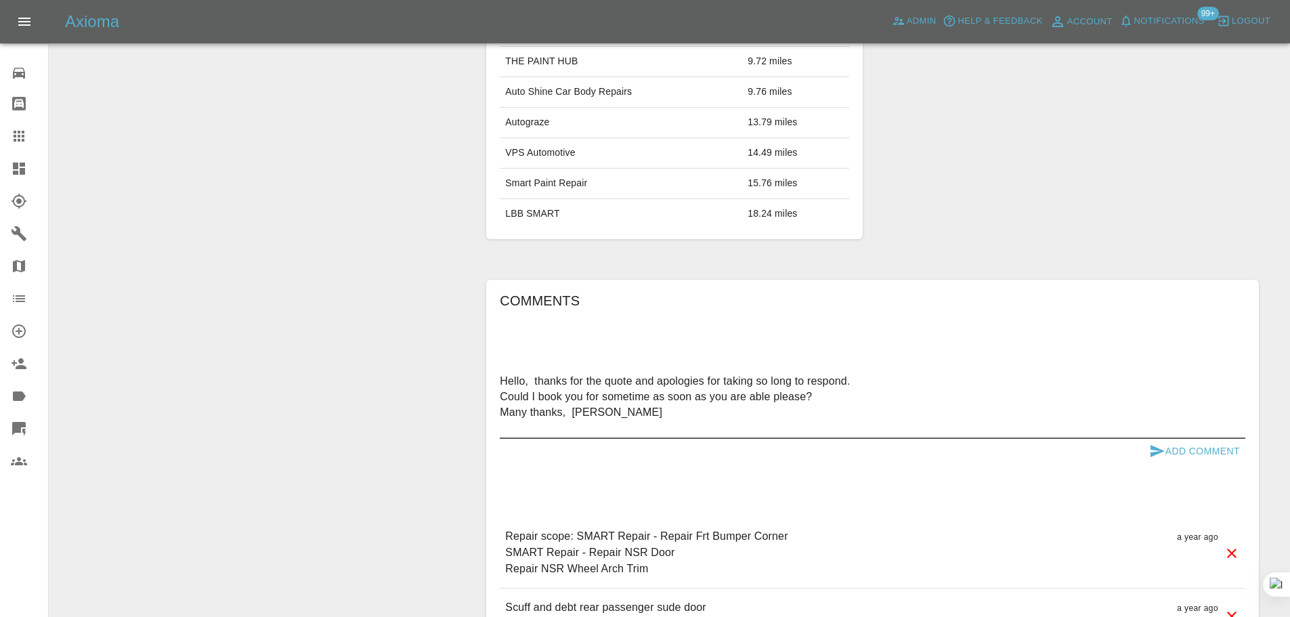
type textarea "Hello, thanks for the quote and apologies for taking so long to respond. Could …"
click at [1195, 449] on button "Add Comment" at bounding box center [1194, 451] width 102 height 25
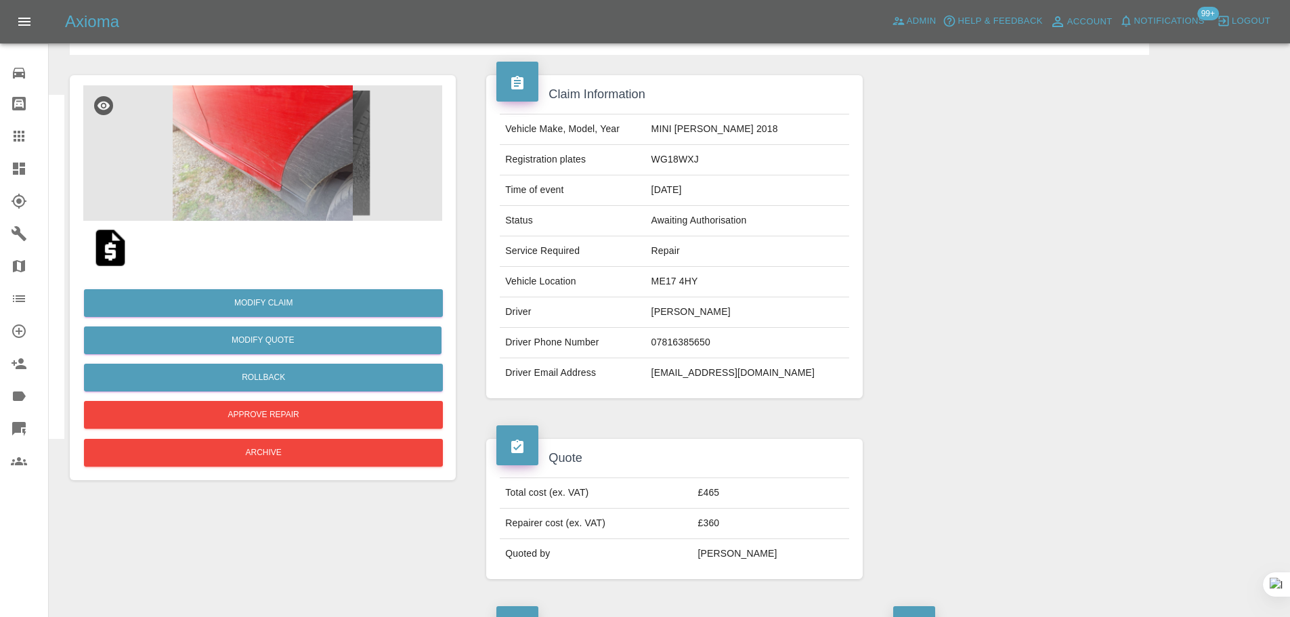
scroll to position [68, 0]
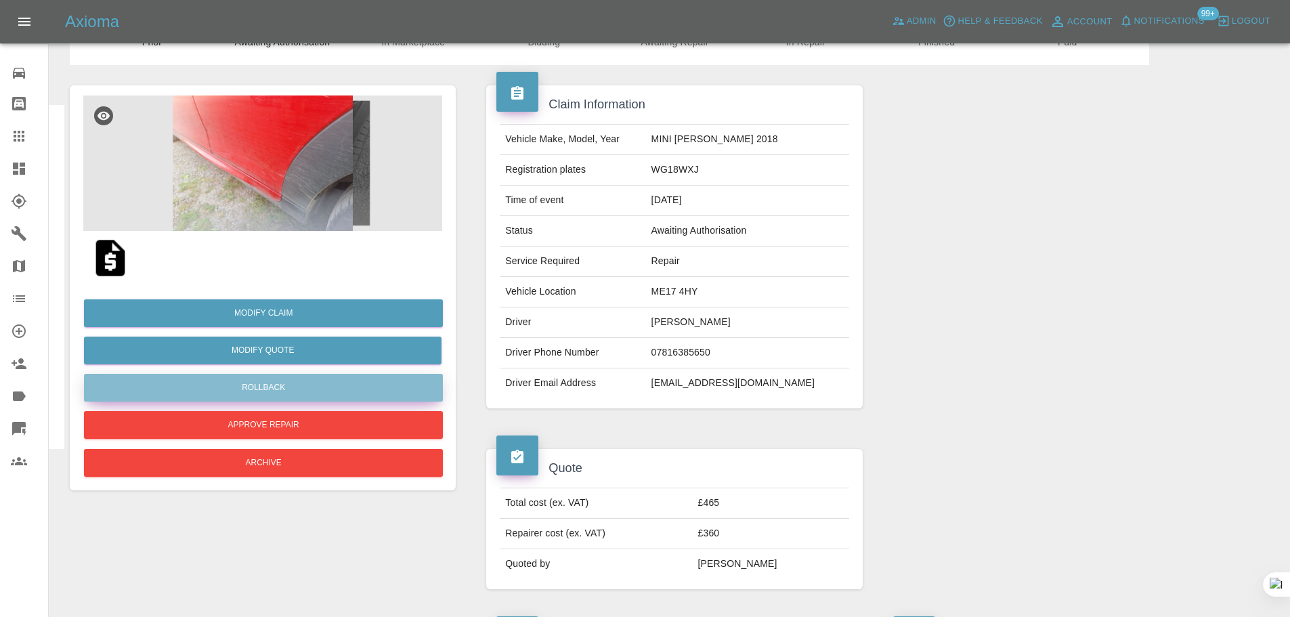
click at [267, 385] on button "Rollback" at bounding box center [263, 388] width 359 height 28
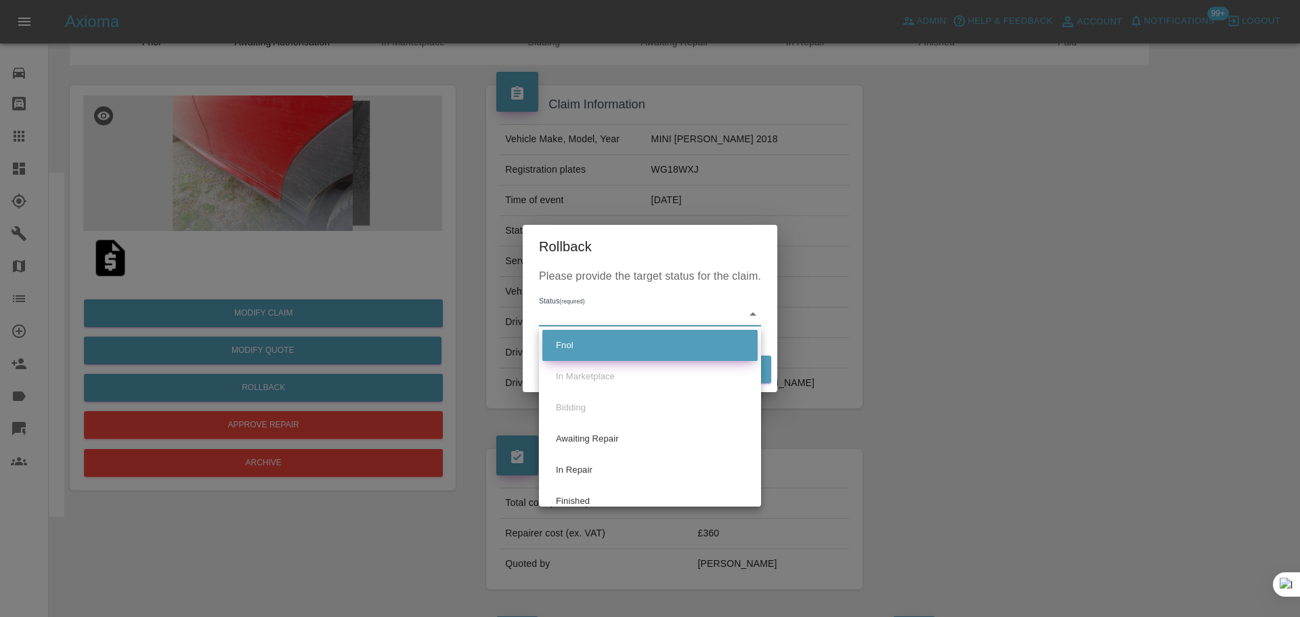
click at [592, 336] on li "Fnol" at bounding box center [649, 345] width 215 height 31
type input "fnol"
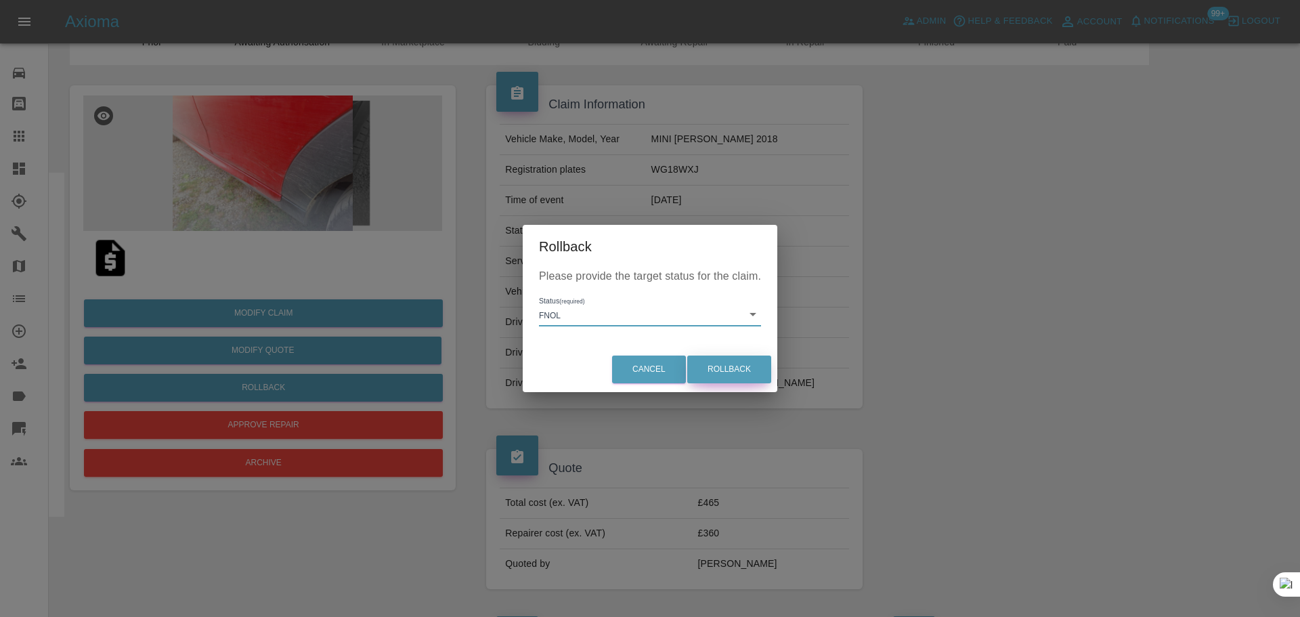
click at [713, 362] on button "Rollback" at bounding box center [729, 369] width 84 height 28
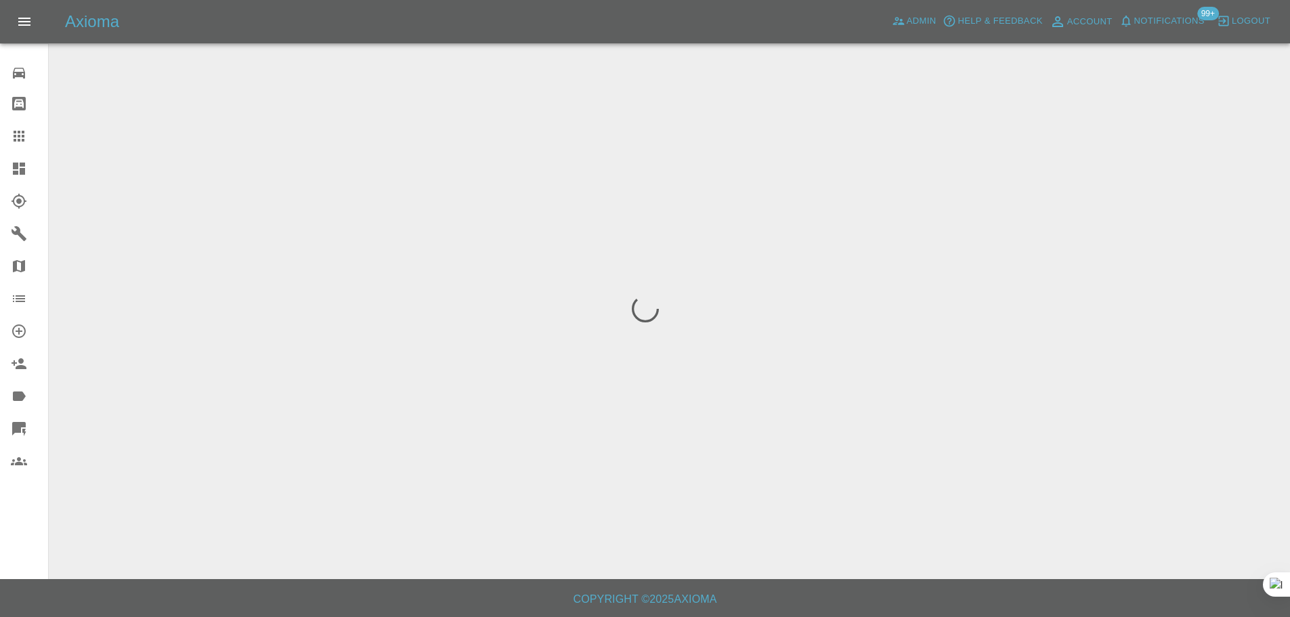
scroll to position [0, 0]
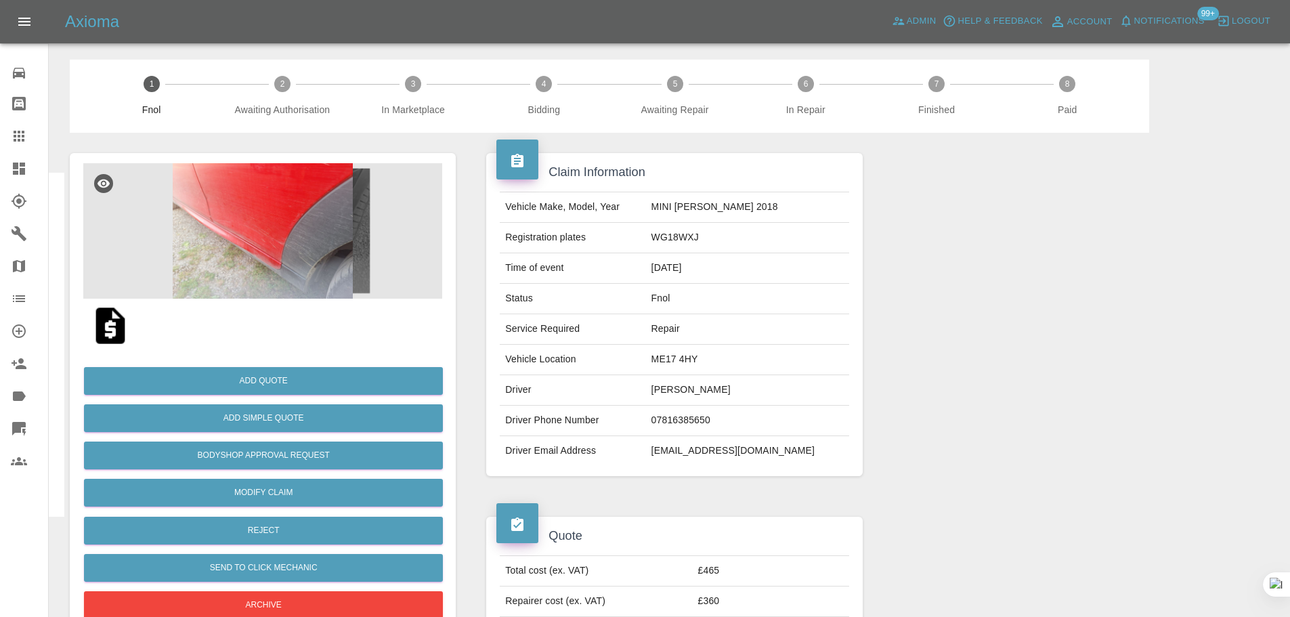
click at [19, 131] on icon at bounding box center [19, 136] width 11 height 11
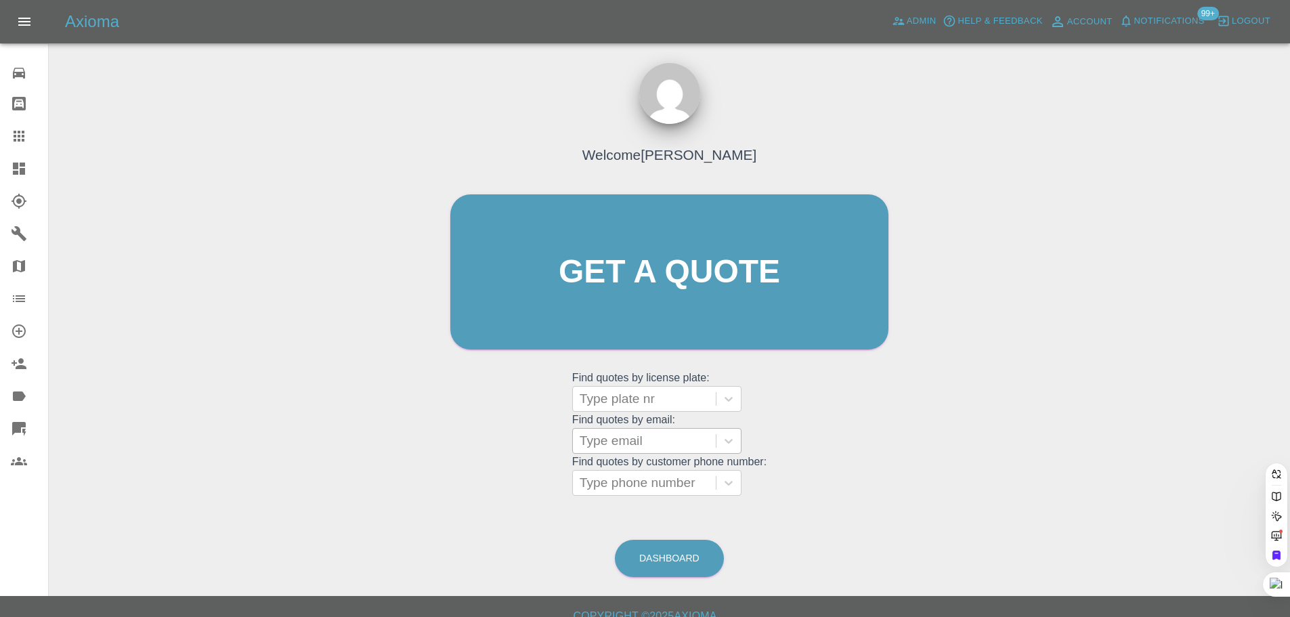
click at [629, 445] on div at bounding box center [643, 440] width 129 height 19
paste input "hotbloodedmale1@hotmail.co.uk"
type input "hotbloodedmale1@hotmail.co.u"
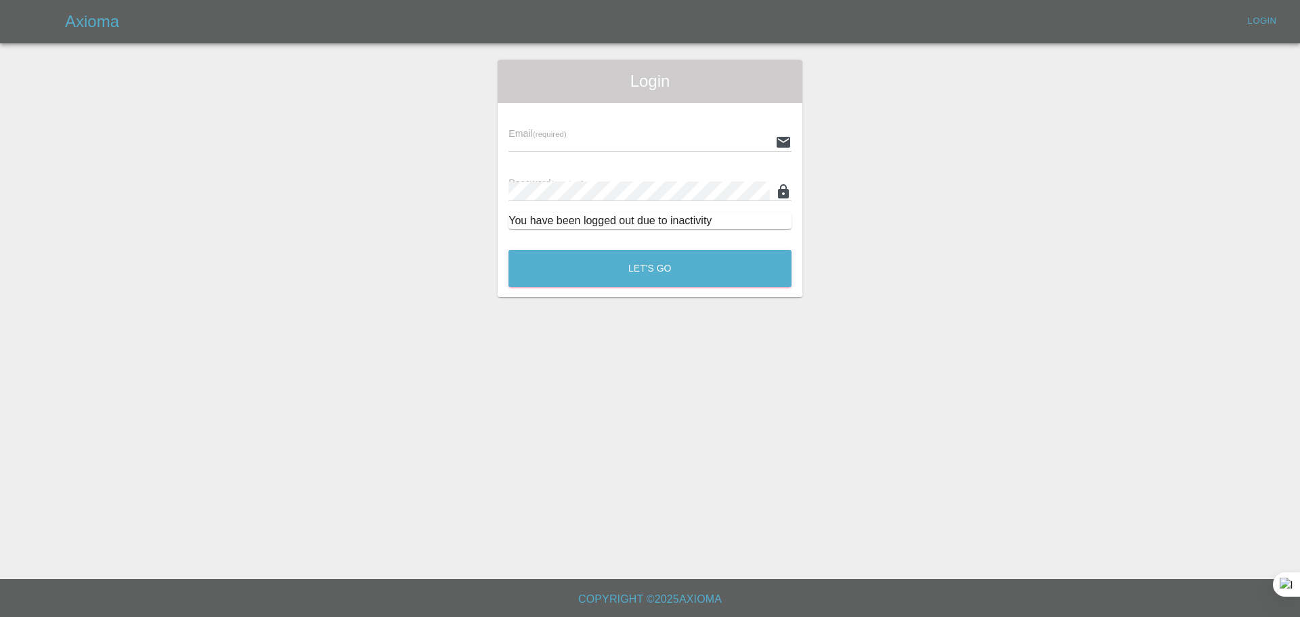
type input "bookkeeping@fifoaccounting.com"
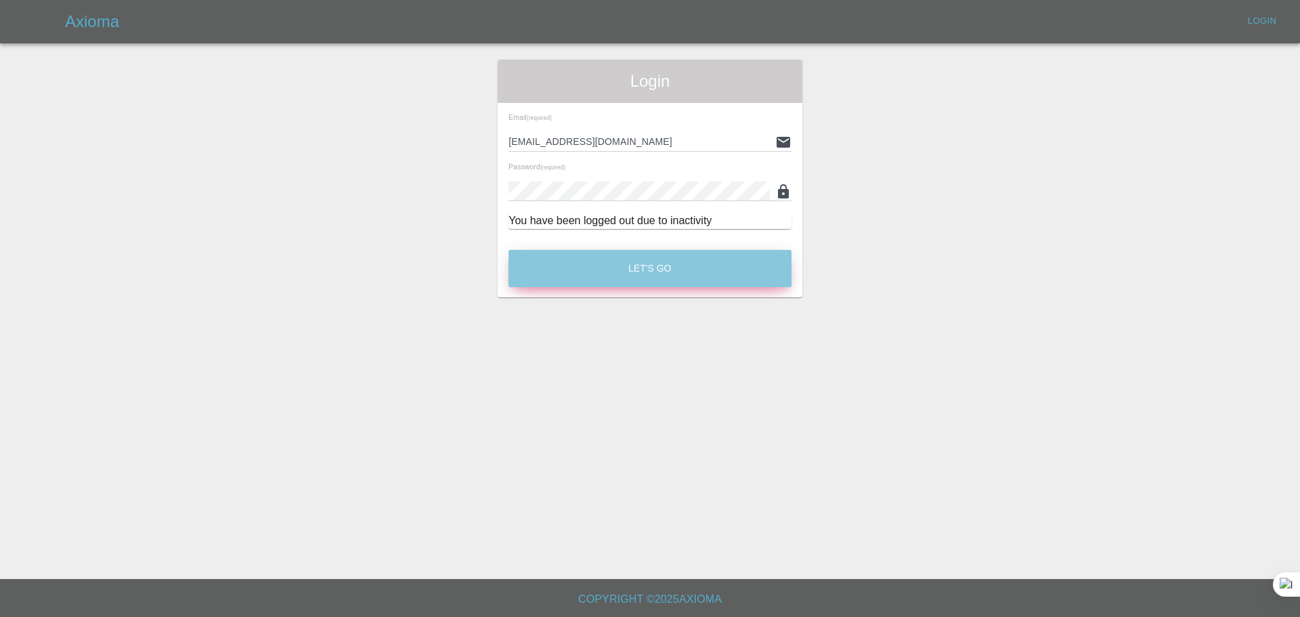
click at [638, 275] on button "Let's Go" at bounding box center [649, 268] width 283 height 37
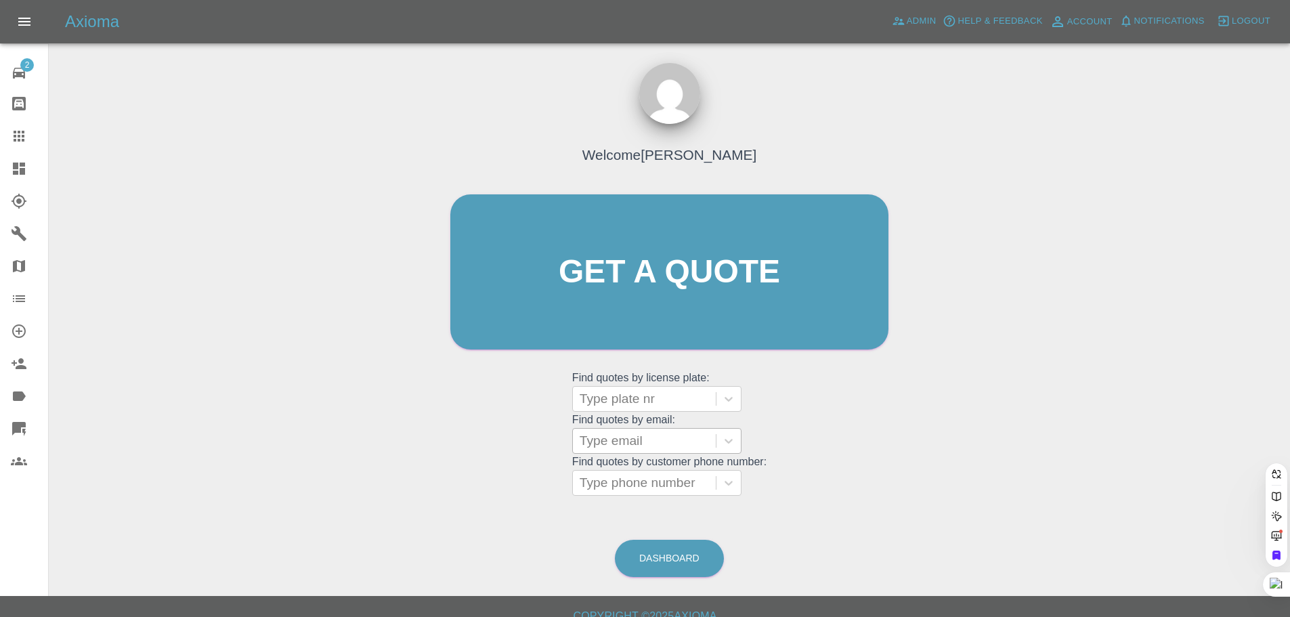
click at [684, 441] on div at bounding box center [643, 440] width 129 height 19
paste input "hotbloodedmale1@hotmail.co.uk"
type input "hotbloodedmale1@hotmail.co.u"
click at [674, 470] on div "GN55 UXC, Fnol" at bounding box center [656, 475] width 169 height 27
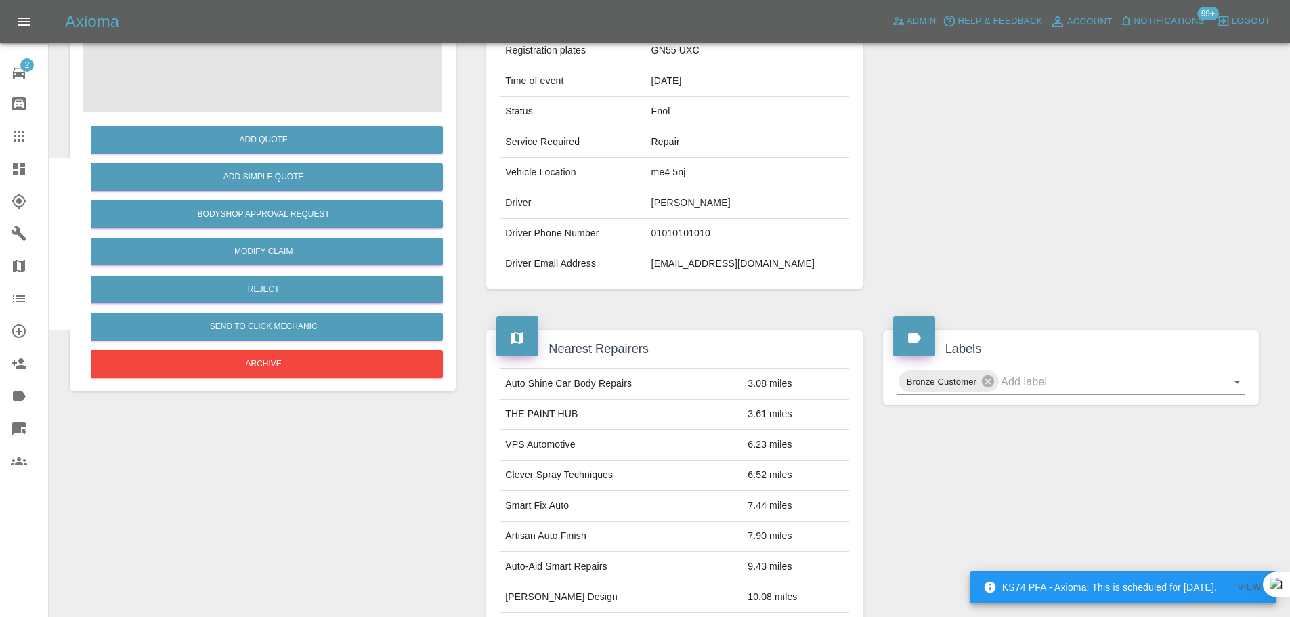
scroll to position [609, 0]
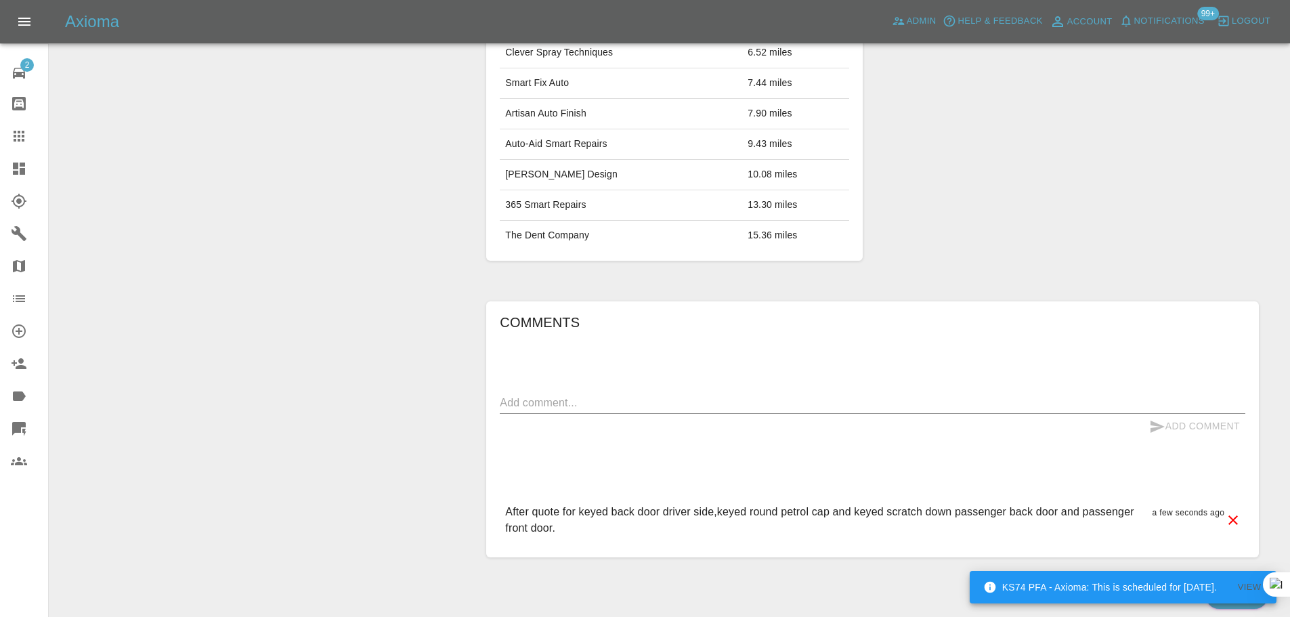
click at [784, 404] on textarea at bounding box center [872, 403] width 745 height 16
paste textarea "I would rather not provide phone number as I work alot and am not able to reply…"
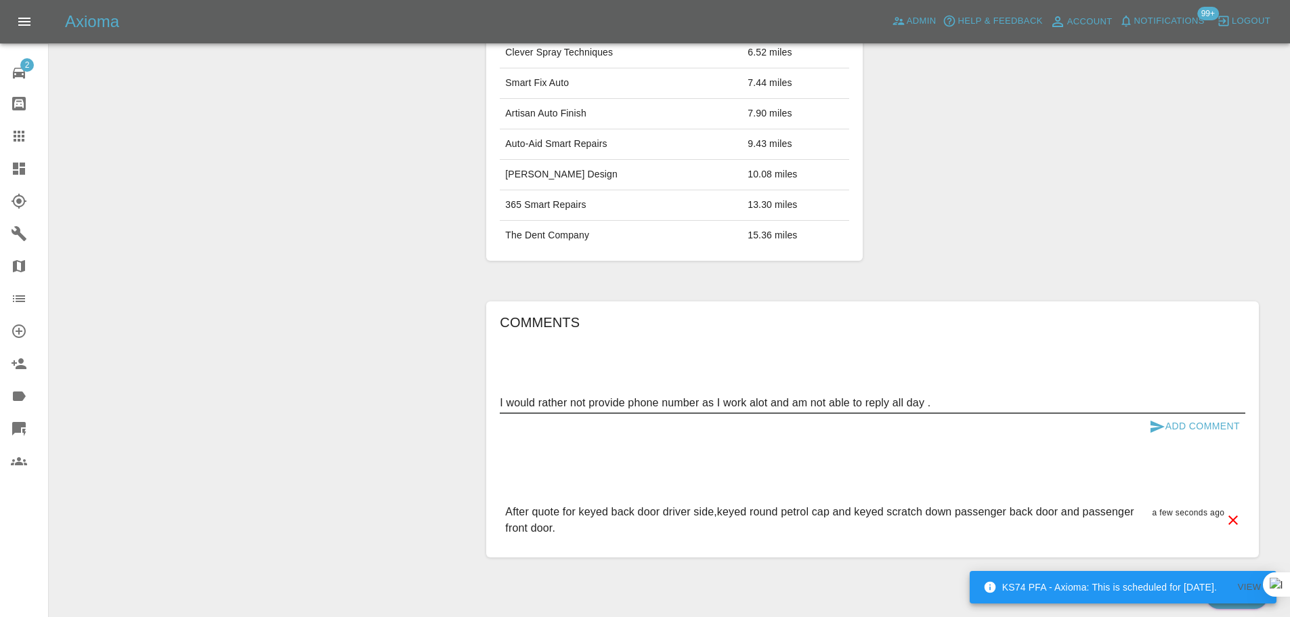
type textarea "I would rather not provide phone number as I work alot and am not able to reply…"
click at [1180, 428] on button "Add Comment" at bounding box center [1194, 426] width 102 height 25
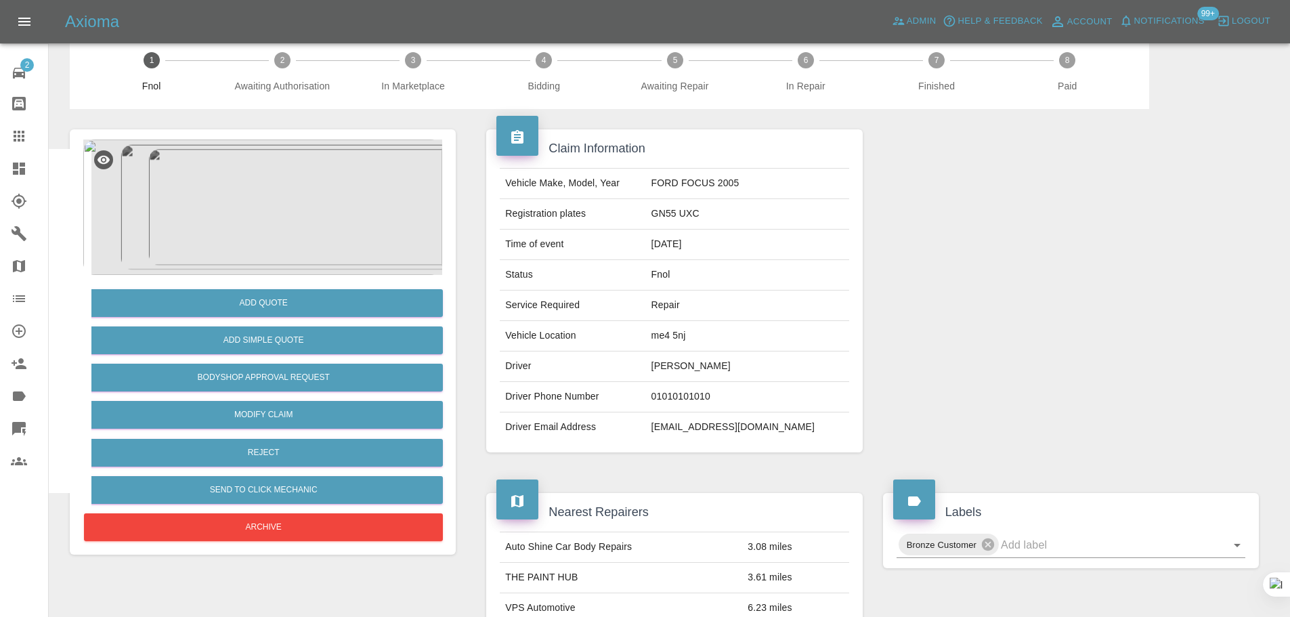
scroll to position [0, 0]
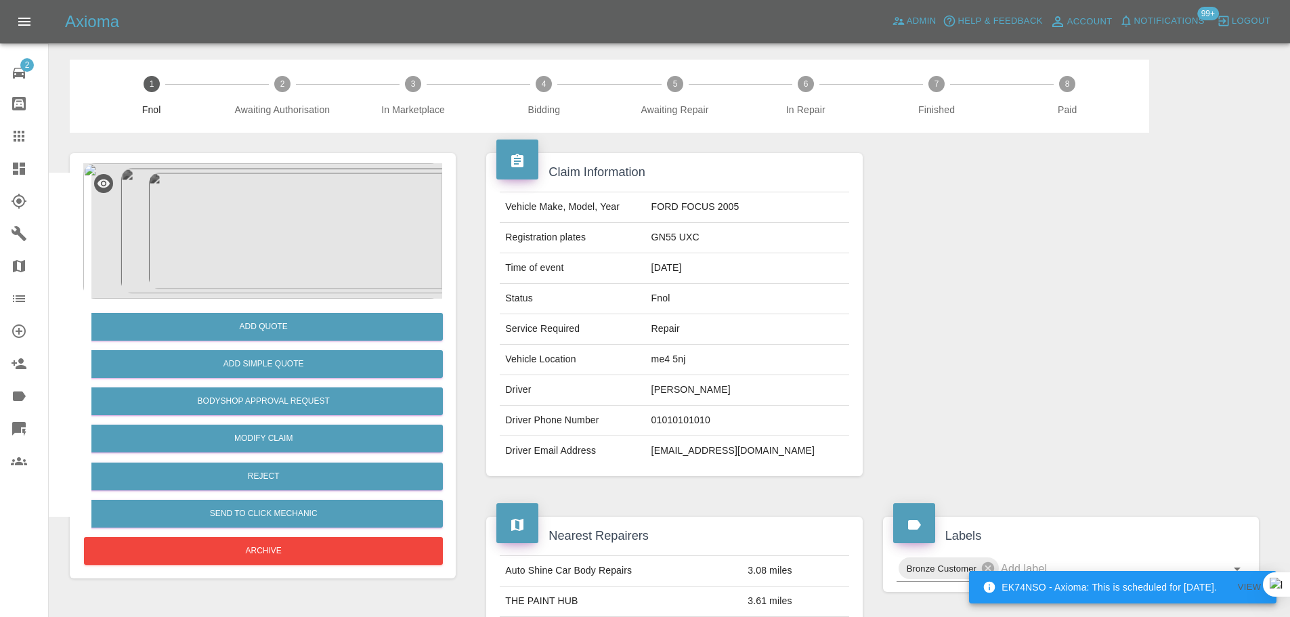
click at [21, 137] on icon at bounding box center [19, 136] width 16 height 16
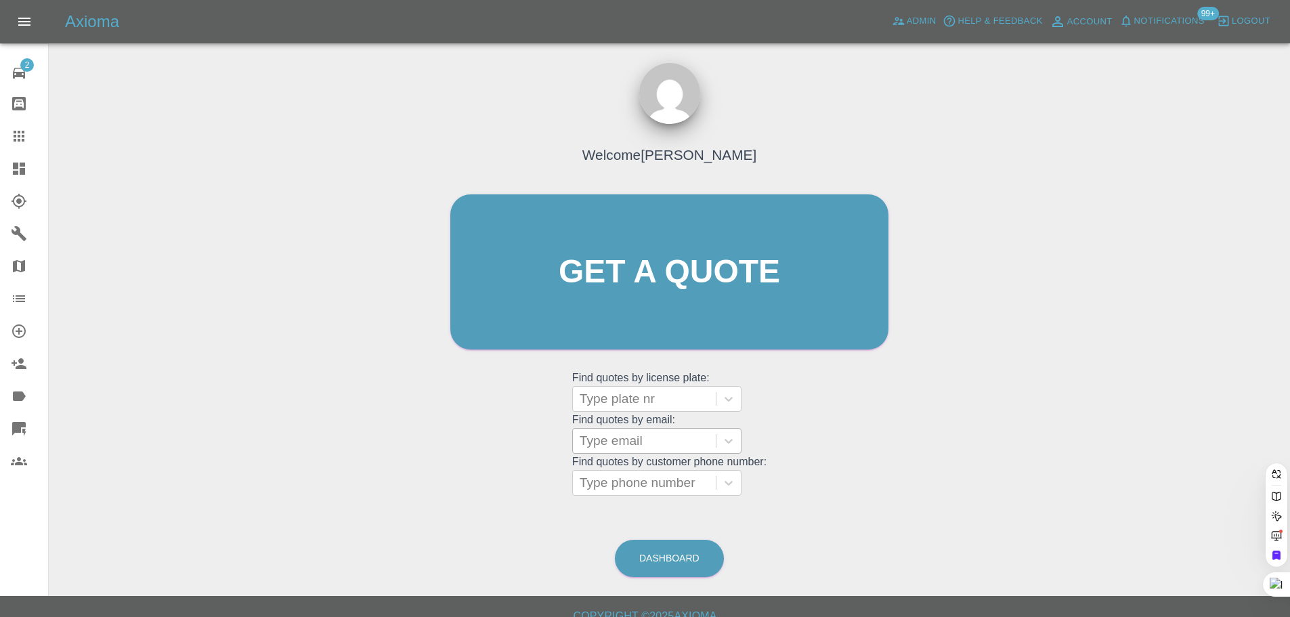
click at [639, 442] on div at bounding box center [643, 440] width 129 height 19
paste input "rogerckeeble@gmail.com"
type input "rogerckeeble@gmail.com"
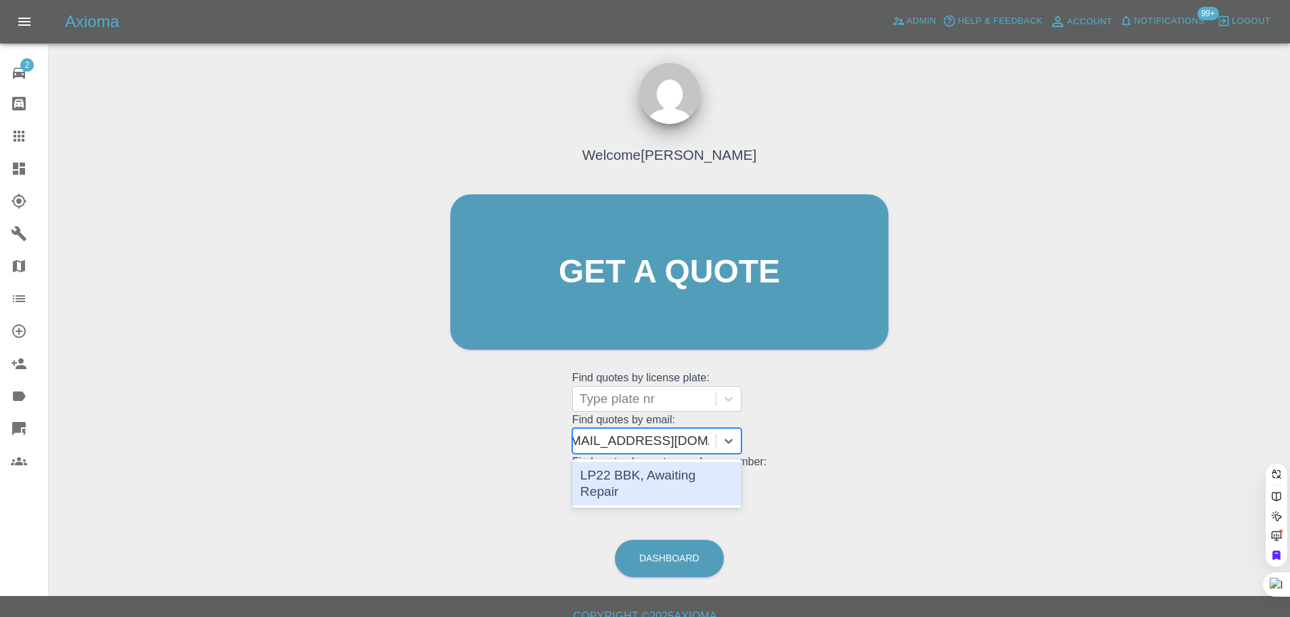
scroll to position [0, 14]
click at [639, 470] on div "LP22 BBK, Awaiting Repair" at bounding box center [656, 483] width 169 height 43
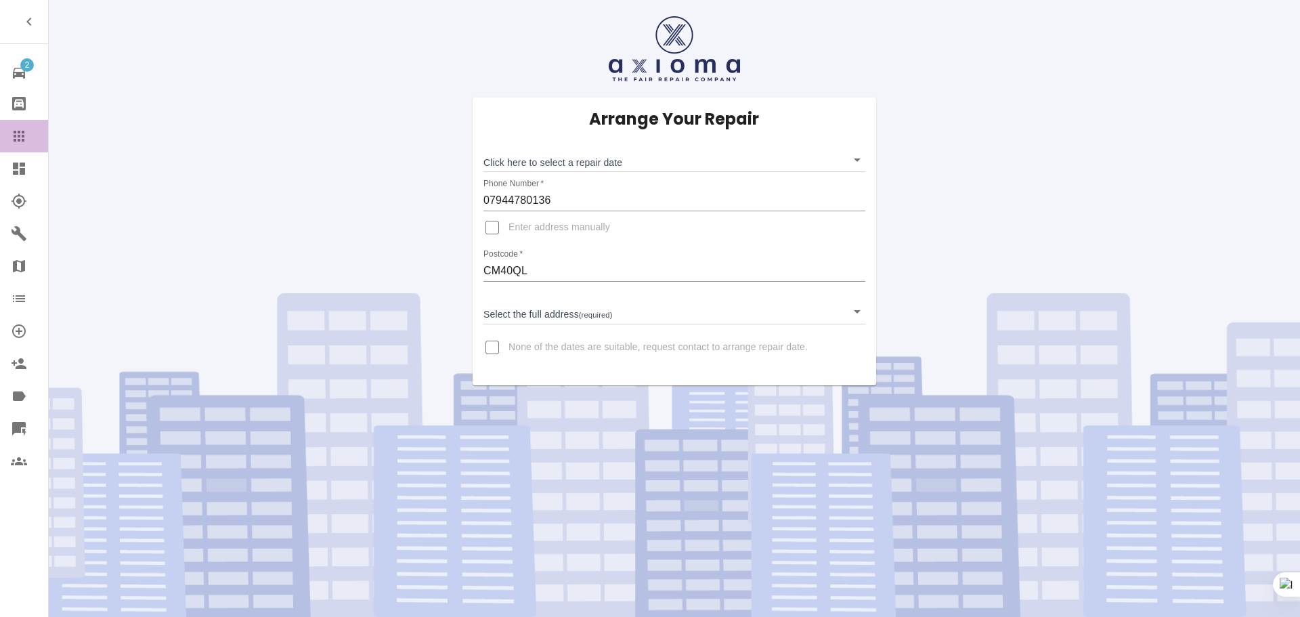
click at [9, 130] on link "Claims" at bounding box center [24, 136] width 48 height 32
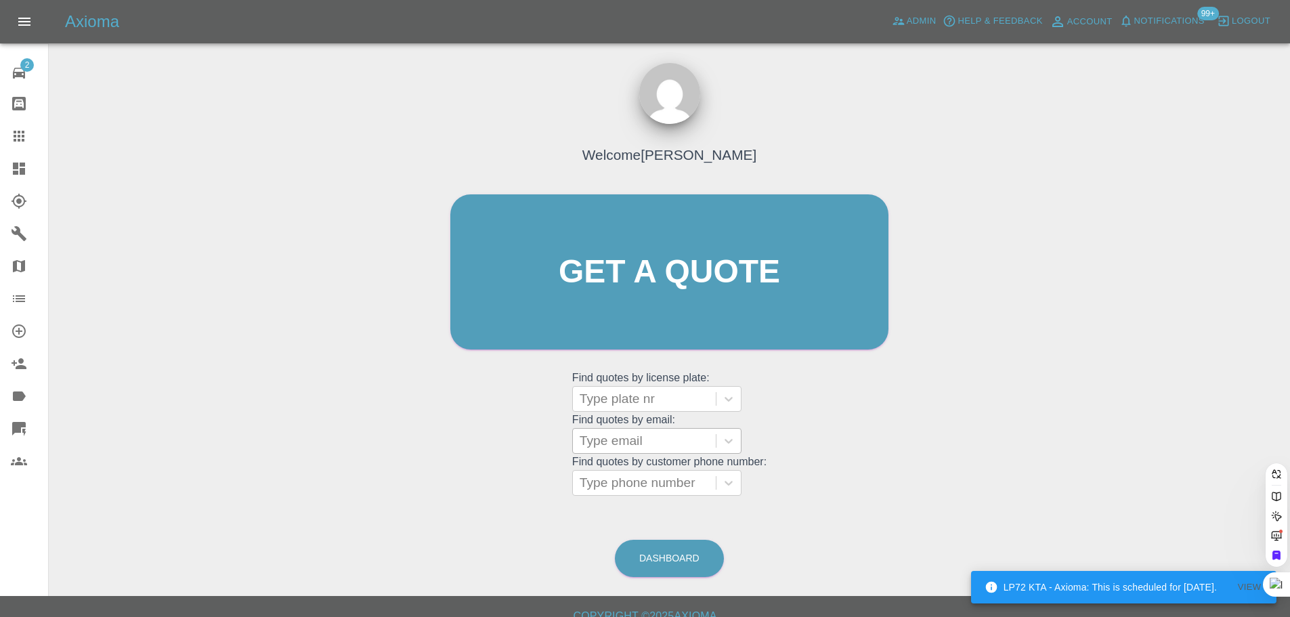
click at [597, 438] on div at bounding box center [643, 440] width 129 height 19
paste input "[PERSON_NAME][EMAIL_ADDRESS][DOMAIN_NAME]"
type input "[PERSON_NAME][EMAIL_ADDRESS][DOMAIN_NAME]"
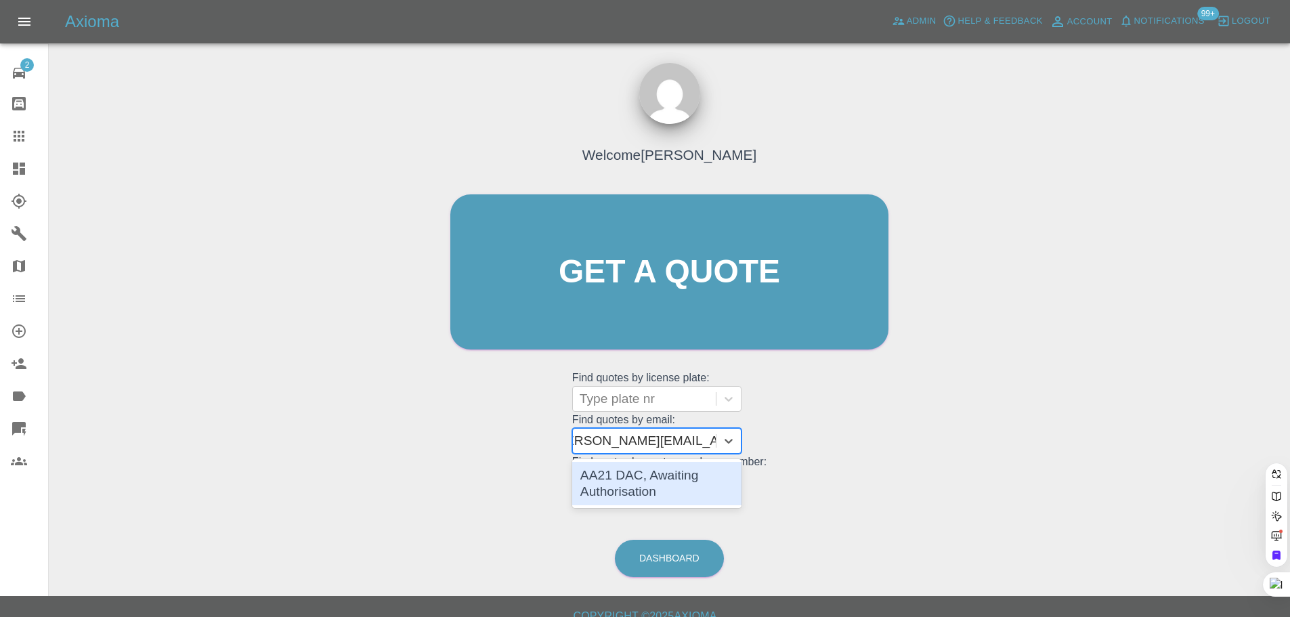
click at [632, 498] on div "AA21 DAC, Awaiting Authorisation" at bounding box center [656, 483] width 169 height 43
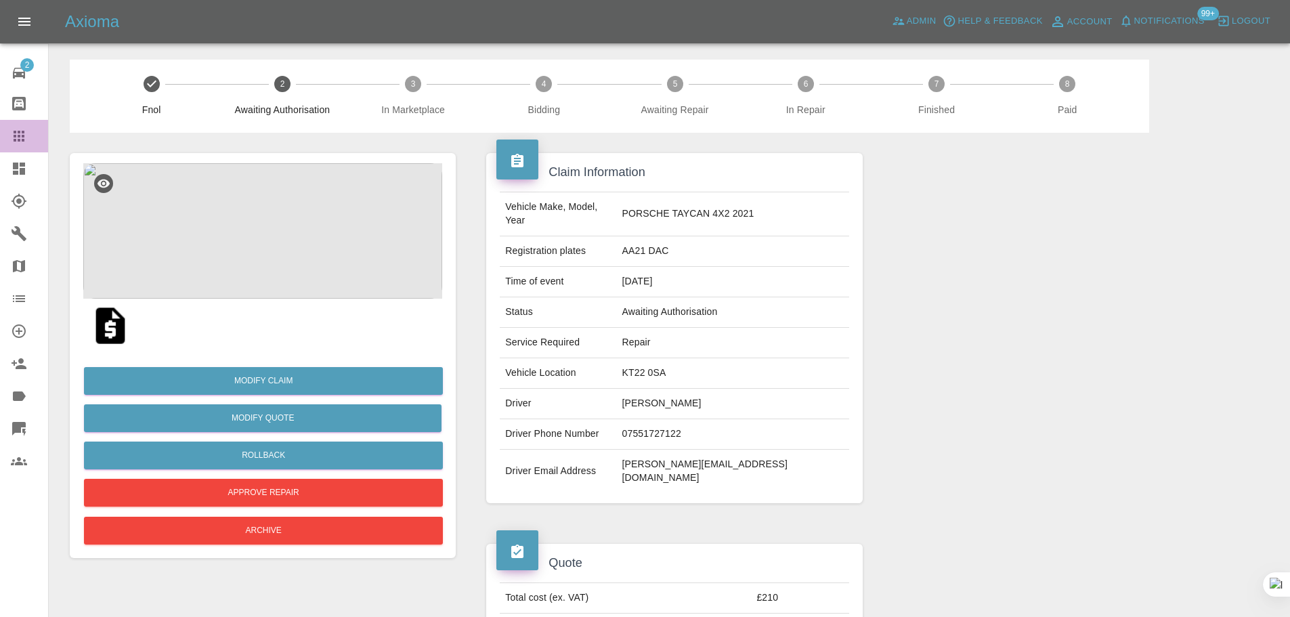
click at [22, 135] on icon at bounding box center [19, 136] width 11 height 11
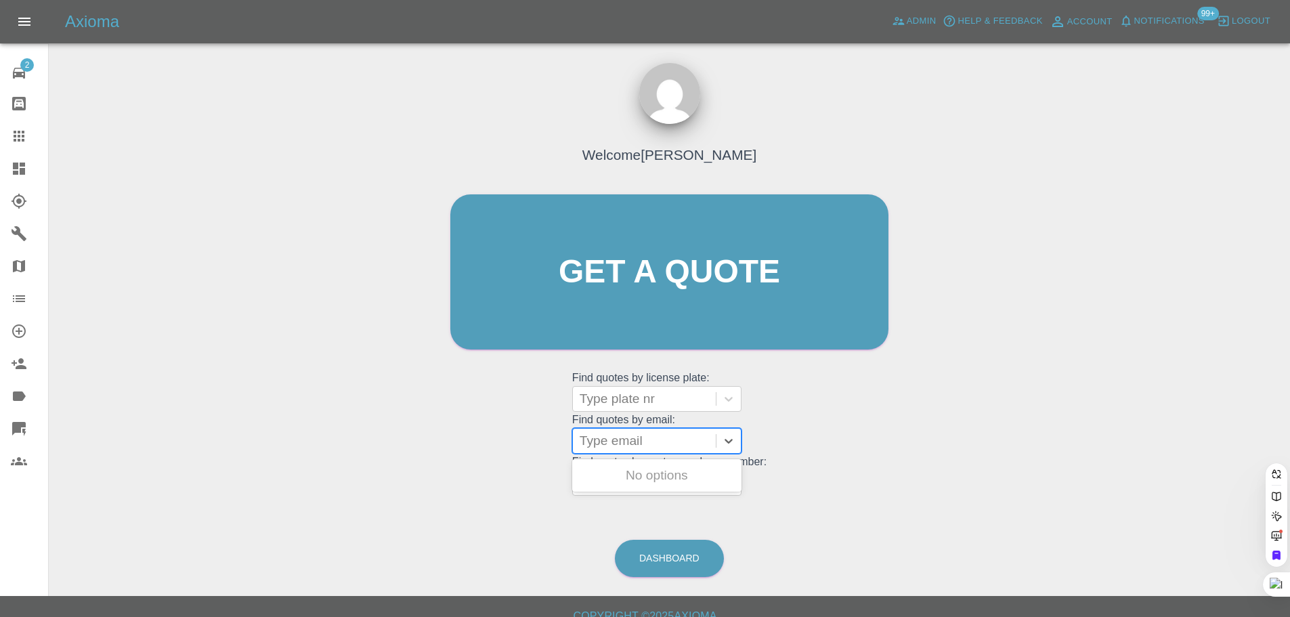
click at [649, 443] on div at bounding box center [643, 440] width 129 height 19
paste input "[EMAIL_ADDRESS][DOMAIN_NAME]"
type input "[EMAIL_ADDRESS][DOMAIN_NAME]"
click at [628, 499] on div "SL74NKP, Awaiting Authorisation" at bounding box center [656, 483] width 169 height 43
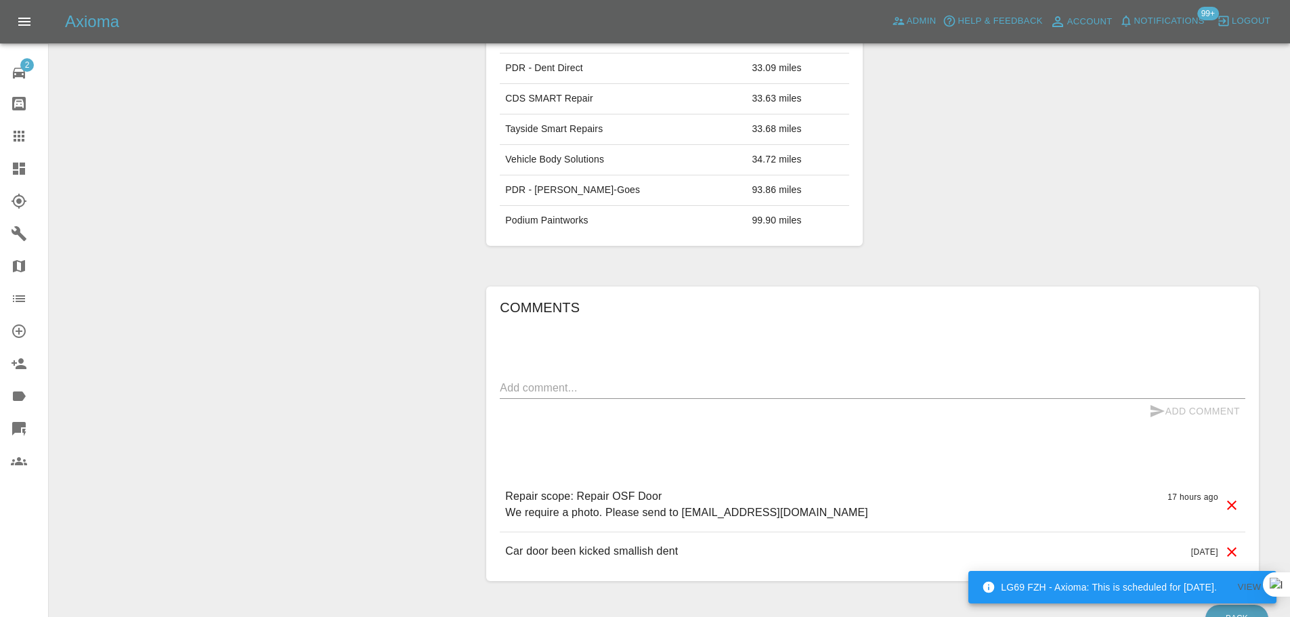
scroll to position [879, 0]
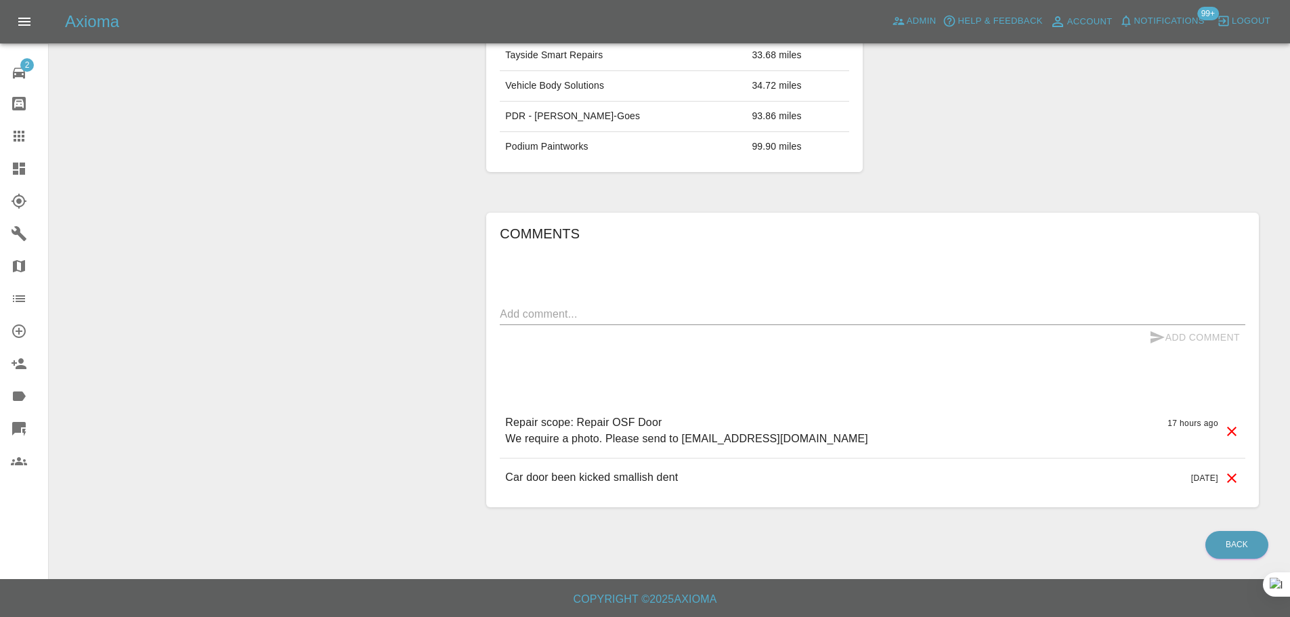
click at [712, 323] on div "x" at bounding box center [872, 314] width 745 height 22
paste textarea "Just forget it I've got a price from local coach works thank you"
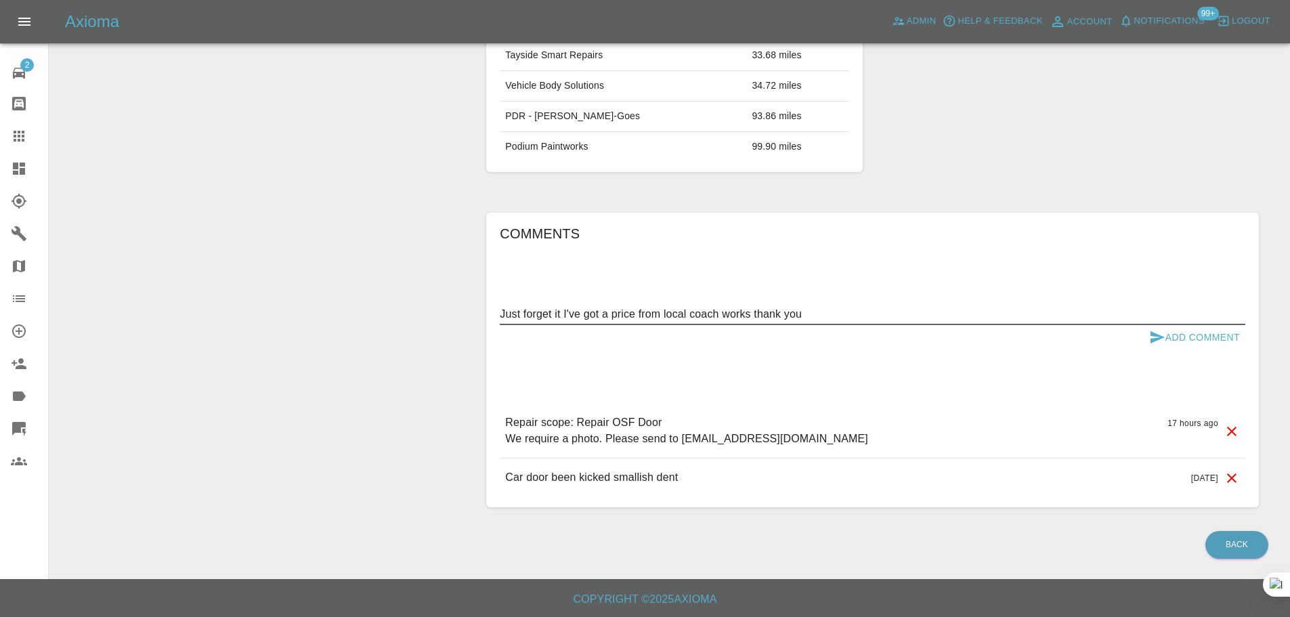
type textarea "Just forget it I've got a price from local coach works thank you"
click at [1189, 339] on button "Add Comment" at bounding box center [1194, 337] width 102 height 25
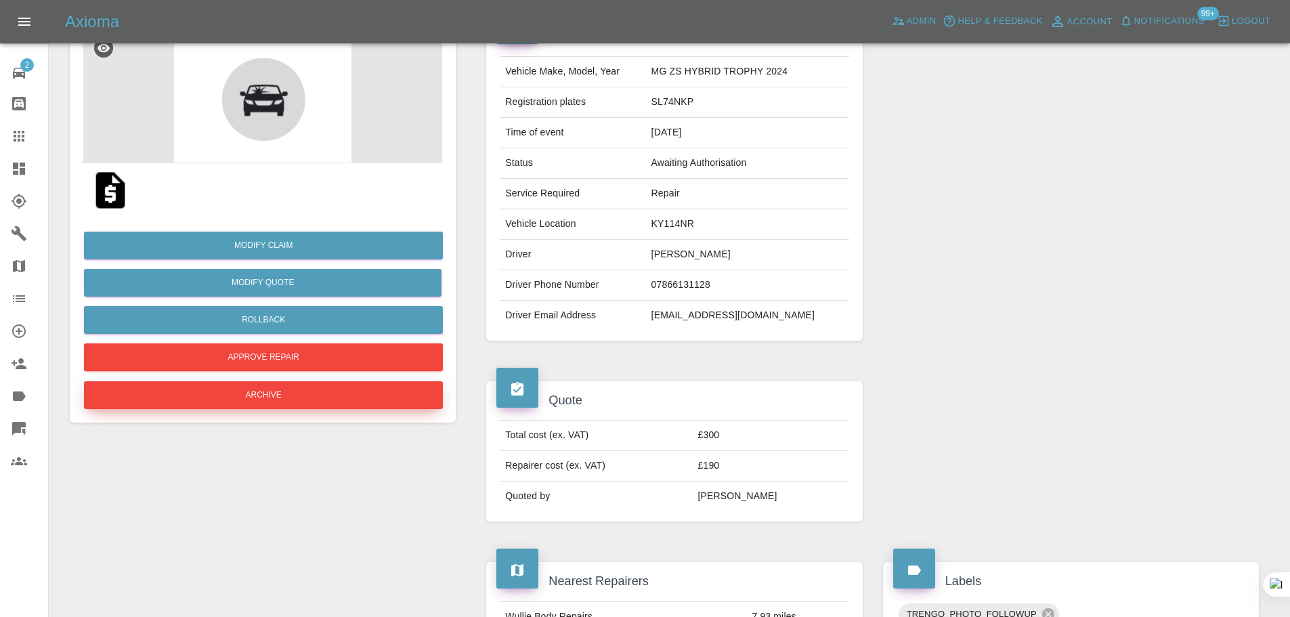
scroll to position [135, 0]
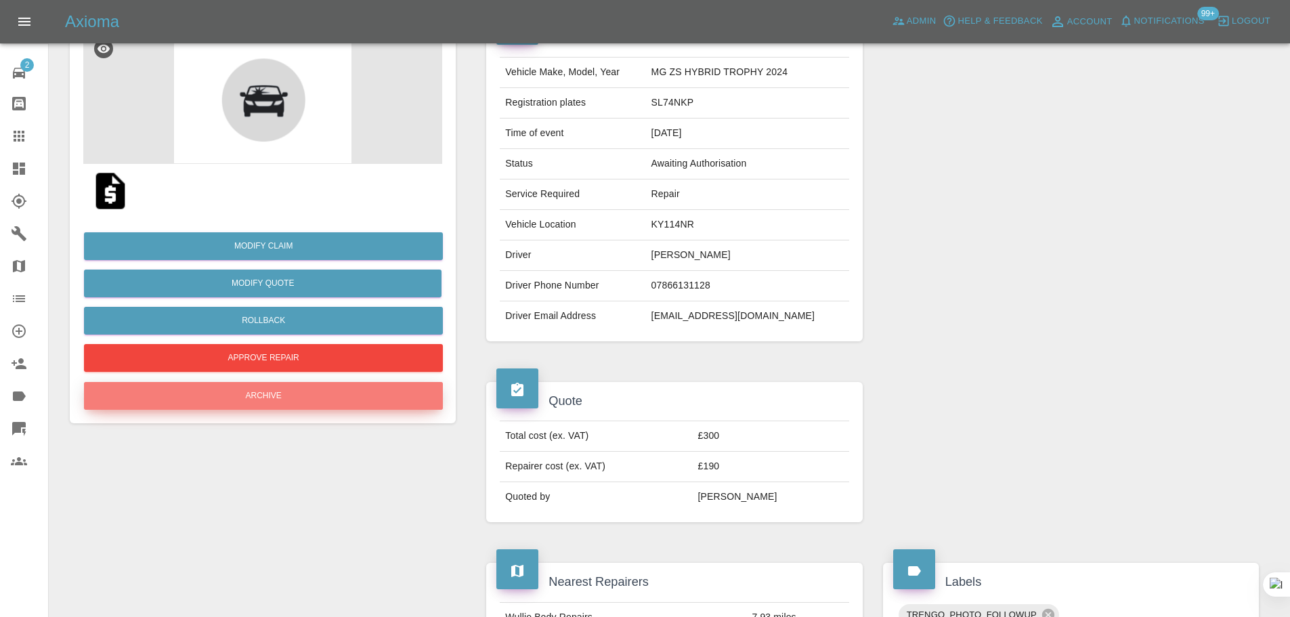
click at [289, 405] on button "Archive" at bounding box center [263, 396] width 359 height 28
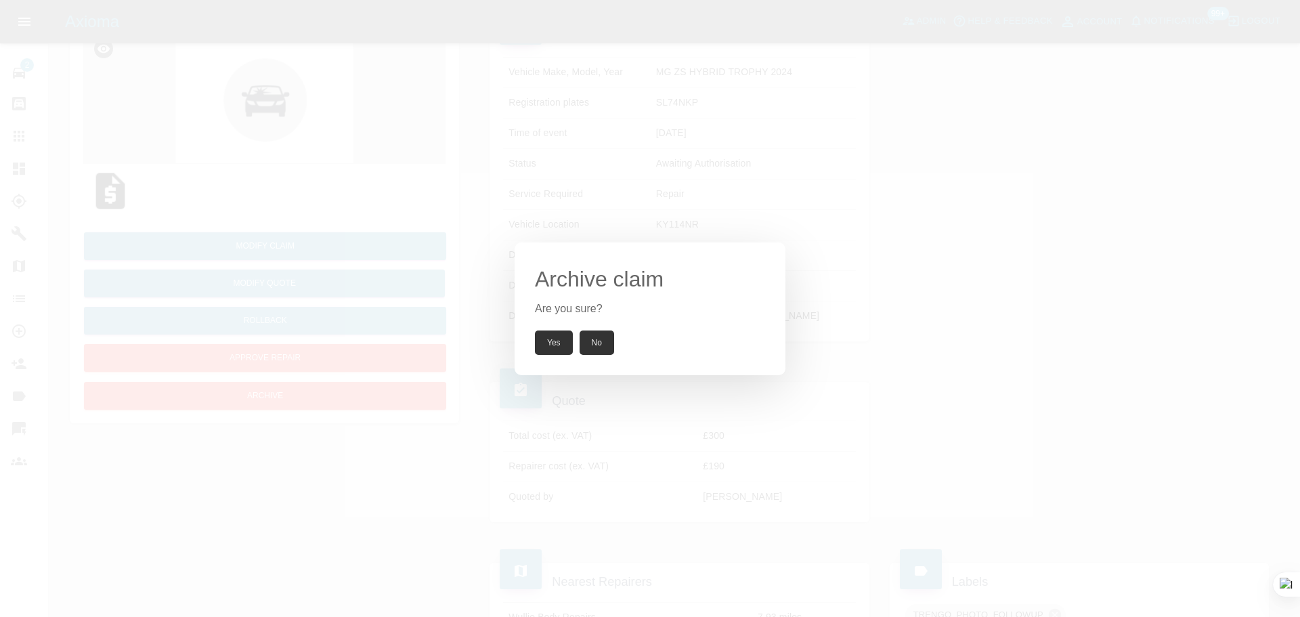
drag, startPoint x: 567, startPoint y: 343, endPoint x: 565, endPoint y: 350, distance: 7.6
click at [565, 343] on button "Yes" at bounding box center [554, 342] width 38 height 24
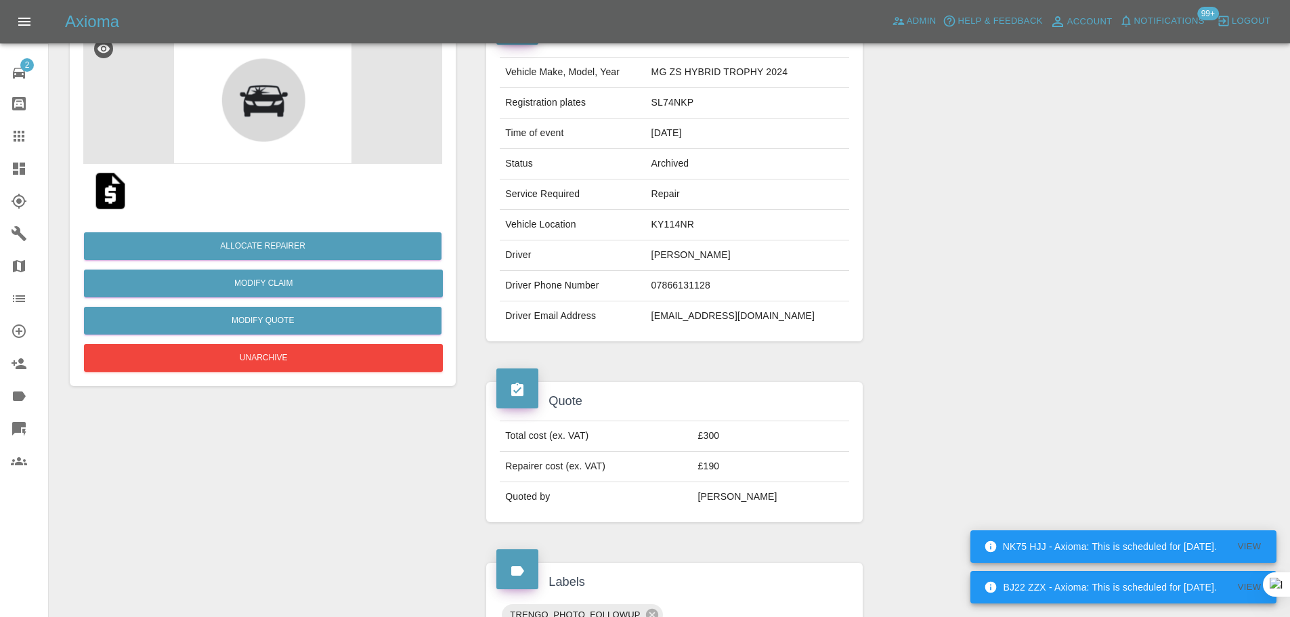
click at [9, 125] on link "Claims" at bounding box center [24, 136] width 48 height 32
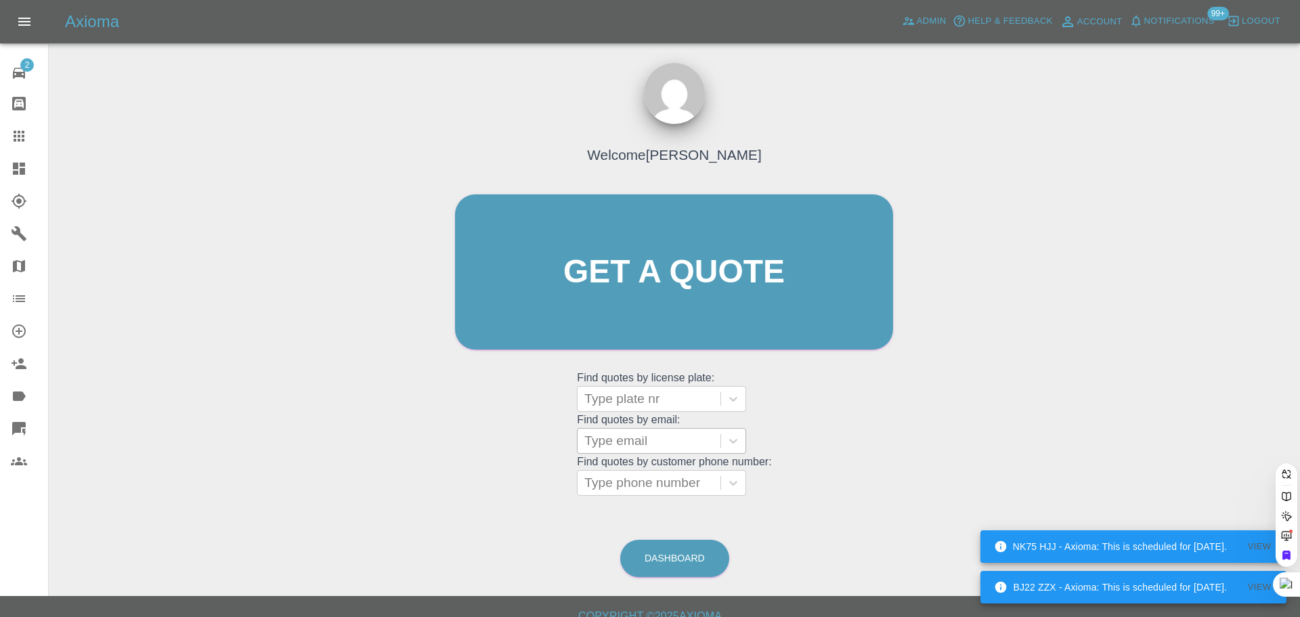
click at [609, 431] on div at bounding box center [648, 440] width 129 height 19
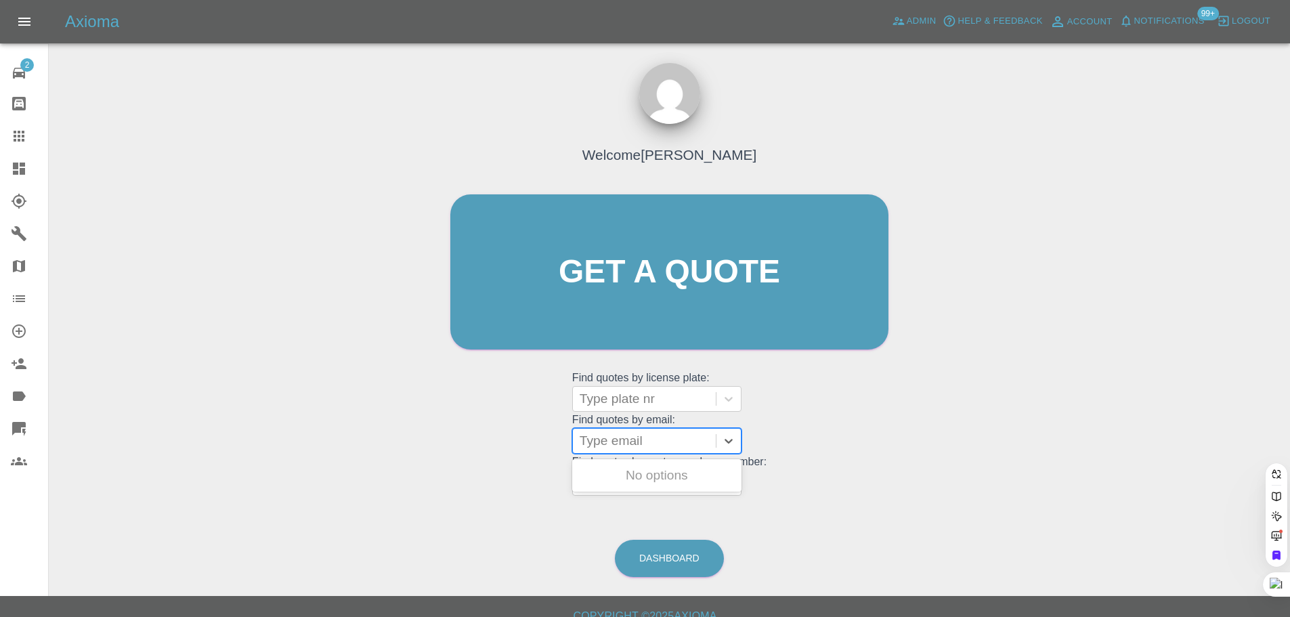
paste input "[EMAIL_ADDRESS][DOMAIN_NAME]"
type input "[EMAIL_ADDRESS][DOMAIN_NAME]"
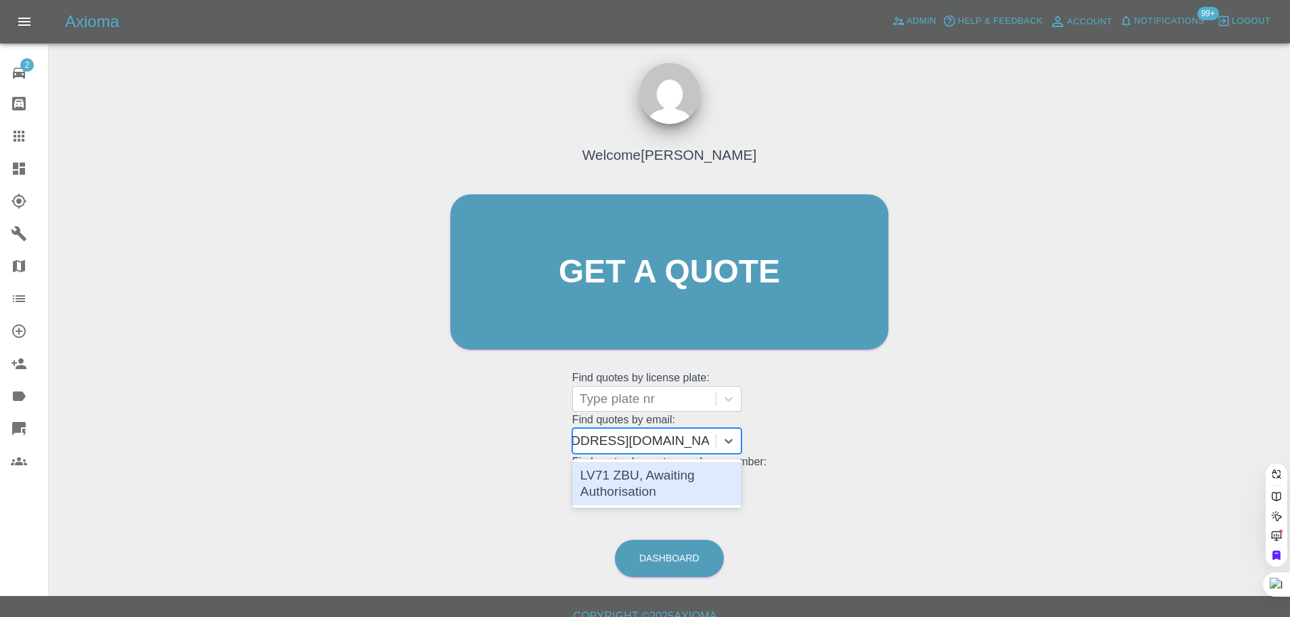
scroll to position [0, 53]
click at [609, 476] on div "LV71 ZBU, Awaiting Authorisation" at bounding box center [656, 483] width 169 height 43
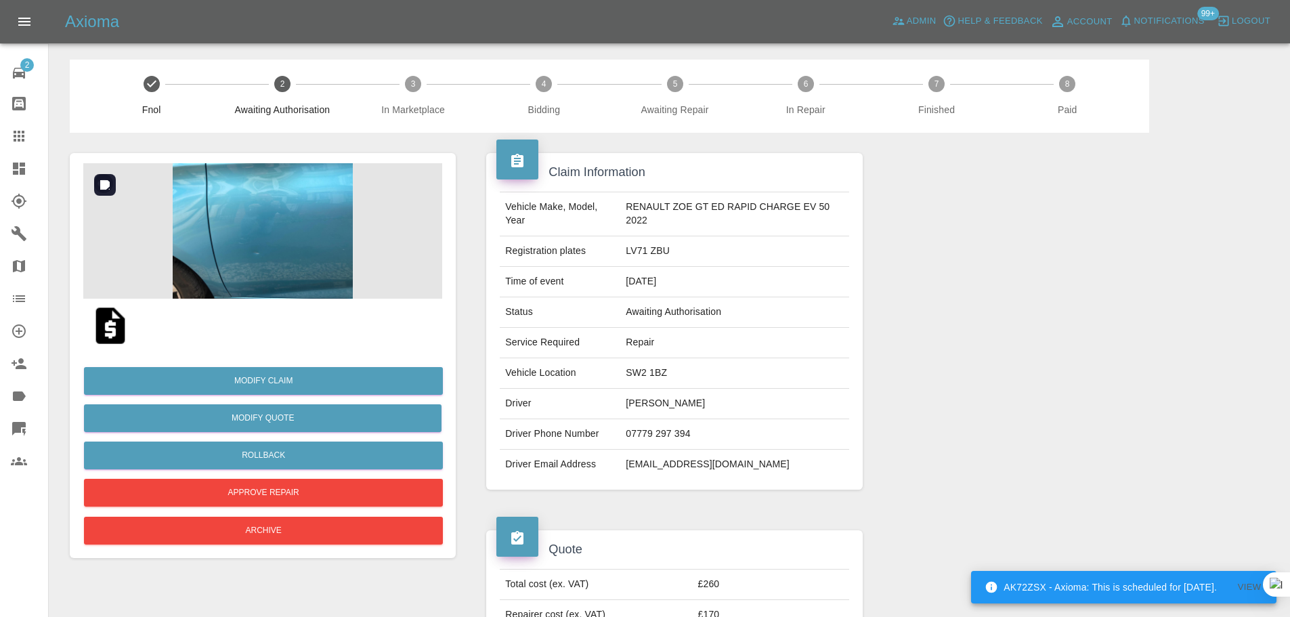
click at [314, 234] on img at bounding box center [262, 230] width 359 height 135
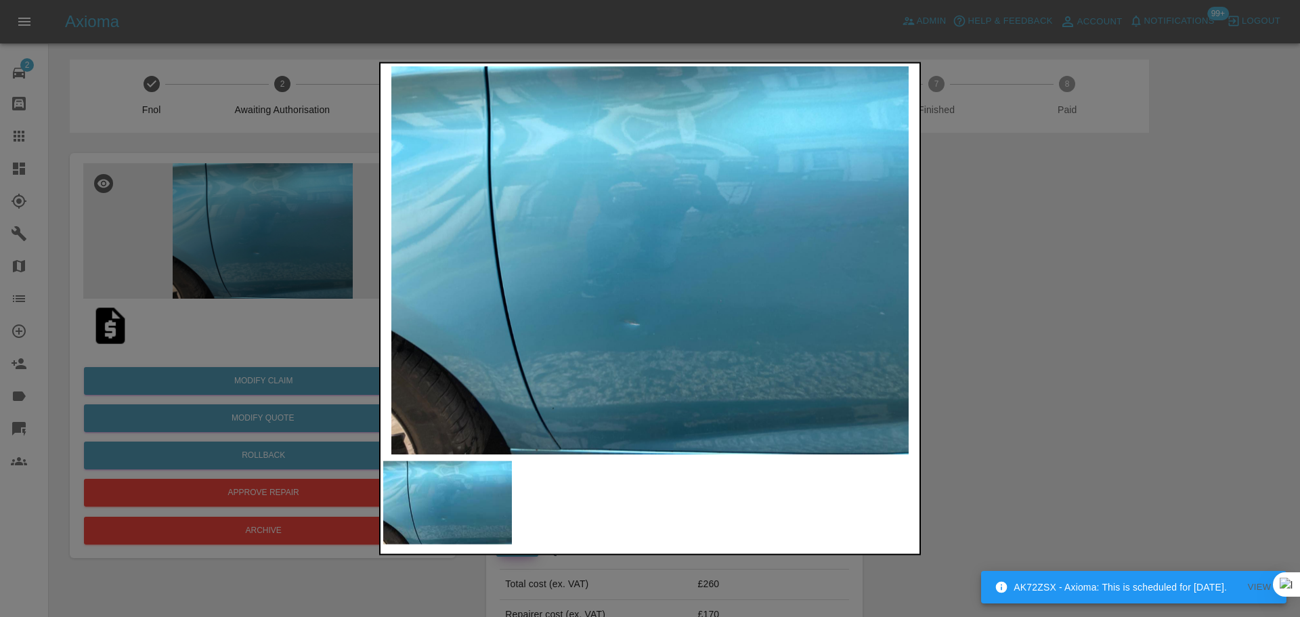
click at [1048, 307] on div at bounding box center [650, 308] width 1300 height 617
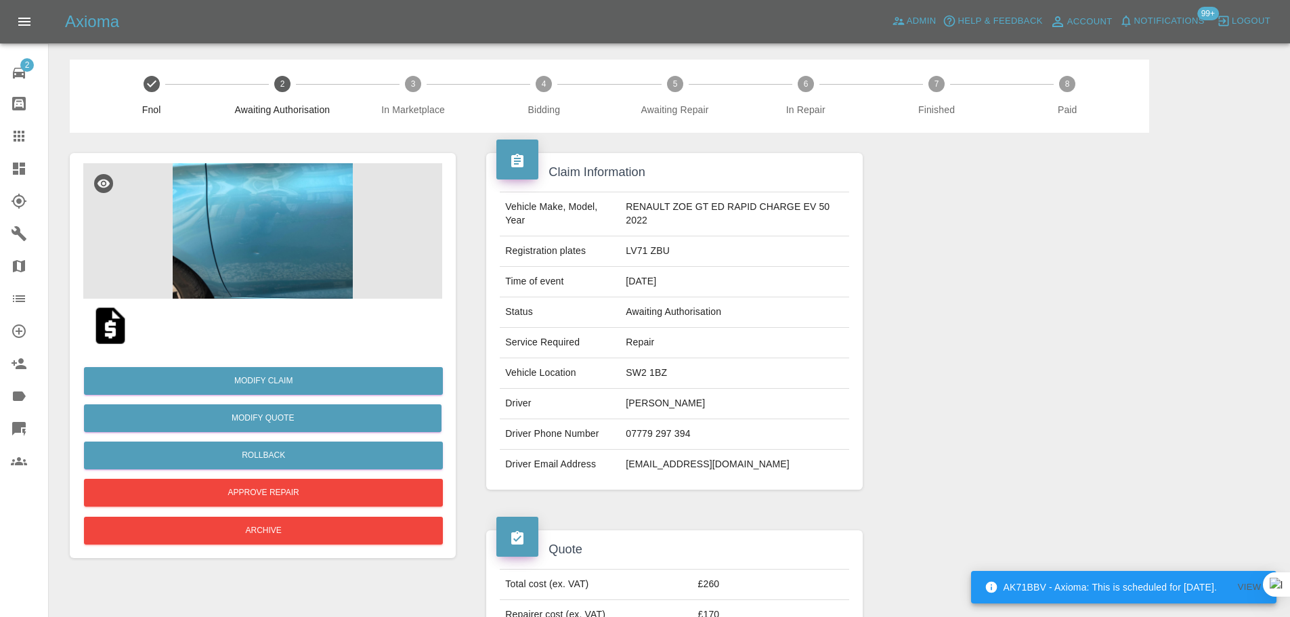
drag, startPoint x: 622, startPoint y: 403, endPoint x: 713, endPoint y: 414, distance: 91.3
click at [713, 414] on td "[PERSON_NAME]" at bounding box center [734, 404] width 228 height 30
copy td "[PERSON_NAME]"
drag, startPoint x: 623, startPoint y: 255, endPoint x: 695, endPoint y: 254, distance: 71.1
click at [695, 254] on td "LV71 ZBU" at bounding box center [734, 251] width 228 height 30
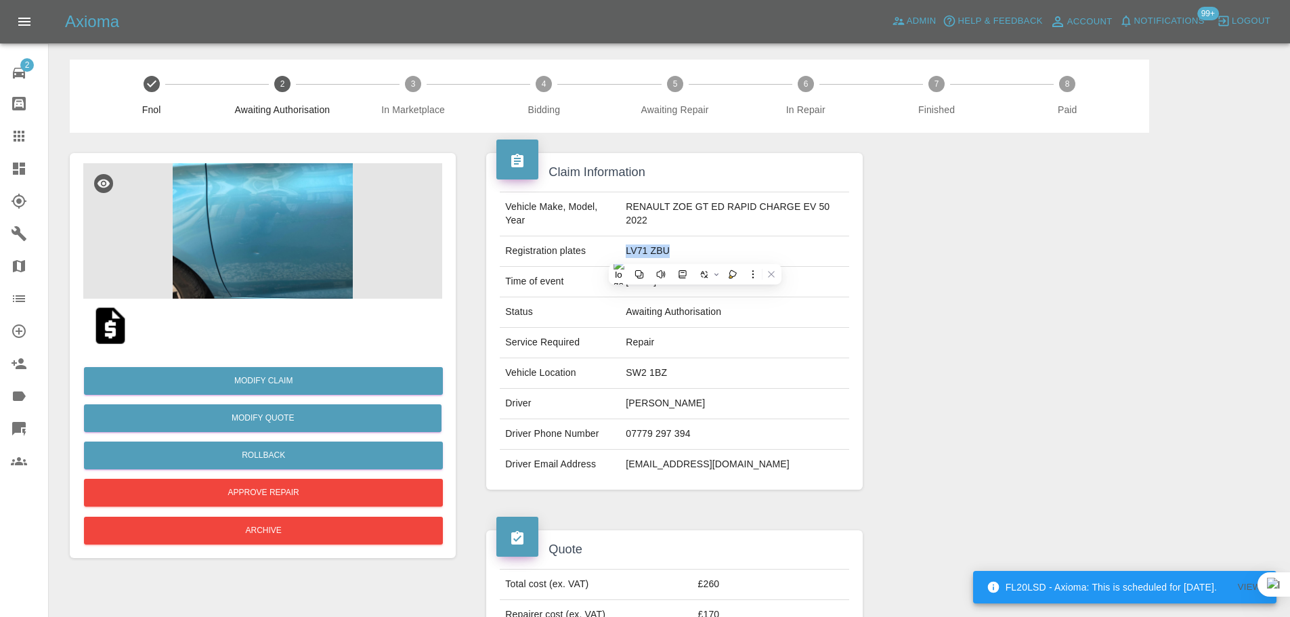
copy td "LV71 ZBU"
drag, startPoint x: 625, startPoint y: 372, endPoint x: 686, endPoint y: 368, distance: 60.4
click at [686, 368] on td "SW2 1BZ" at bounding box center [734, 373] width 228 height 30
copy td "SW2 1BZ"
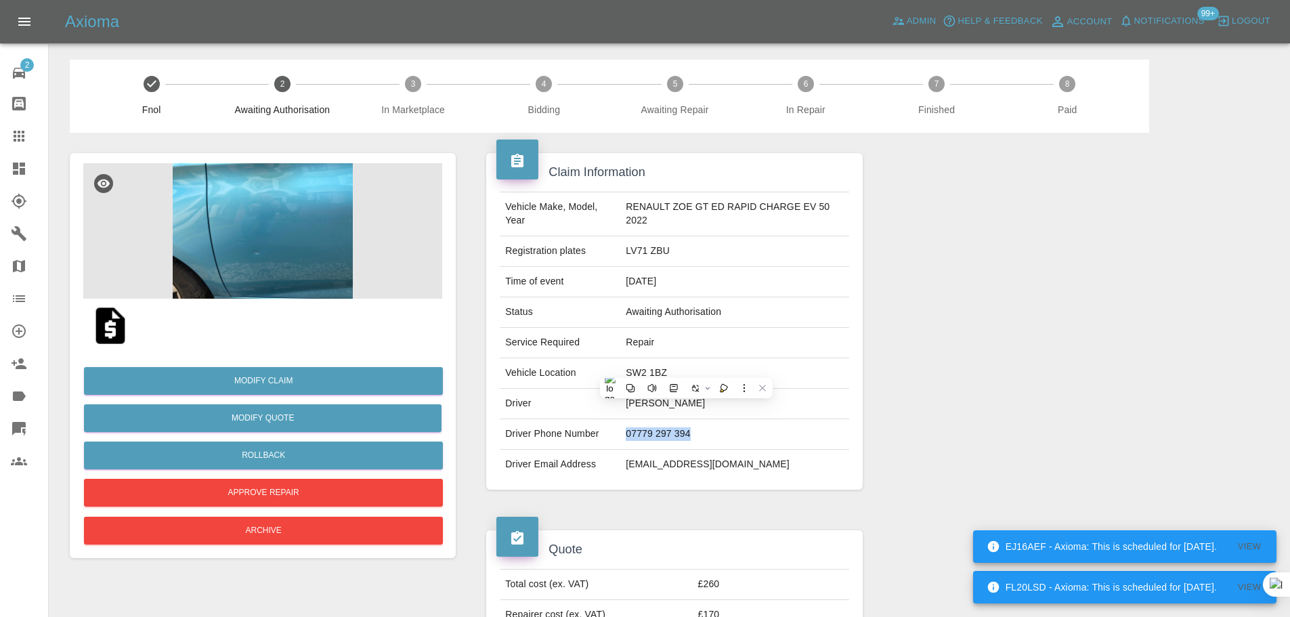
drag, startPoint x: 623, startPoint y: 437, endPoint x: 702, endPoint y: 435, distance: 78.6
click at [702, 435] on td "07779 297 394" at bounding box center [734, 434] width 228 height 30
copy td "07779 297 394"
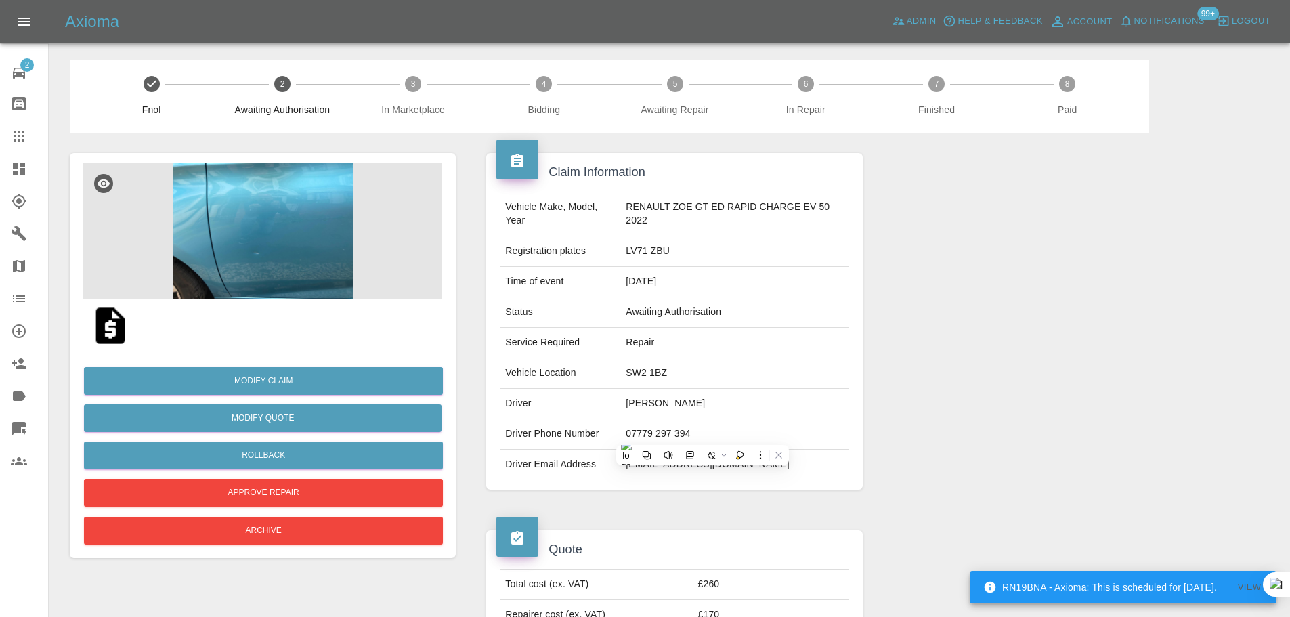
click at [640, 508] on div "Claim Information Vehicle Make, Model, Year RENAULT ZOE GT ED RAPID CHARGE EV 5…" at bounding box center [674, 321] width 396 height 377
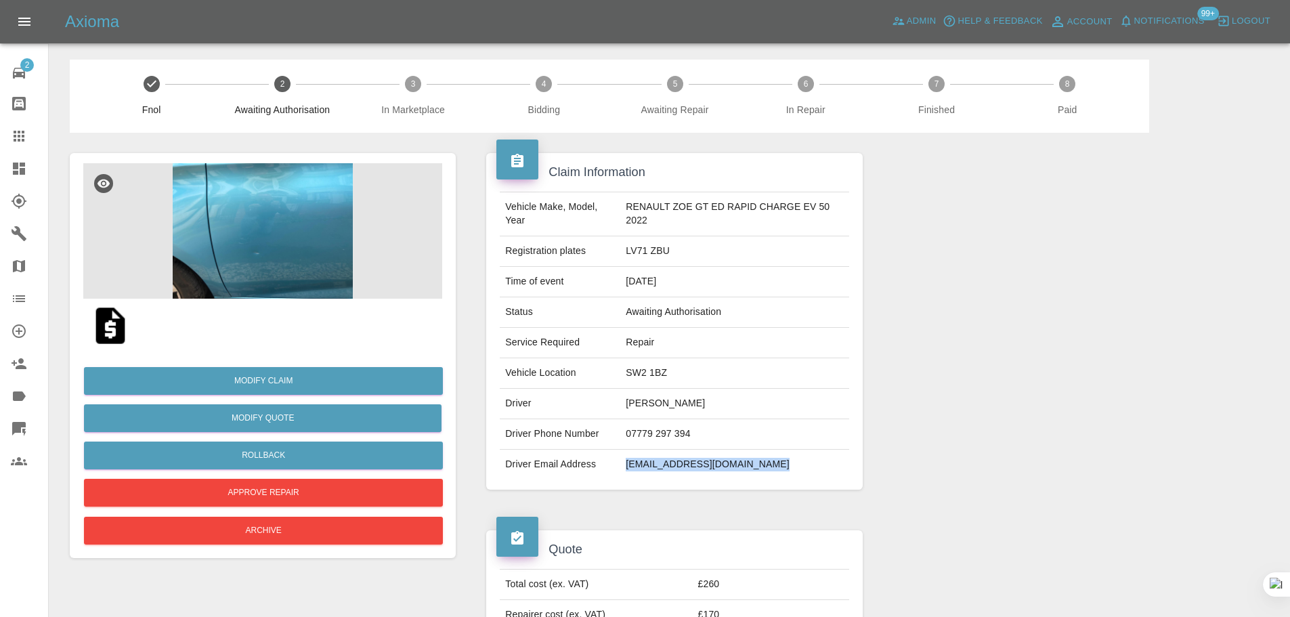
drag, startPoint x: 624, startPoint y: 468, endPoint x: 781, endPoint y: 458, distance: 157.3
click at [781, 458] on td "[EMAIL_ADDRESS][DOMAIN_NAME]" at bounding box center [734, 464] width 228 height 30
copy td "[EMAIL_ADDRESS][DOMAIN_NAME]"
click at [18, 137] on icon at bounding box center [19, 136] width 11 height 11
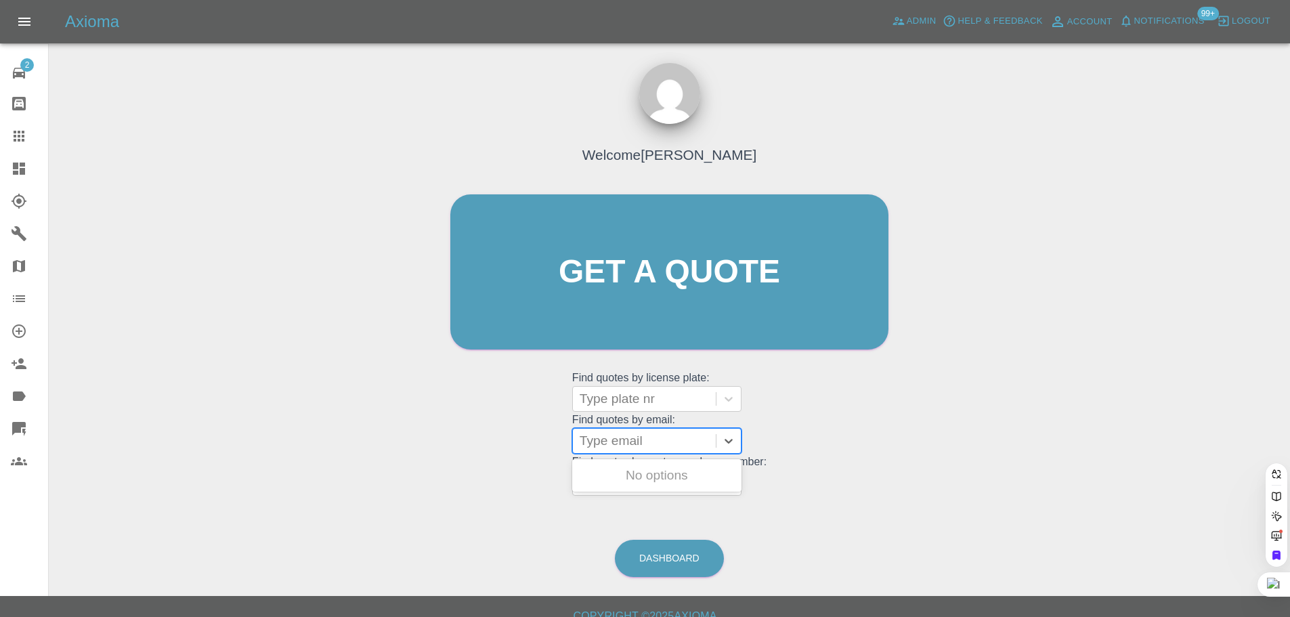
click at [654, 437] on div at bounding box center [643, 440] width 129 height 19
paste input "[EMAIL_ADDRESS][DOMAIN_NAME]"
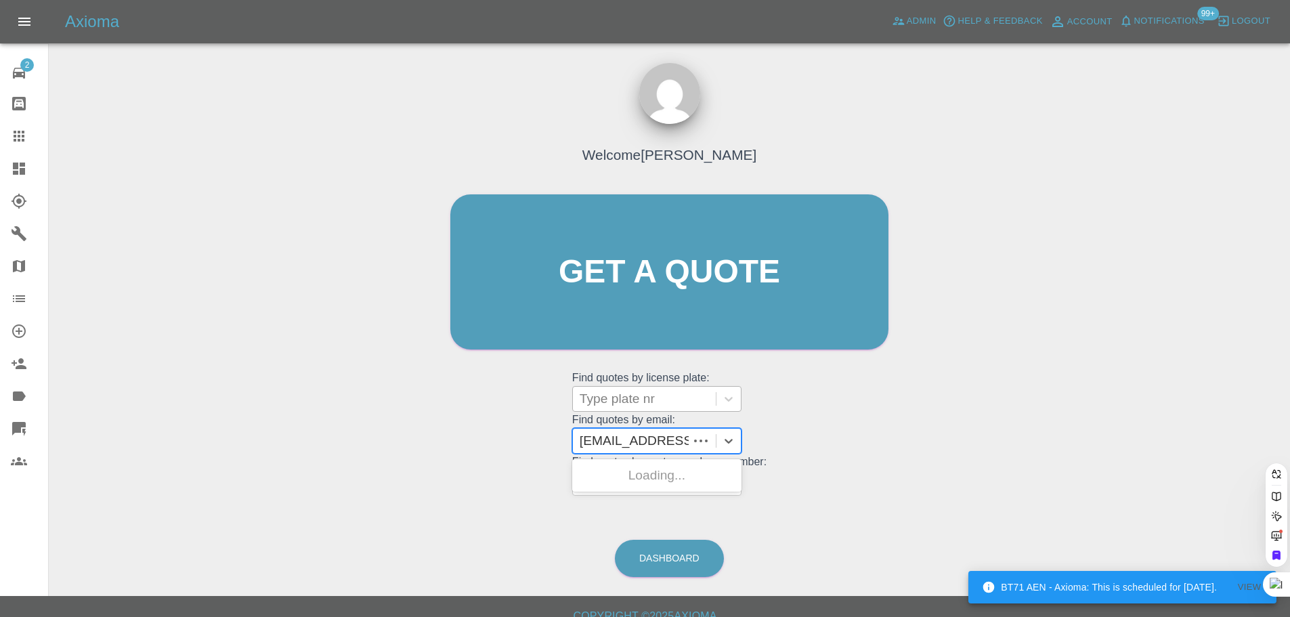
type input "[EMAIL_ADDRESS][DOMAIN_NAME]"
click at [676, 476] on div "LV71 ZBU, Fnol" at bounding box center [656, 475] width 169 height 27
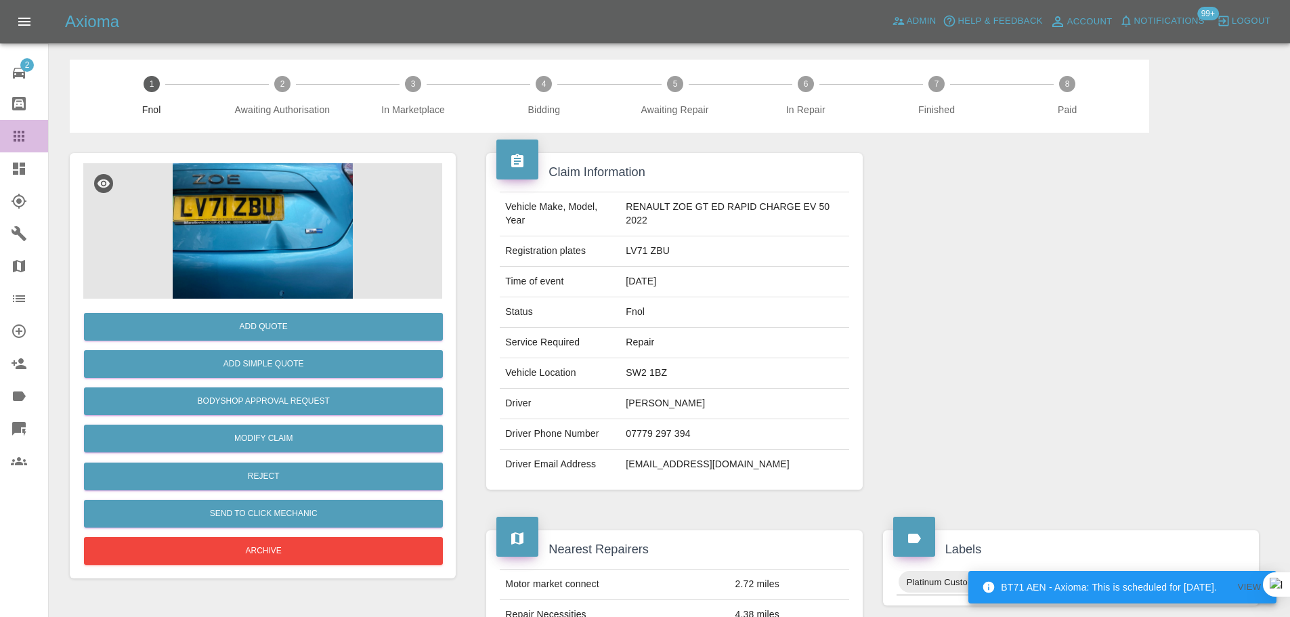
click at [19, 138] on icon at bounding box center [19, 136] width 16 height 16
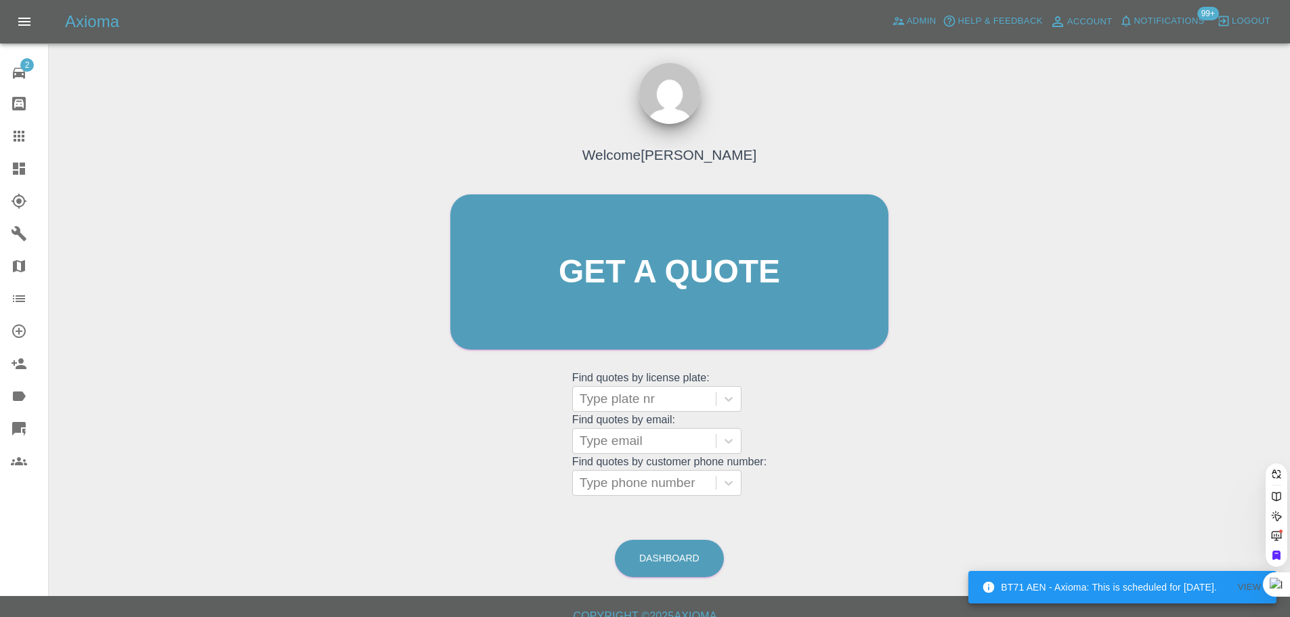
click at [636, 458] on grid "Find quotes by customer phone number: Type phone number" at bounding box center [669, 476] width 194 height 40
click at [641, 426] on grid "Find quotes by license plate: Type plate nr Find quotes by email: Type email Fi…" at bounding box center [669, 433] width 194 height 126
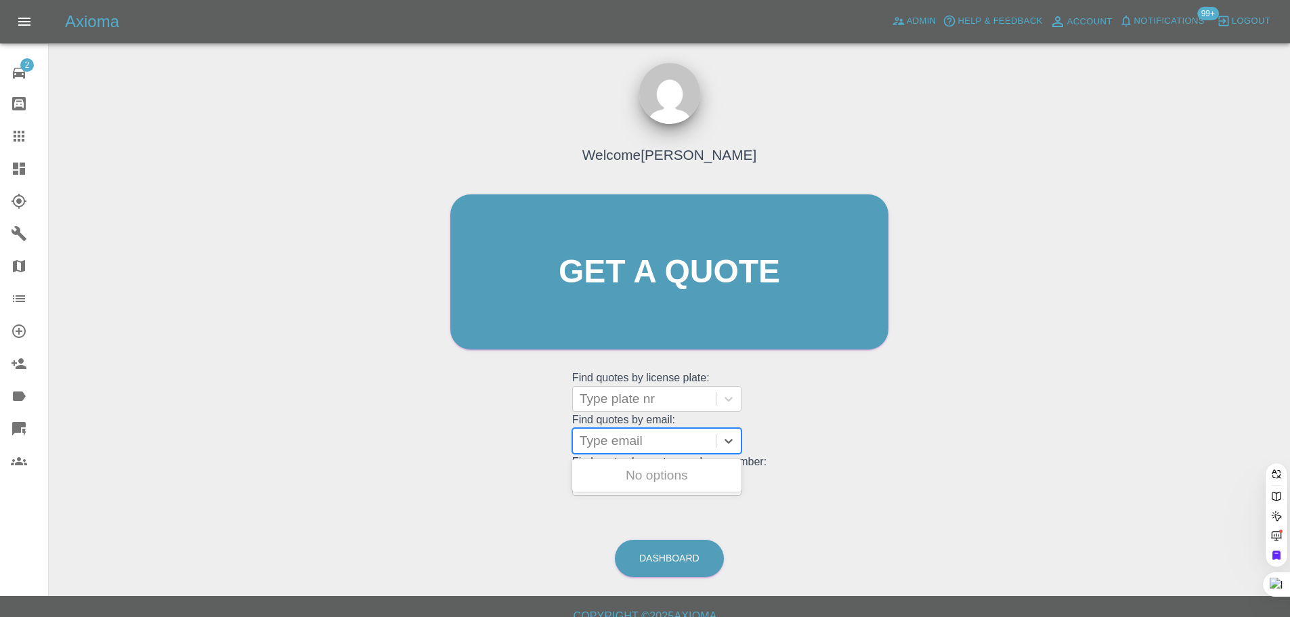
click at [635, 441] on div at bounding box center [643, 440] width 129 height 19
paste input "[EMAIL_ADDRESS][DOMAIN_NAME]"
type input "[EMAIL_ADDRESS][DOMAIN_NAME]"
click at [623, 468] on div "XJ02MOS, Bidding" at bounding box center [656, 475] width 169 height 27
